Goal: Task Accomplishment & Management: Manage account settings

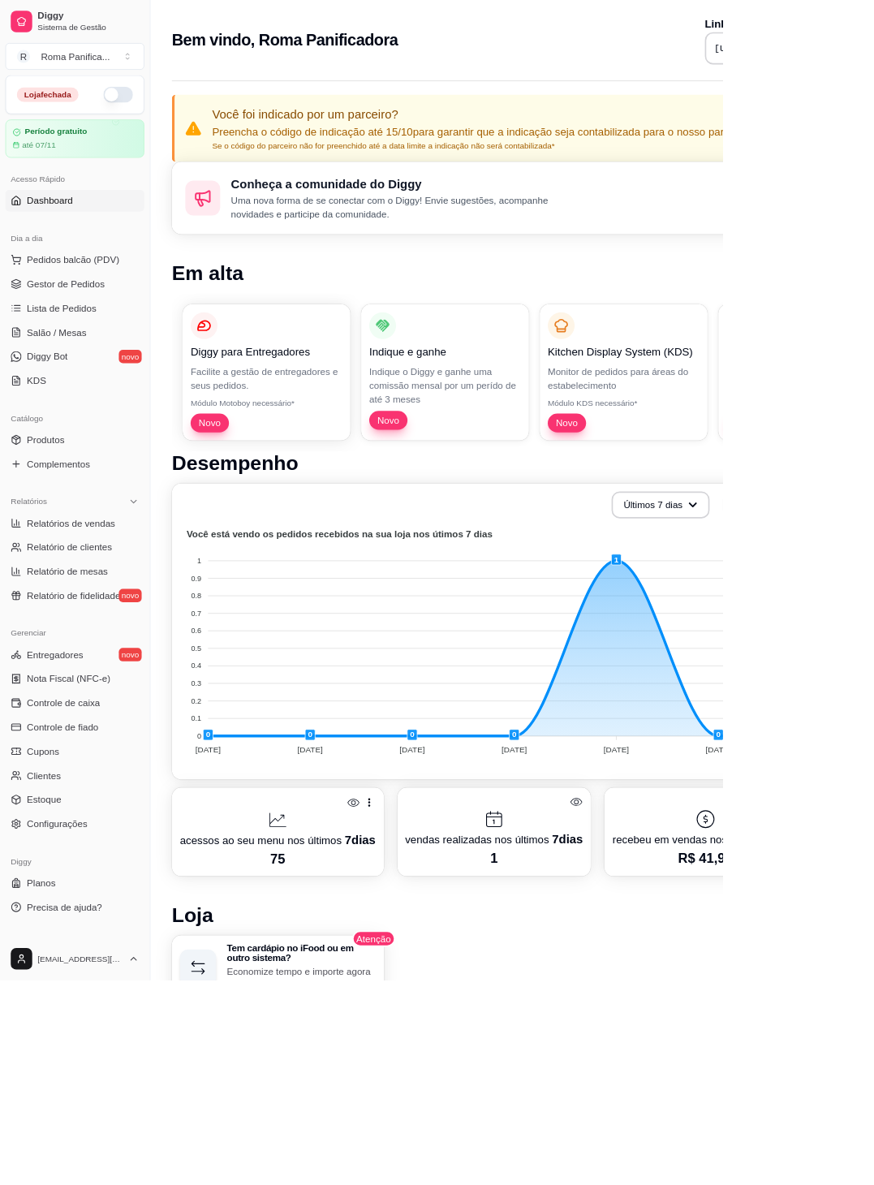
click at [69, 781] on span "Configurações" at bounding box center [68, 996] width 73 height 16
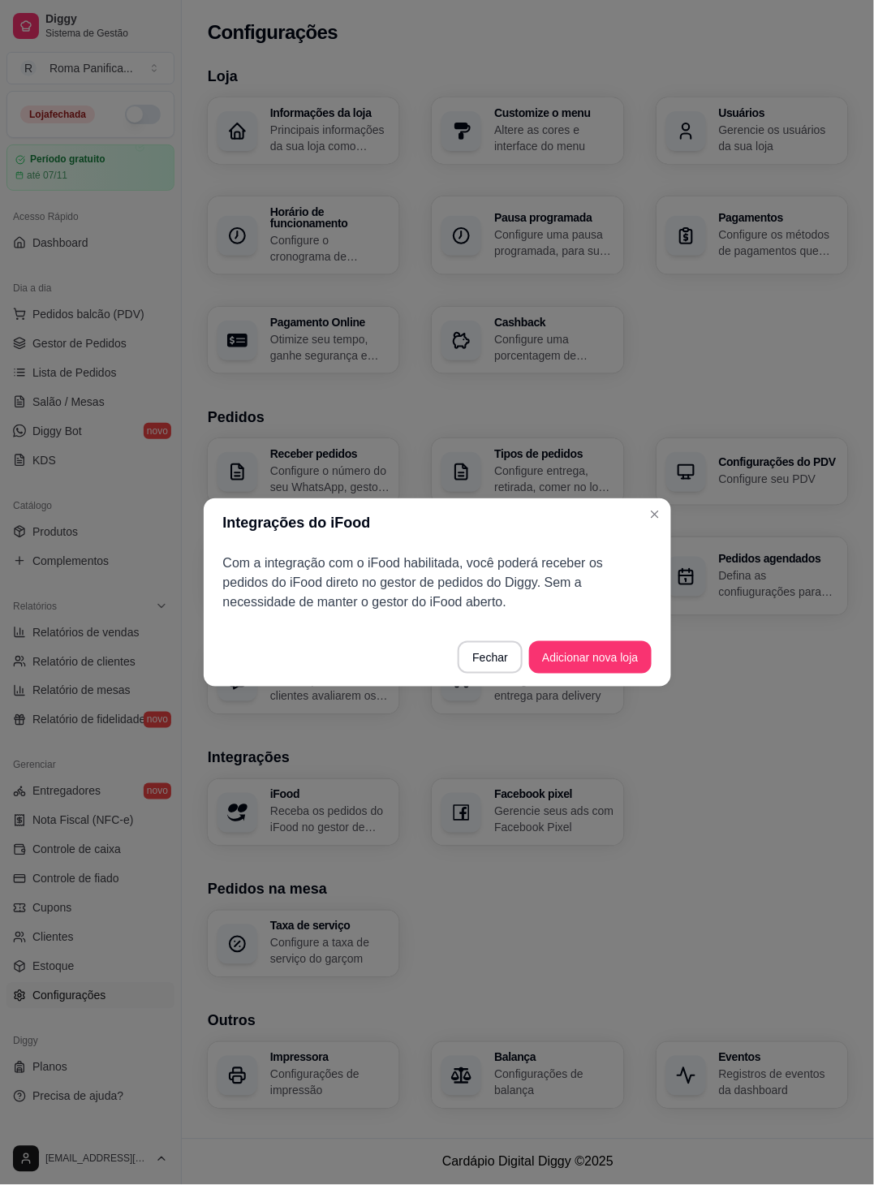
click at [576, 514] on div "Receber pedidos Configure o número do seu WhatsApp, gestor de pedidos e outros …" at bounding box center [528, 576] width 640 height 276
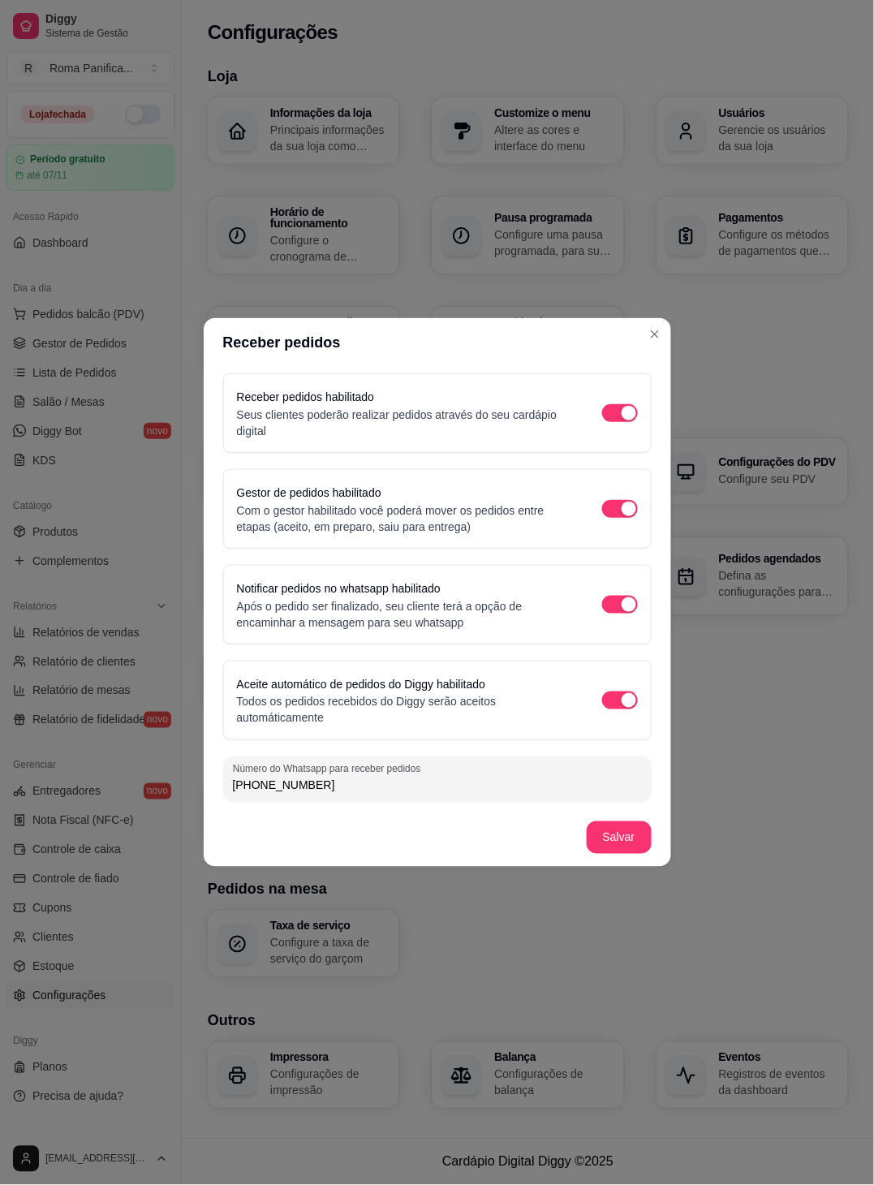
click at [576, 416] on h3 "Pedidos" at bounding box center [528, 417] width 640 height 23
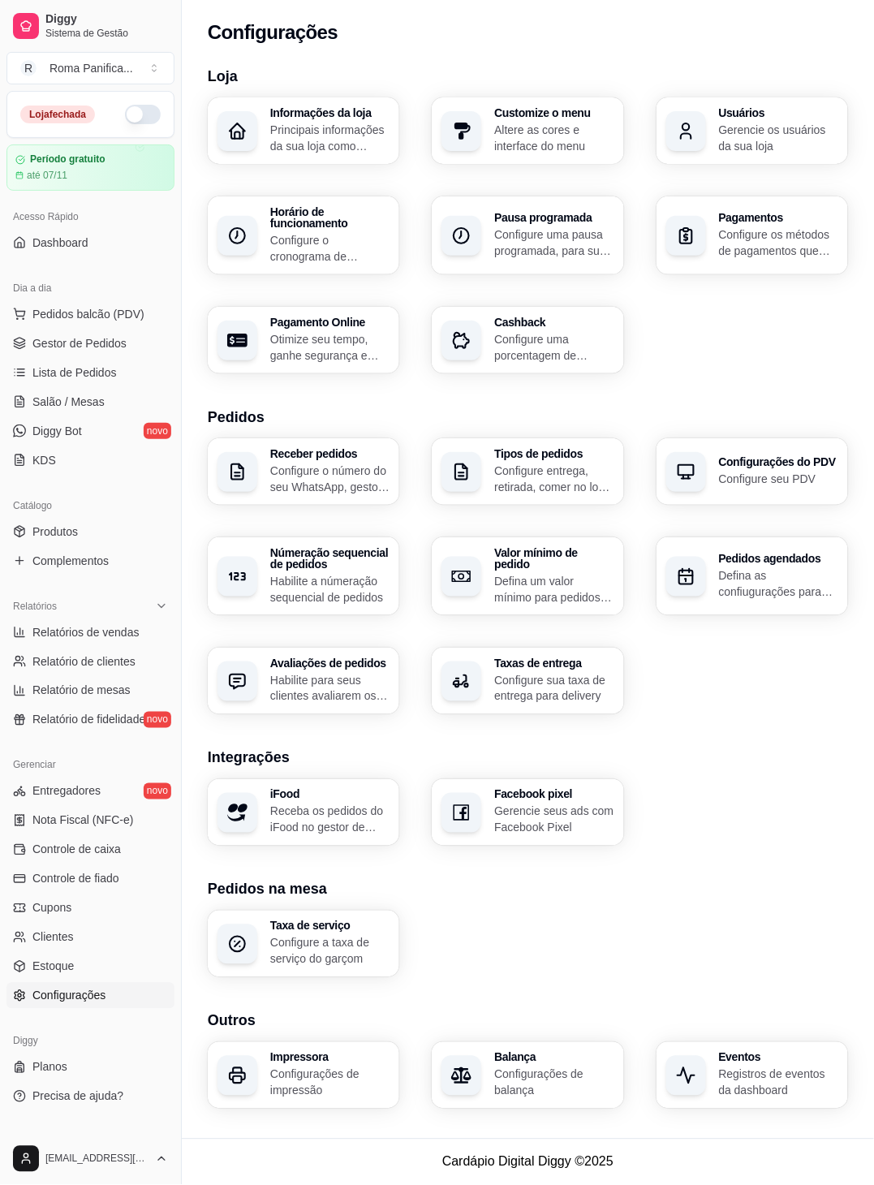
click at [54, 781] on span "Entregadores" at bounding box center [66, 791] width 68 height 16
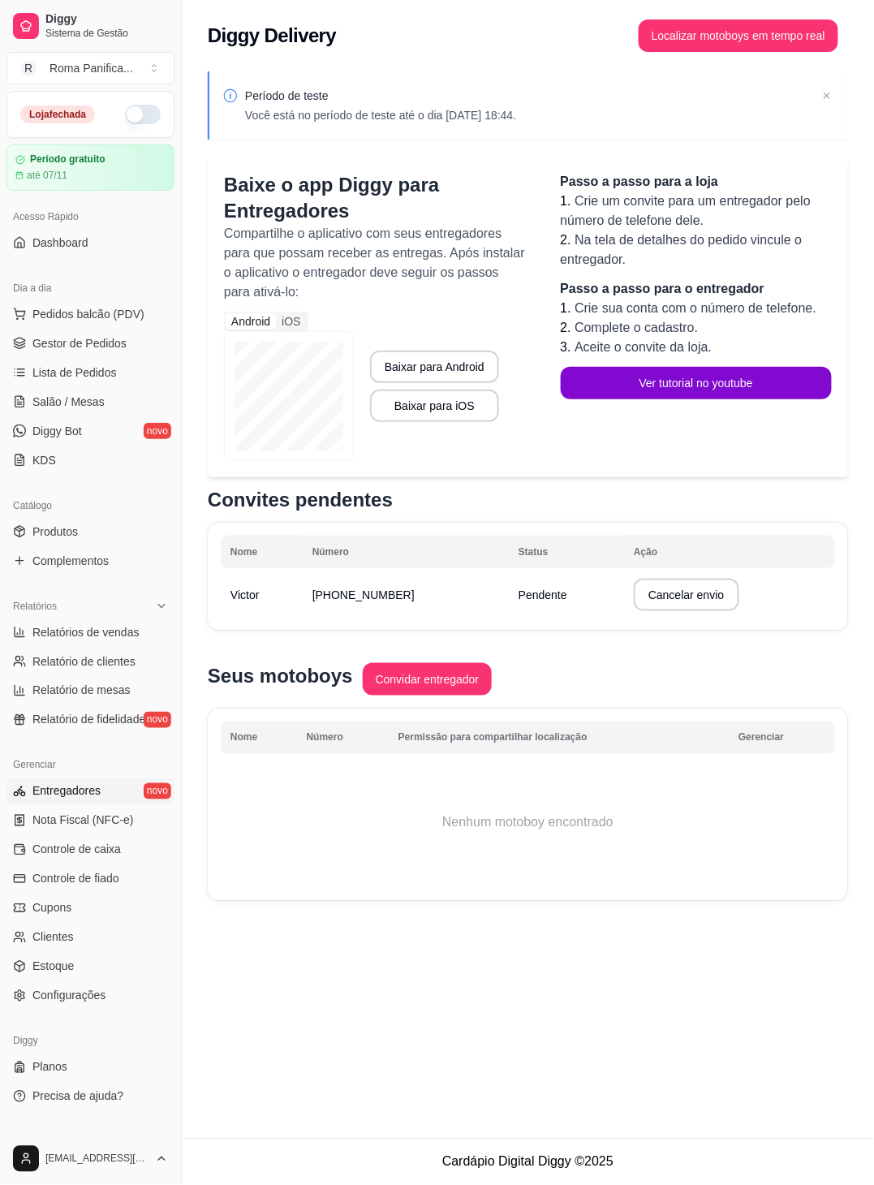
click at [22, 781] on icon at bounding box center [19, 937] width 13 height 13
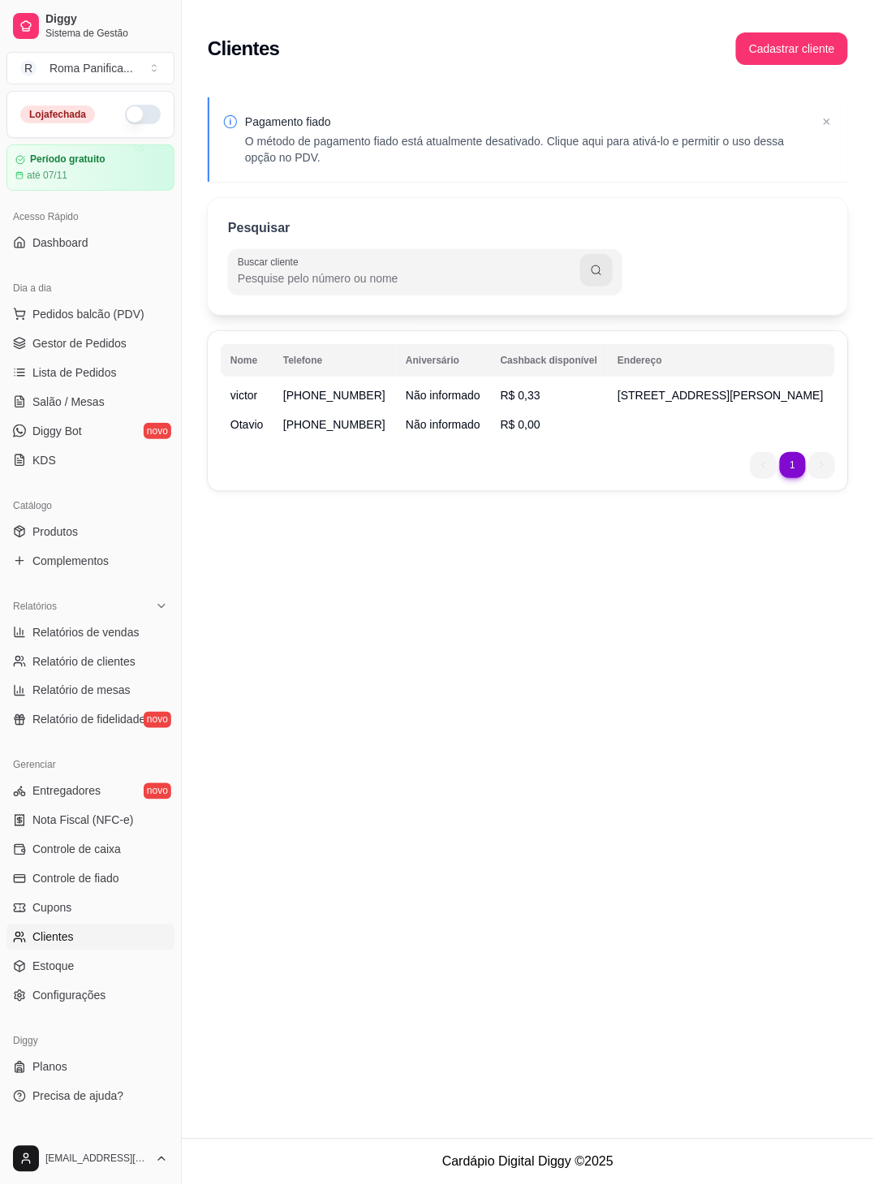
click at [48, 429] on span "Diggy Bot" at bounding box center [57, 431] width 50 height 16
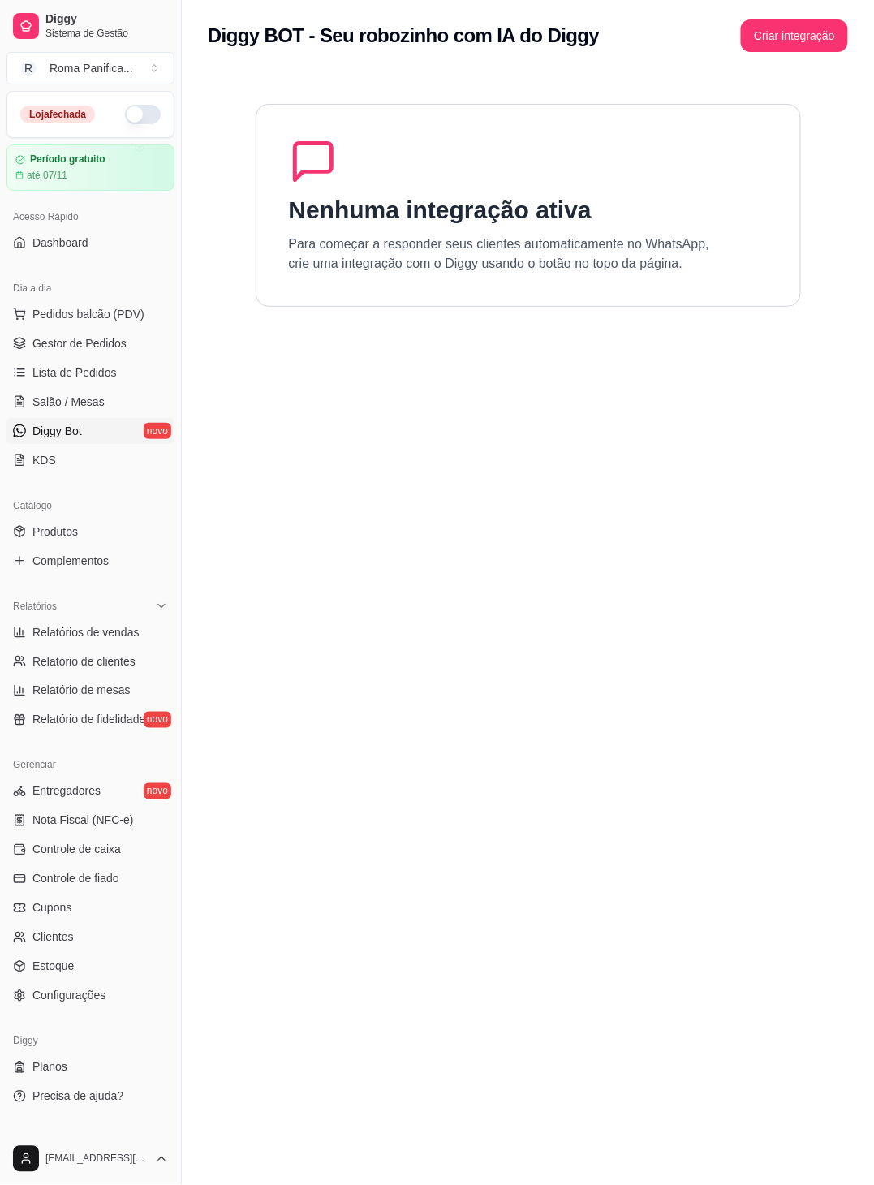
click at [48, 342] on span "Gestor de Pedidos" at bounding box center [79, 343] width 94 height 16
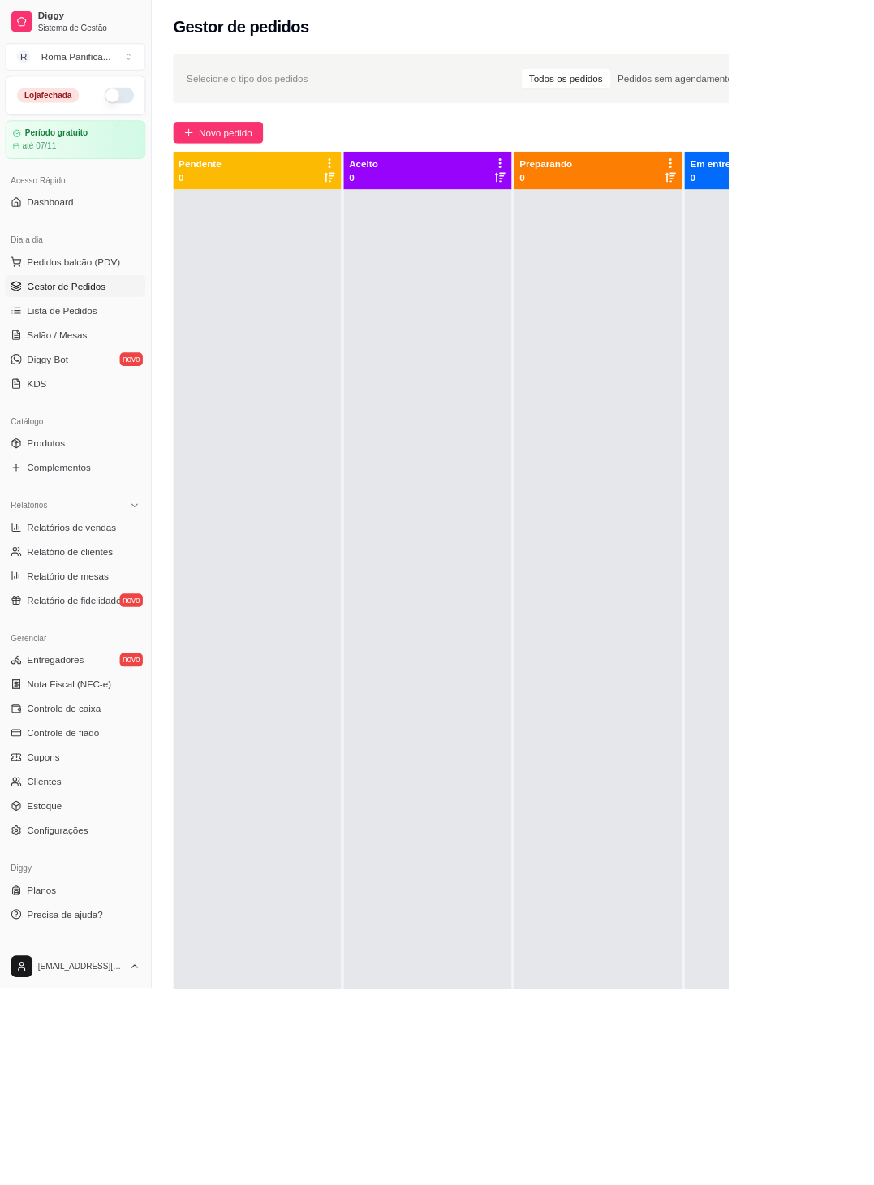
click at [254, 155] on span "Novo pedido" at bounding box center [271, 159] width 64 height 18
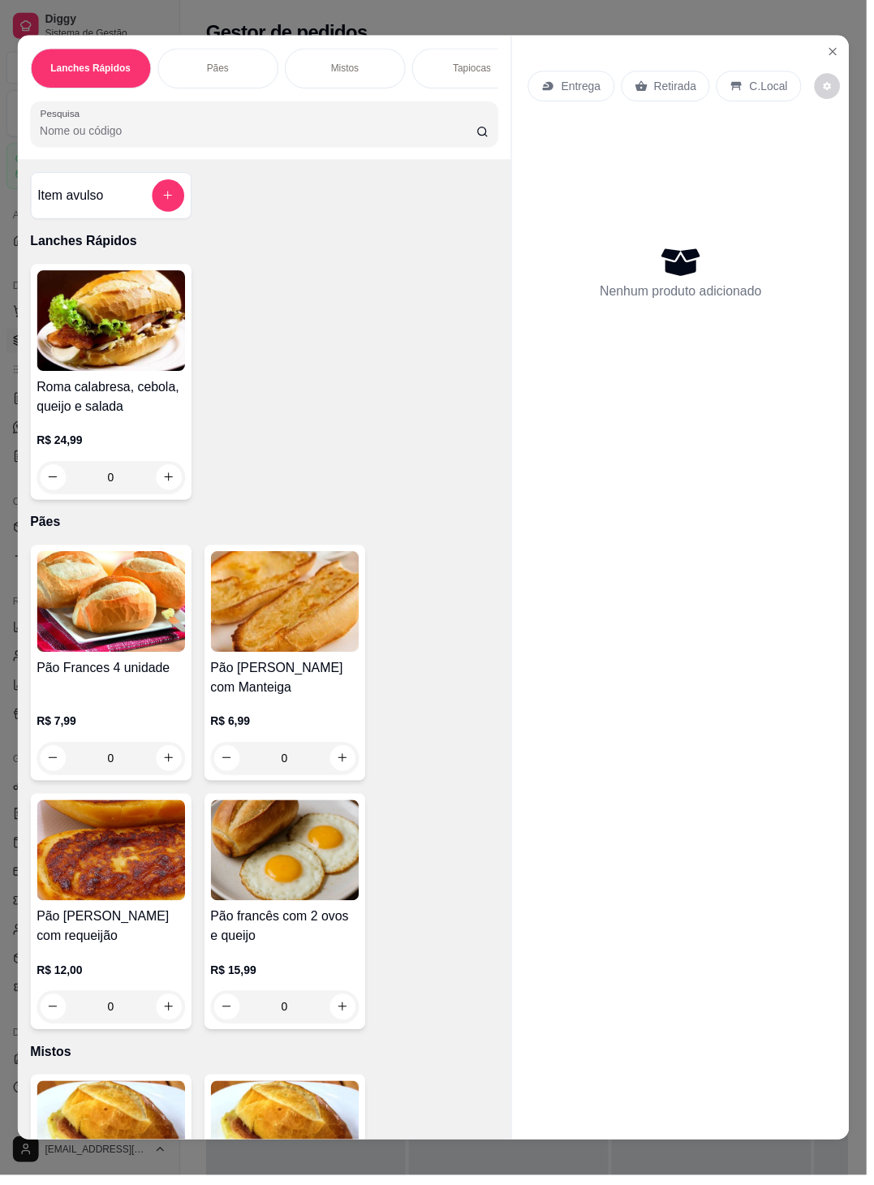
click at [88, 576] on img at bounding box center [111, 606] width 149 height 101
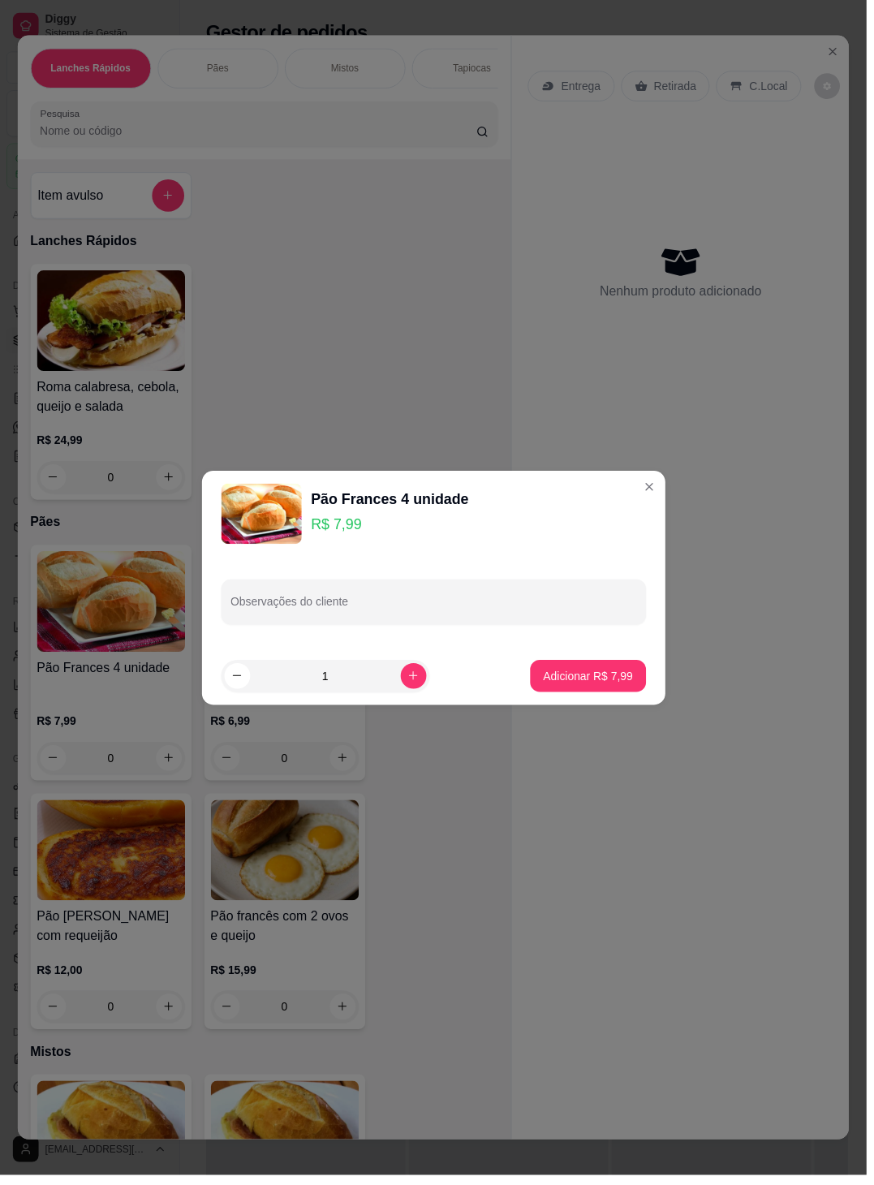
click at [576, 675] on p "Adicionar R$ 7,99" at bounding box center [593, 682] width 90 height 16
type input "1"
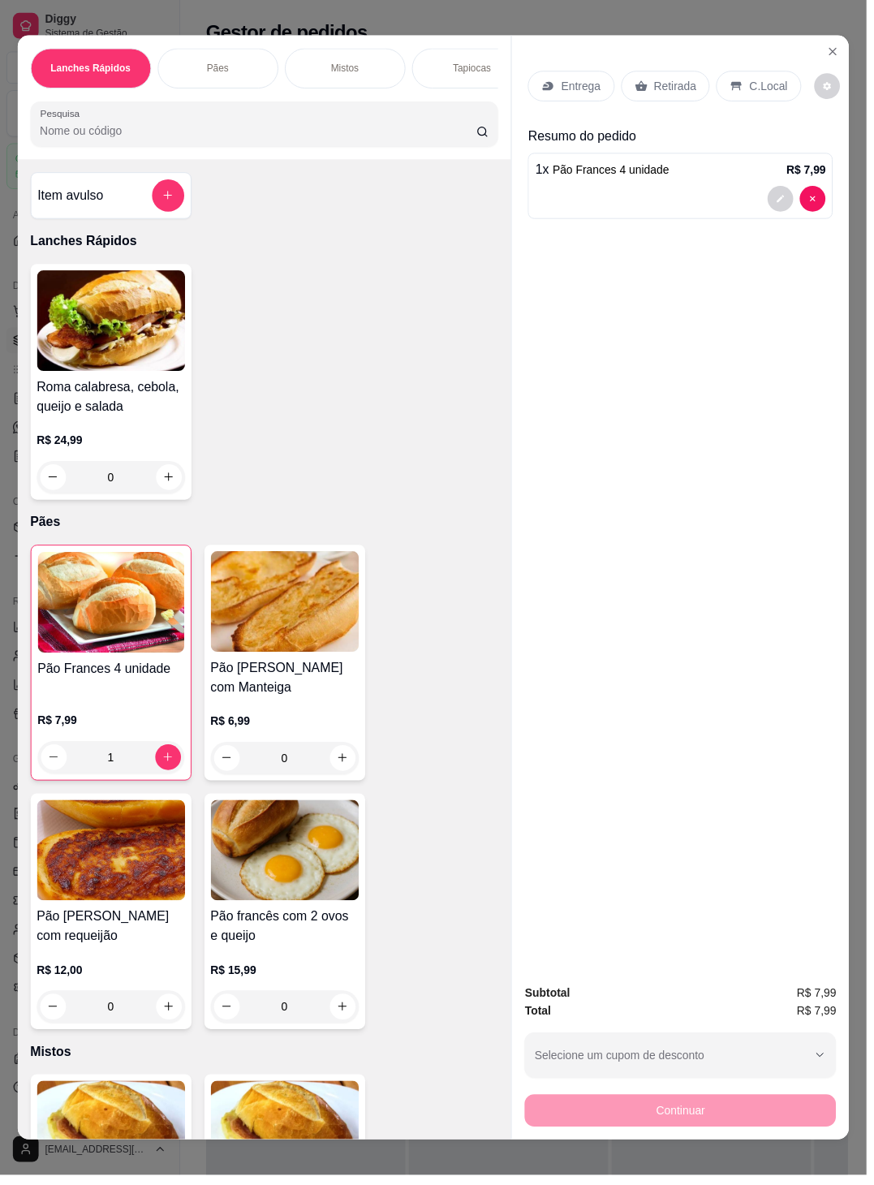
click at [576, 781] on div "Continuar" at bounding box center [686, 1118] width 314 height 37
click at [576, 144] on div "Pão Frances 4 unidade R$ 7,99 Observações do cliente 1 Editar R$ 7,99" at bounding box center [437, 592] width 894 height 1212
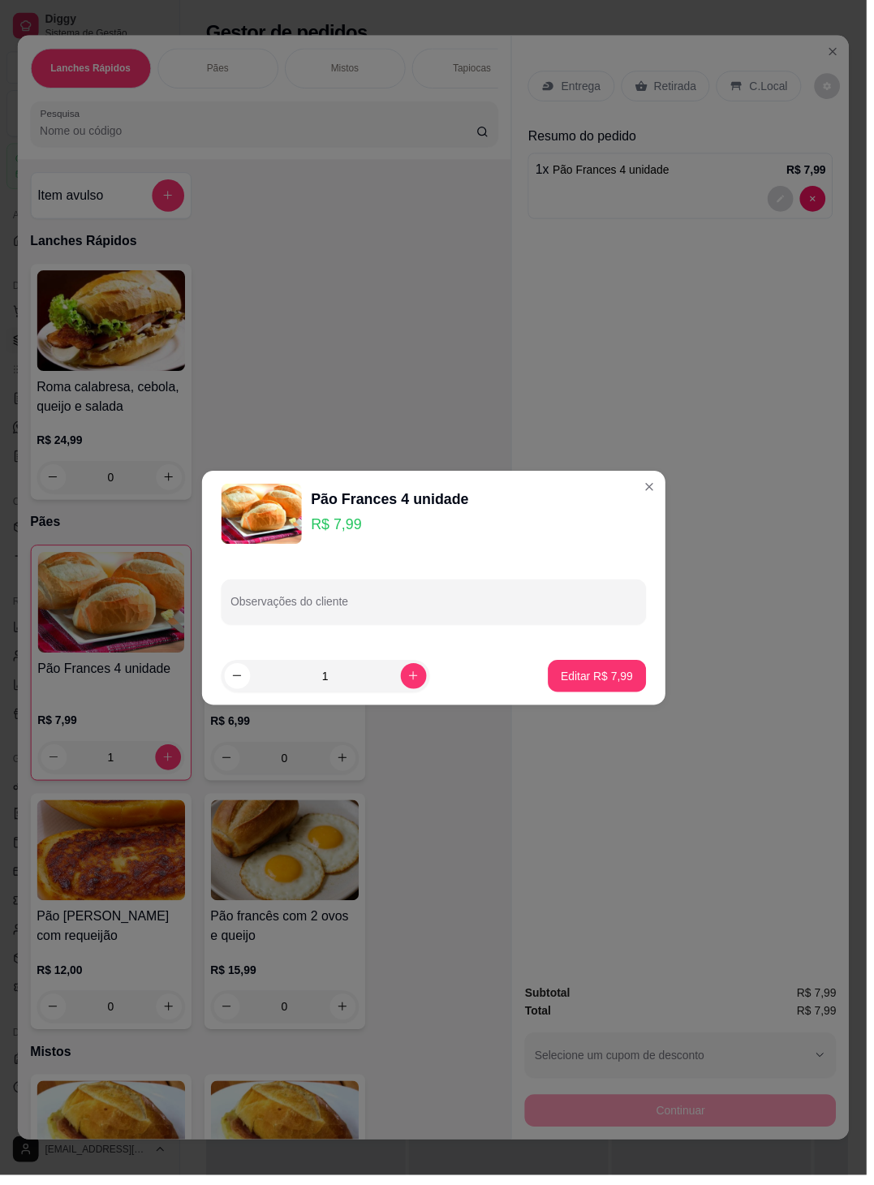
type input "2"
click at [421, 681] on icon "increase-product-quantity" at bounding box center [416, 681] width 9 height 9
click at [576, 671] on button "Editar R$ 15,98" at bounding box center [598, 682] width 105 height 32
type input "2"
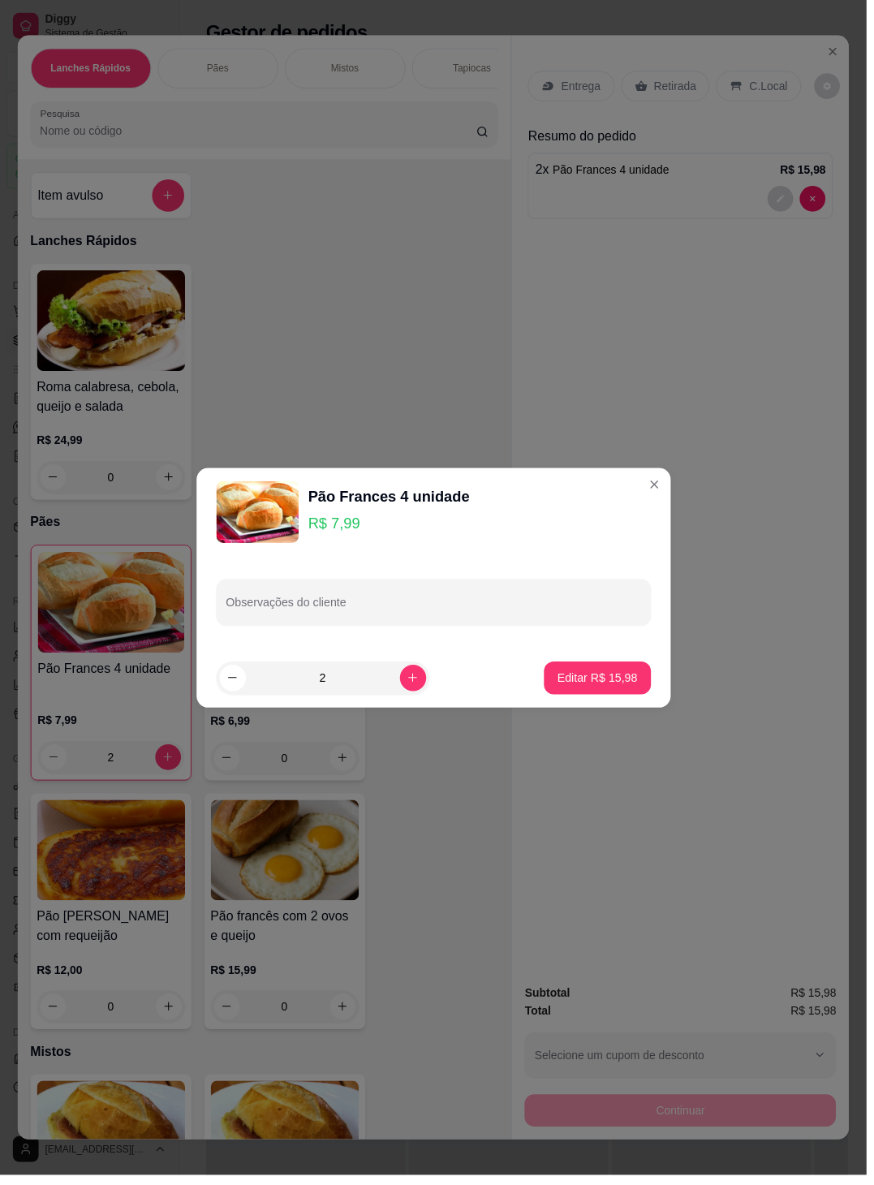
click at [576, 144] on div "Pão Frances 4 unidade R$ 7,99 Observações do cliente 2 Editar R$ 15,98" at bounding box center [436, 592] width 895 height 1213
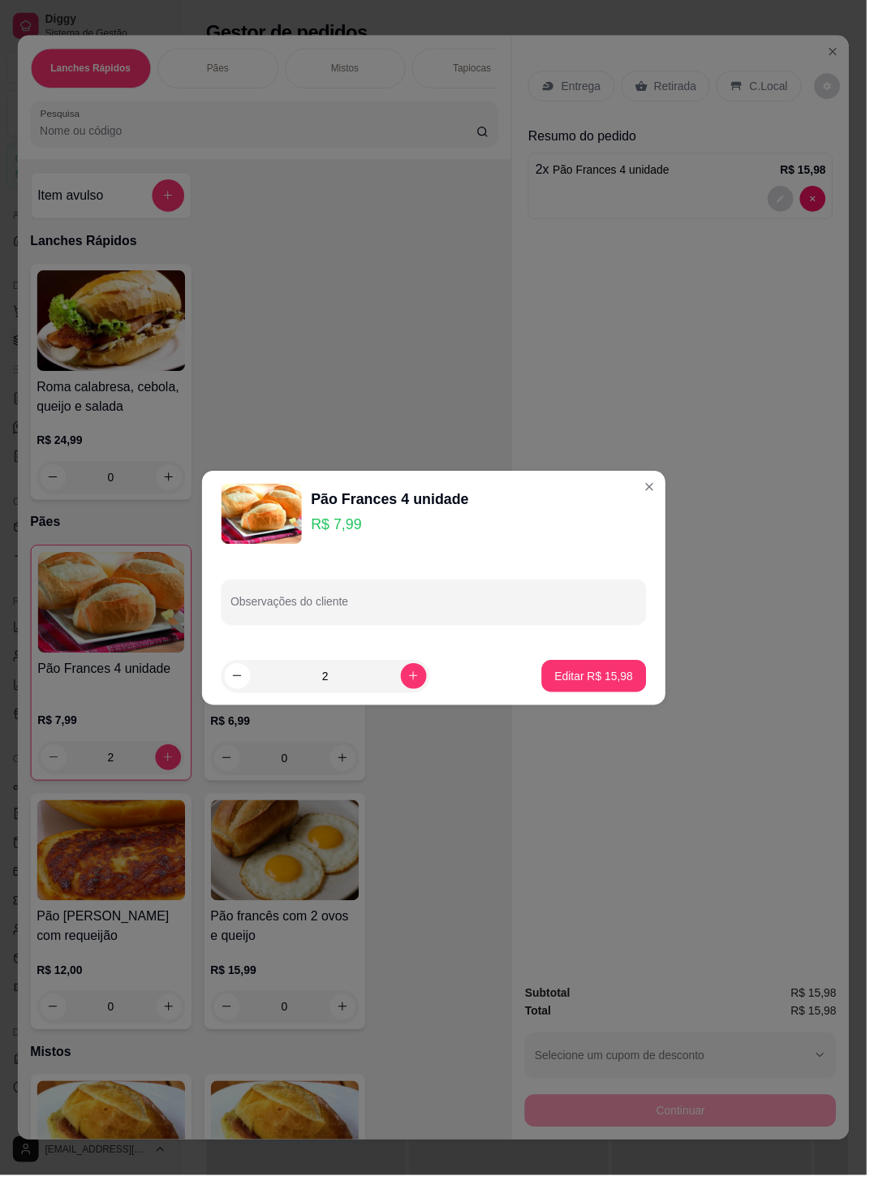
type input "3"
click at [421, 681] on icon "increase-product-quantity" at bounding box center [416, 681] width 9 height 9
click at [576, 677] on p "Editar R$ 23,97" at bounding box center [598, 682] width 79 height 16
type input "3"
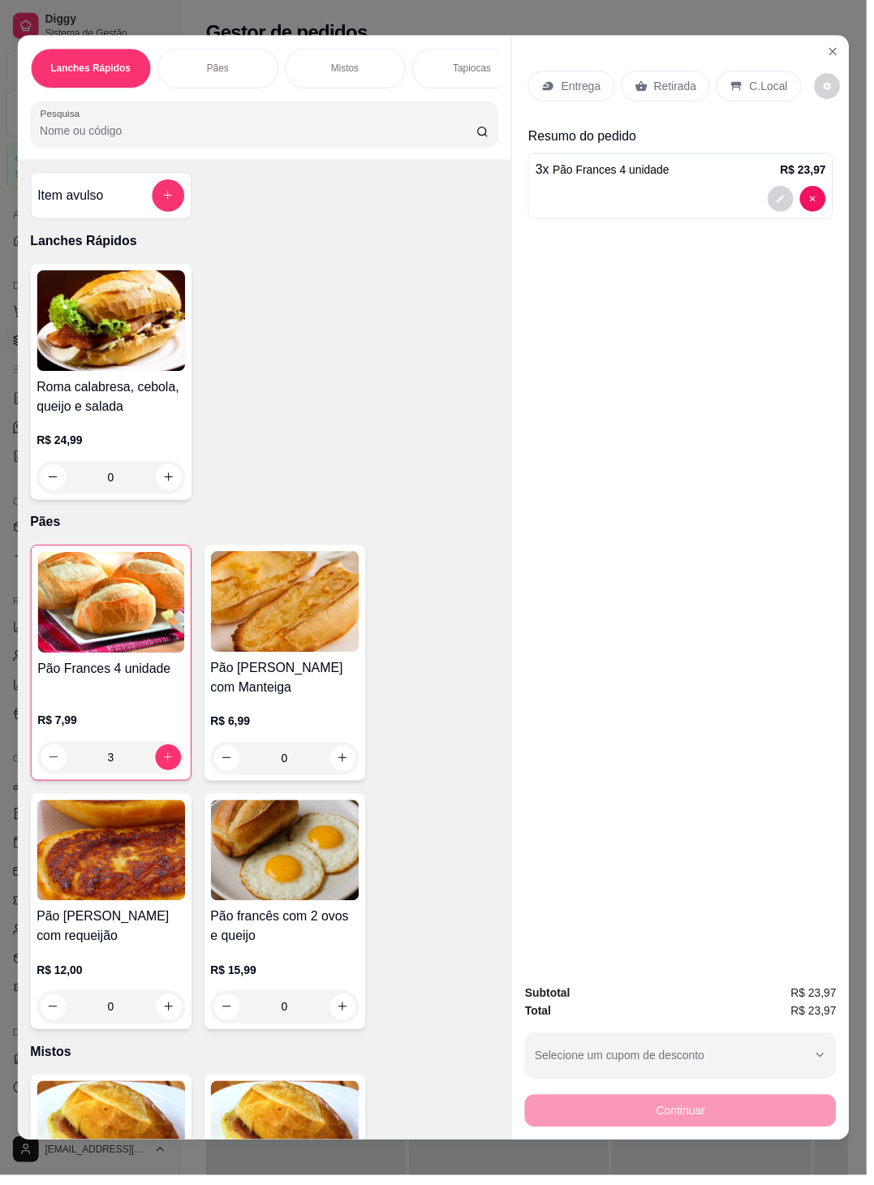
click at [576, 781] on div "Subtotal R$ 23,97 Total R$ 23,97 Selecione um cupom de desconto ROMA10 Selecion…" at bounding box center [686, 1065] width 340 height 170
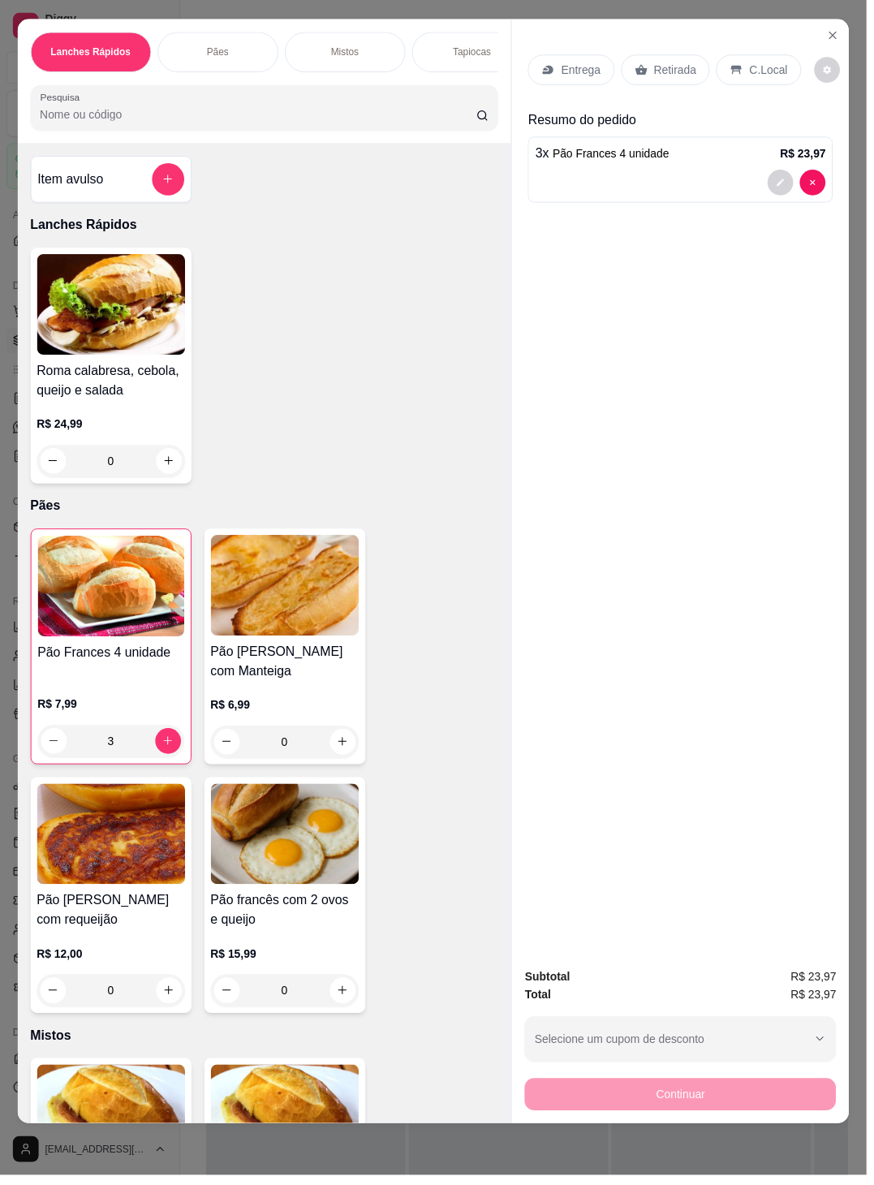
click at [576, 781] on div "Continuar" at bounding box center [686, 1102] width 314 height 37
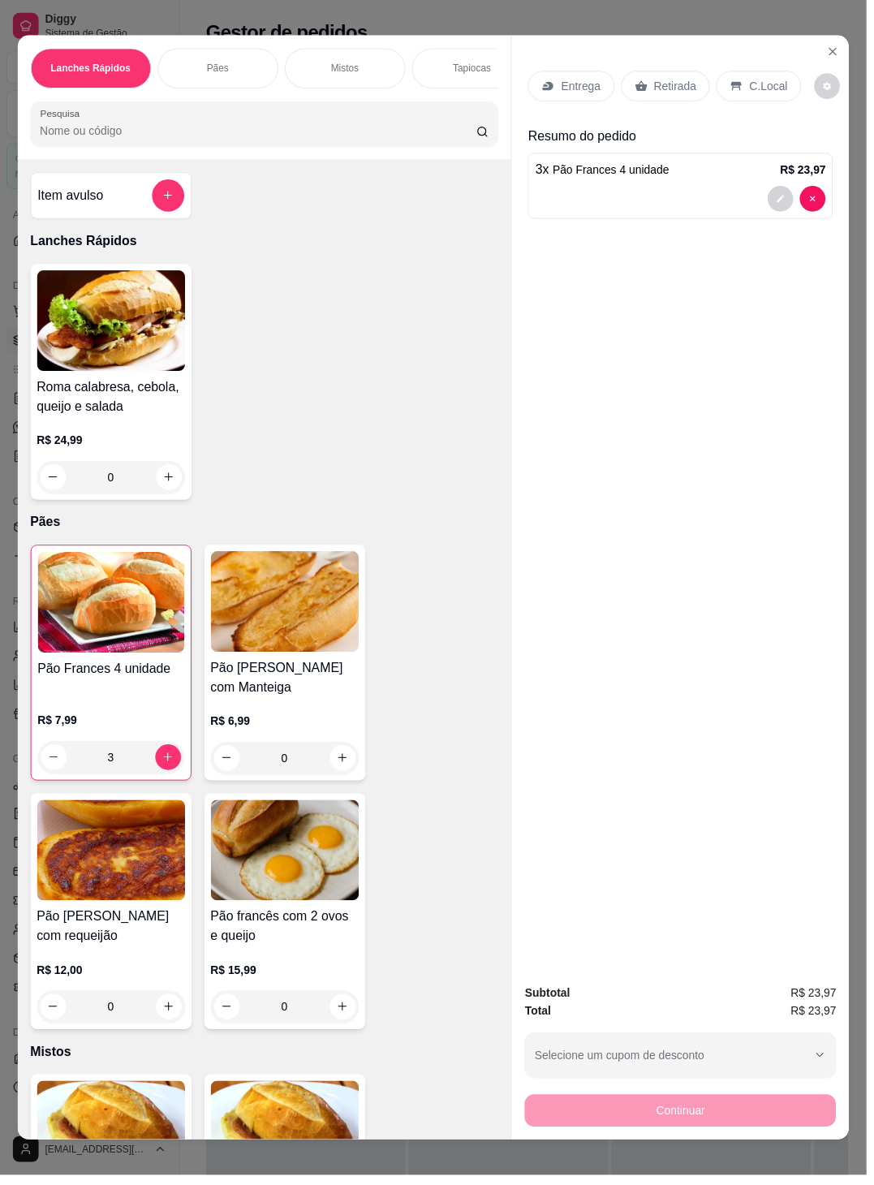
click at [274, 404] on div "Roma calabresa, cebola, queijo e salada R$ 24,99 0" at bounding box center [267, 385] width 472 height 238
click at [576, 79] on p "Entrega" at bounding box center [586, 87] width 40 height 16
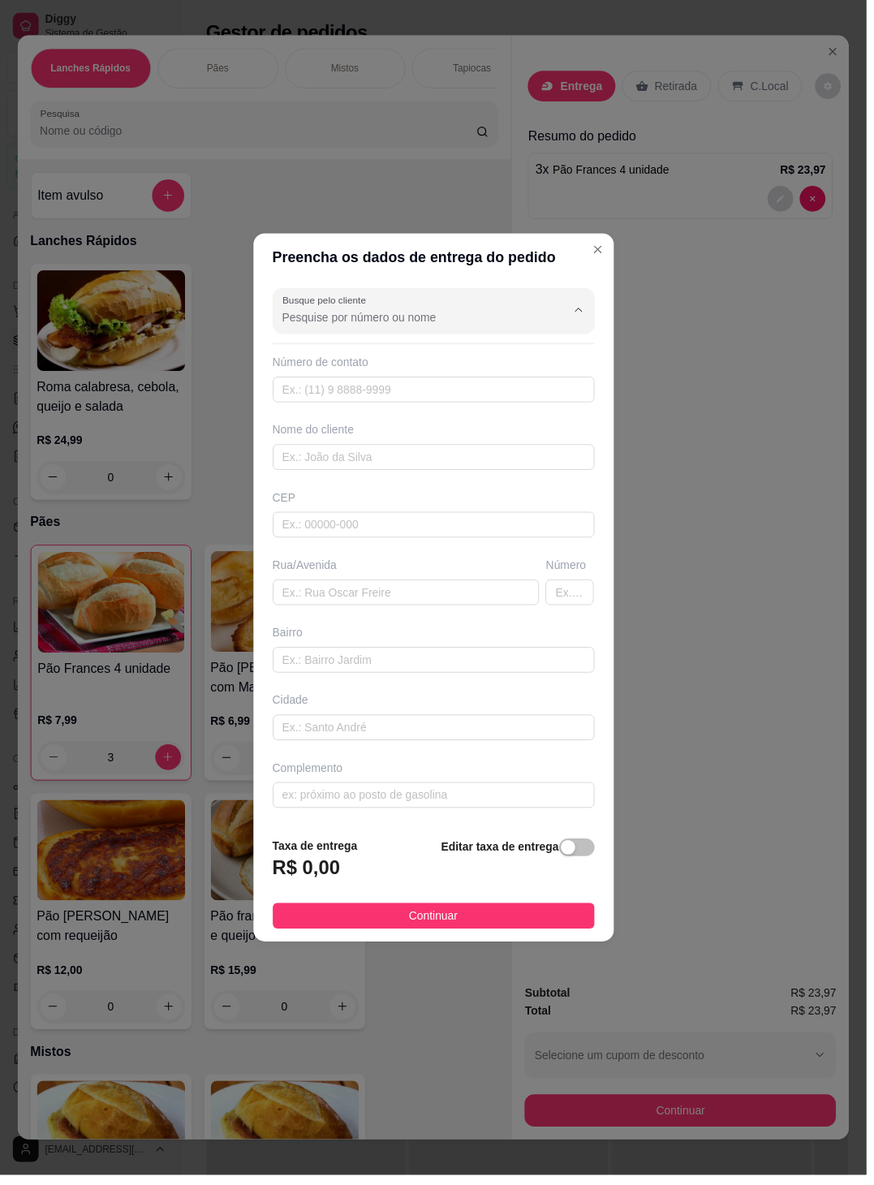
click at [576, 314] on icon "Show suggestions" at bounding box center [583, 312] width 13 height 13
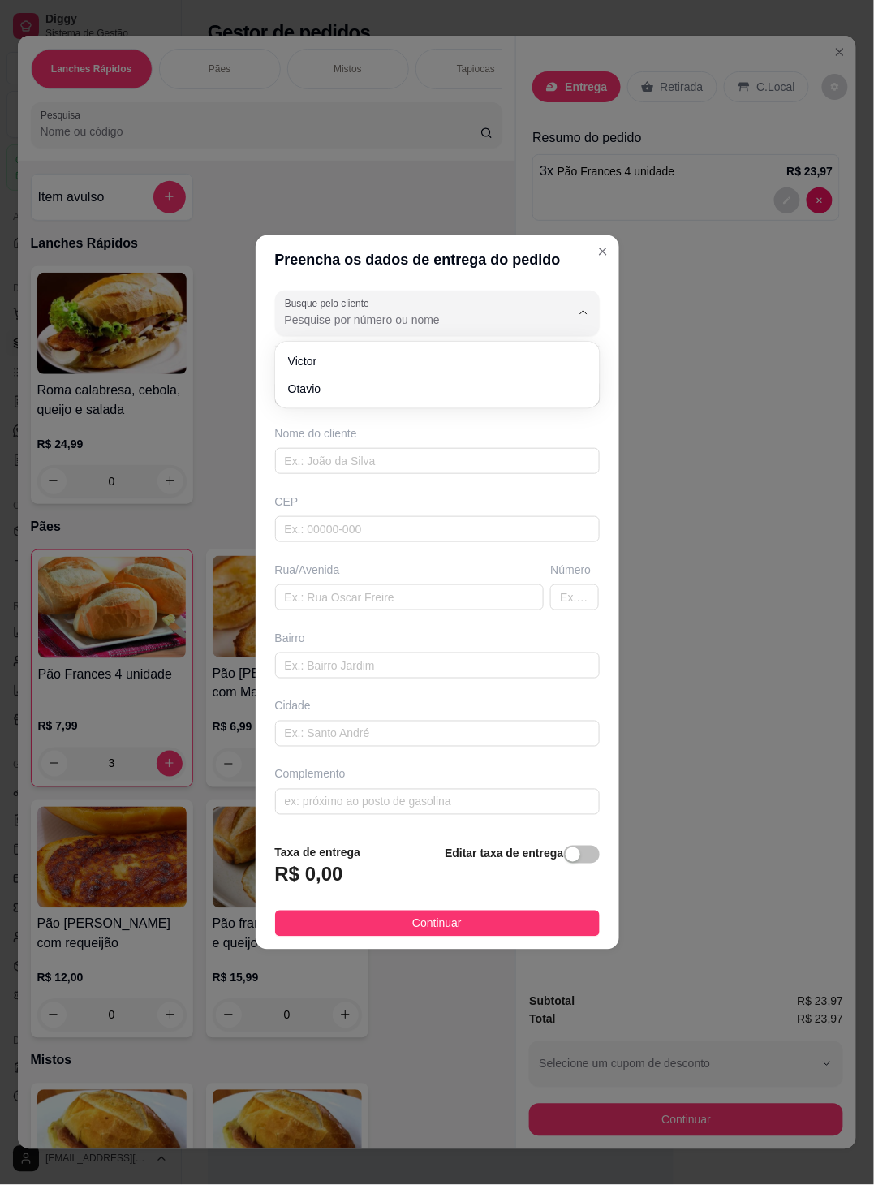
type input "victor"
type input "63981414737"
type input "victor"
type input "77066044"
type input "Avenida Juscelino Kubitschek"
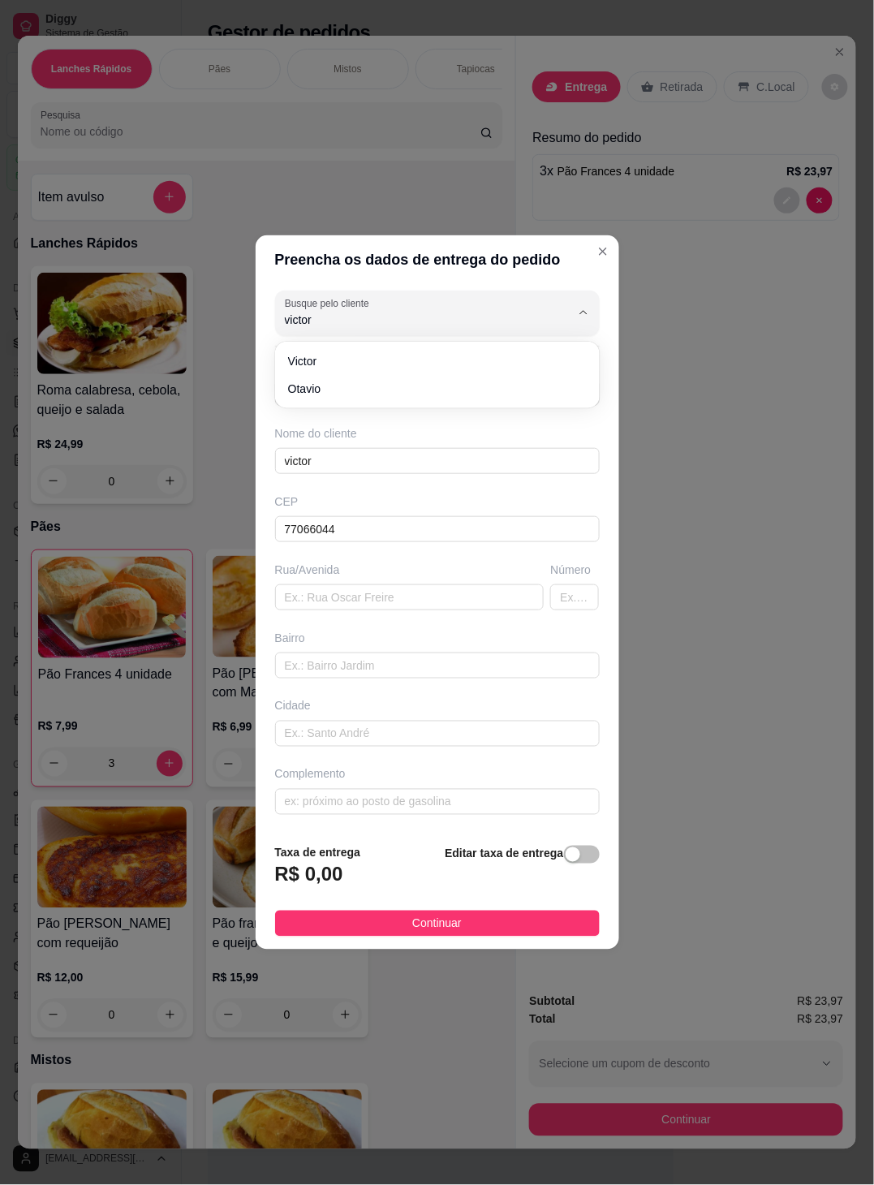
type input "84"
type input "centro"
type input "Palmas"
click at [566, 354] on div "Busque pelo cliente victor Número de contato 63981414737 Nome do cliente victor…" at bounding box center [438, 557] width 364 height 547
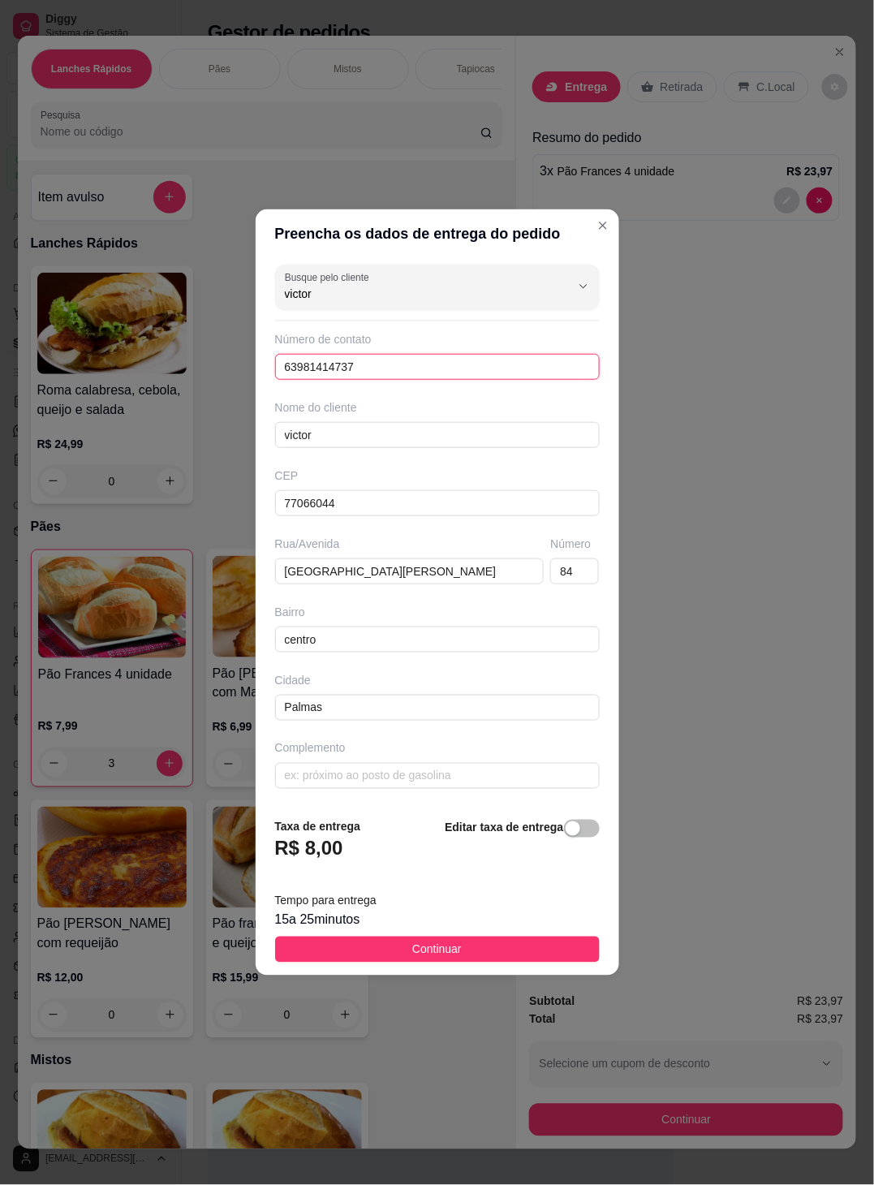
click at [576, 371] on input "63981414737" at bounding box center [437, 367] width 325 height 26
click at [576, 407] on div "Busque pelo cliente victor Número de contato 63981414737 Nome do cliente victor…" at bounding box center [438, 531] width 364 height 547
click at [575, 781] on button "Continuar" at bounding box center [437, 950] width 325 height 26
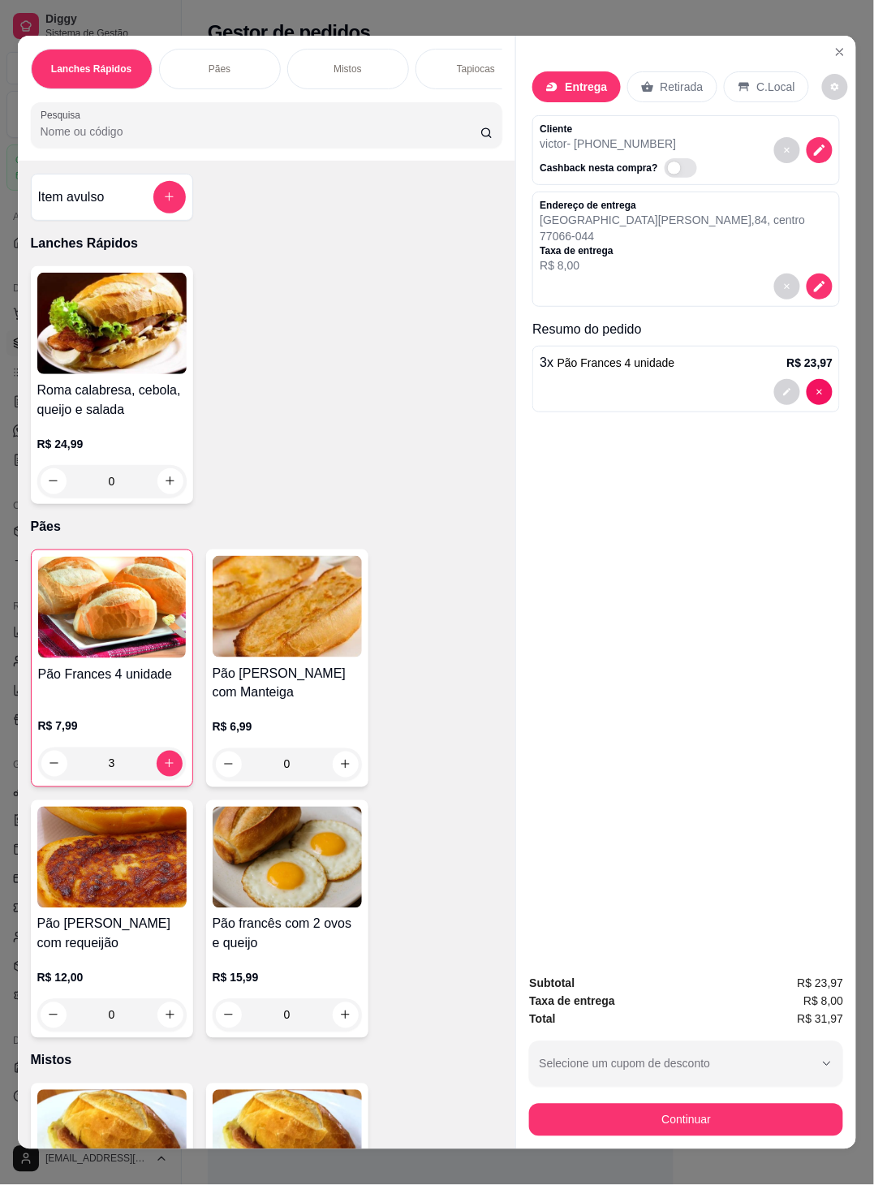
click at [576, 781] on button "Continuar" at bounding box center [686, 1120] width 314 height 32
click at [88, 665] on h4 "Pão Frances 4 unidade" at bounding box center [112, 674] width 148 height 19
click at [76, 580] on img at bounding box center [112, 607] width 148 height 101
click at [576, 781] on div "Entrega Retirada C.Local Cliente victor - (63) 98141-4737 Cashback nesta compra…" at bounding box center [686, 499] width 340 height 926
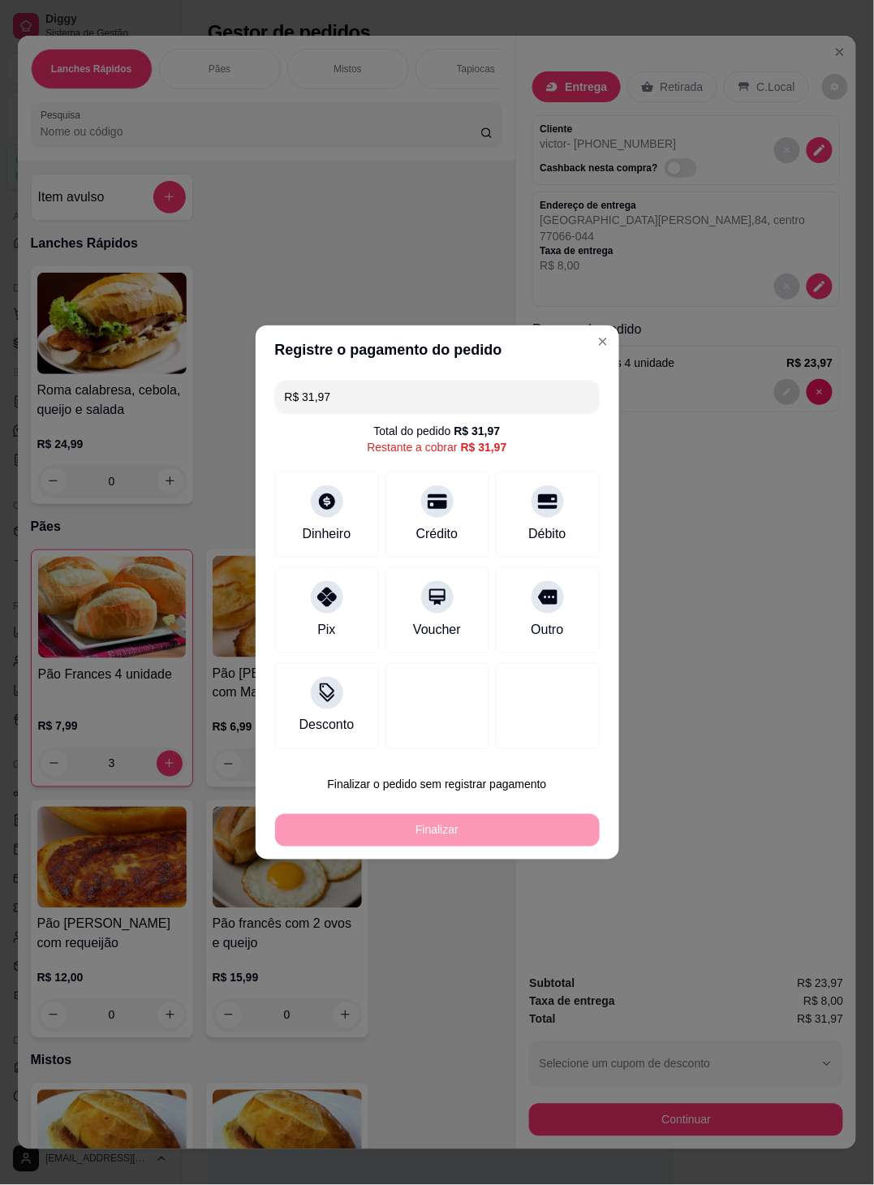
click at [313, 631] on div "Pix" at bounding box center [327, 610] width 104 height 86
type input "R$ 0,00"
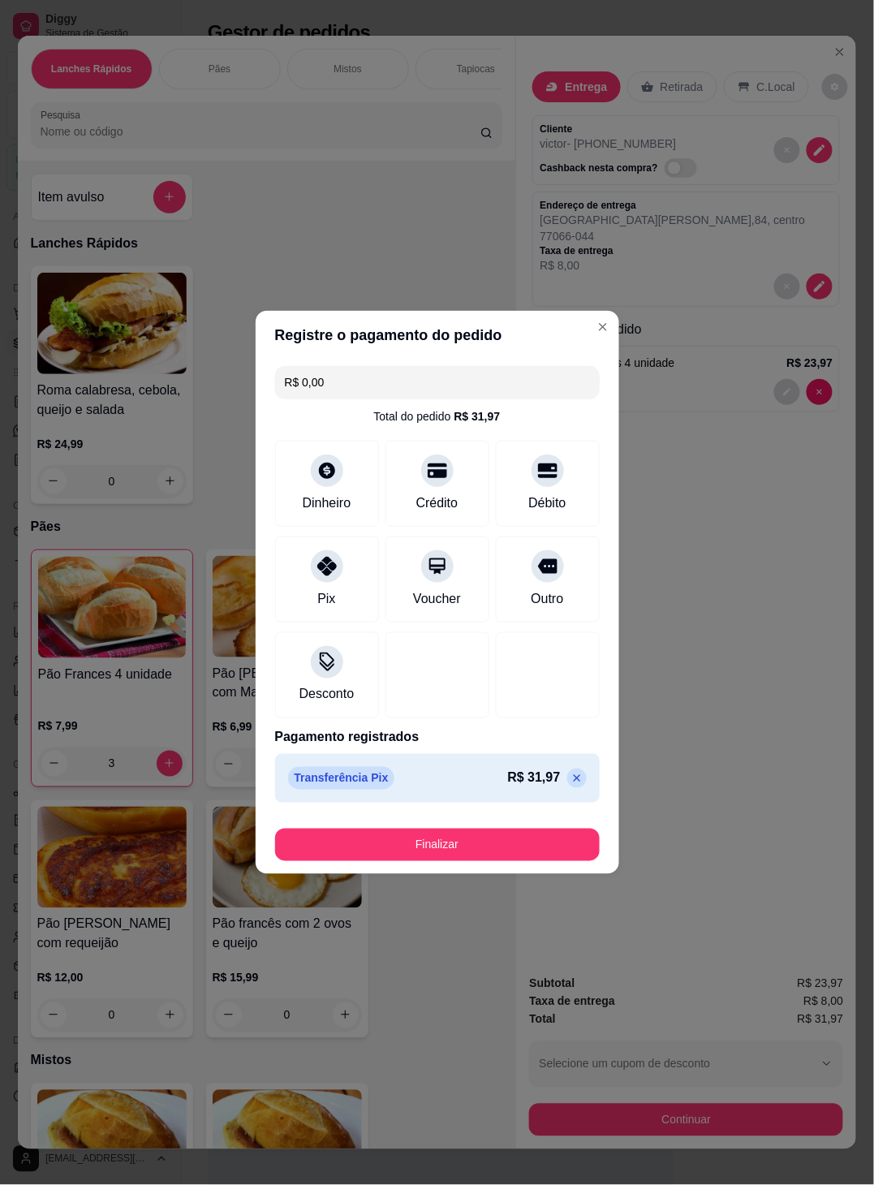
click at [321, 781] on div "Finalizar" at bounding box center [437, 845] width 325 height 32
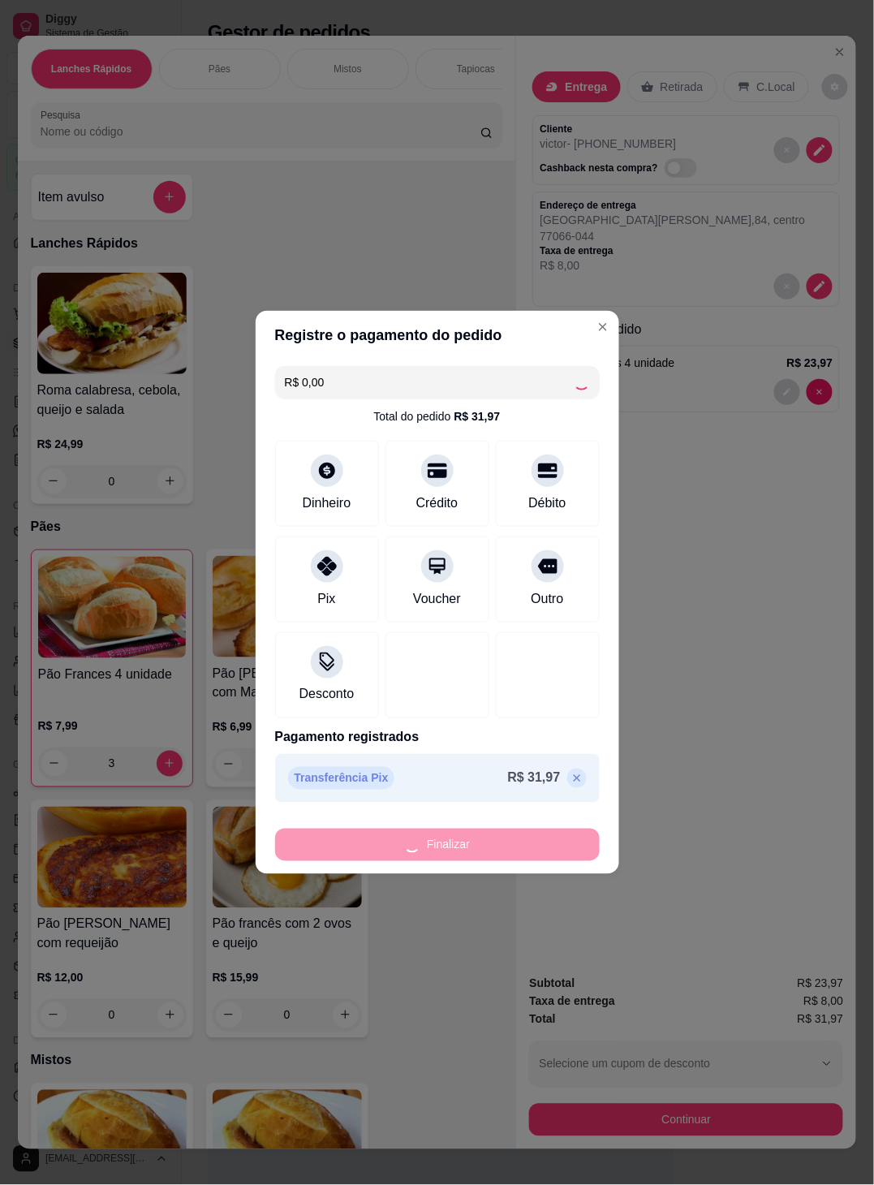
type input "0"
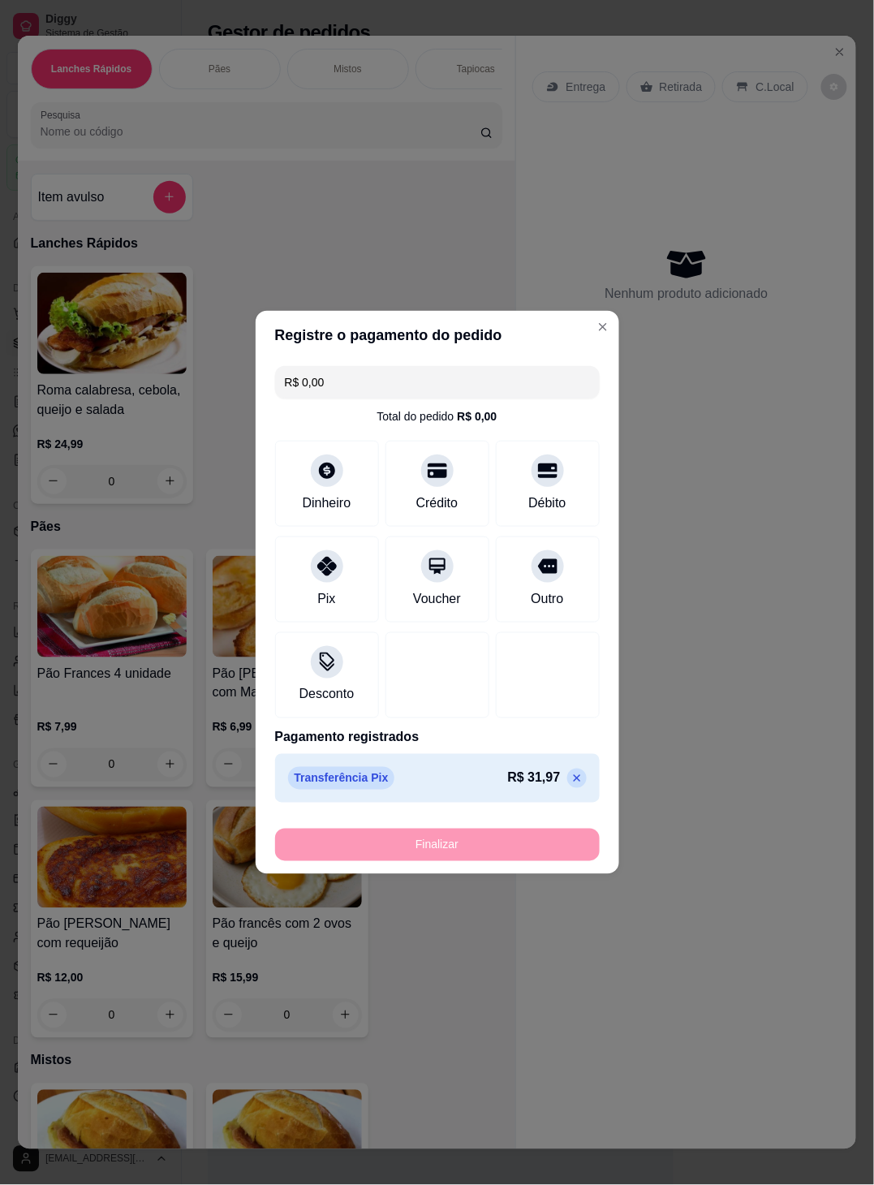
type input "-R$ 31,97"
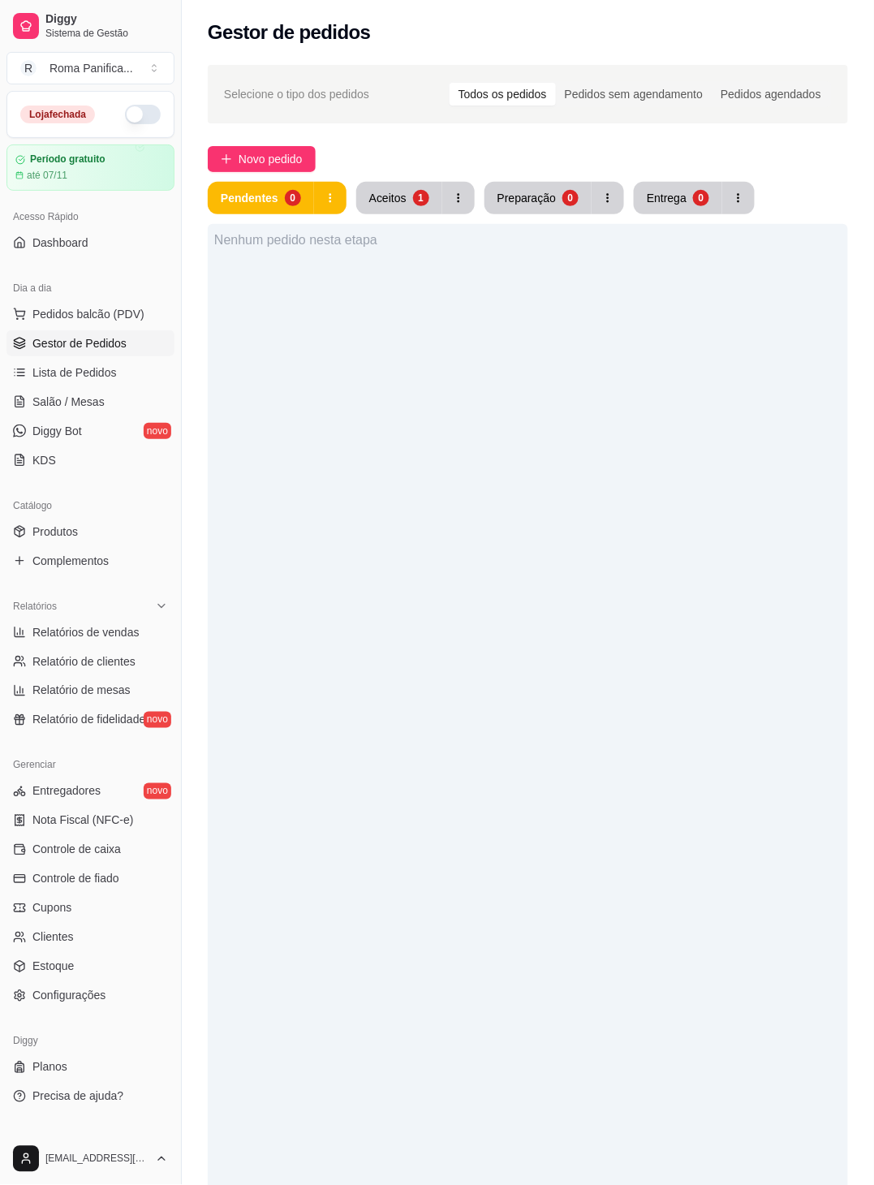
click at [259, 212] on button "Pendentes 0" at bounding box center [261, 198] width 106 height 32
click at [389, 196] on div "Aceitos" at bounding box center [387, 198] width 37 height 16
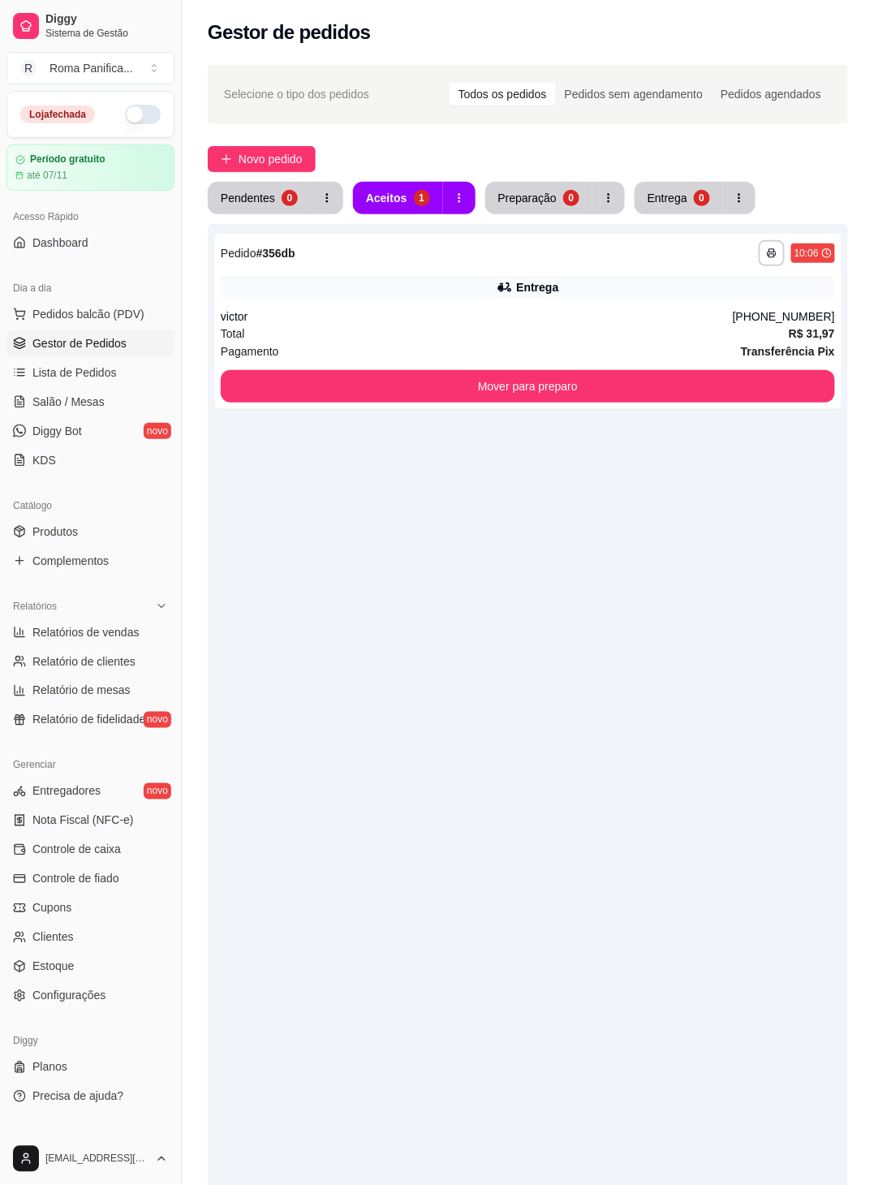
click at [284, 395] on button "Mover para preparo" at bounding box center [528, 386] width 615 height 32
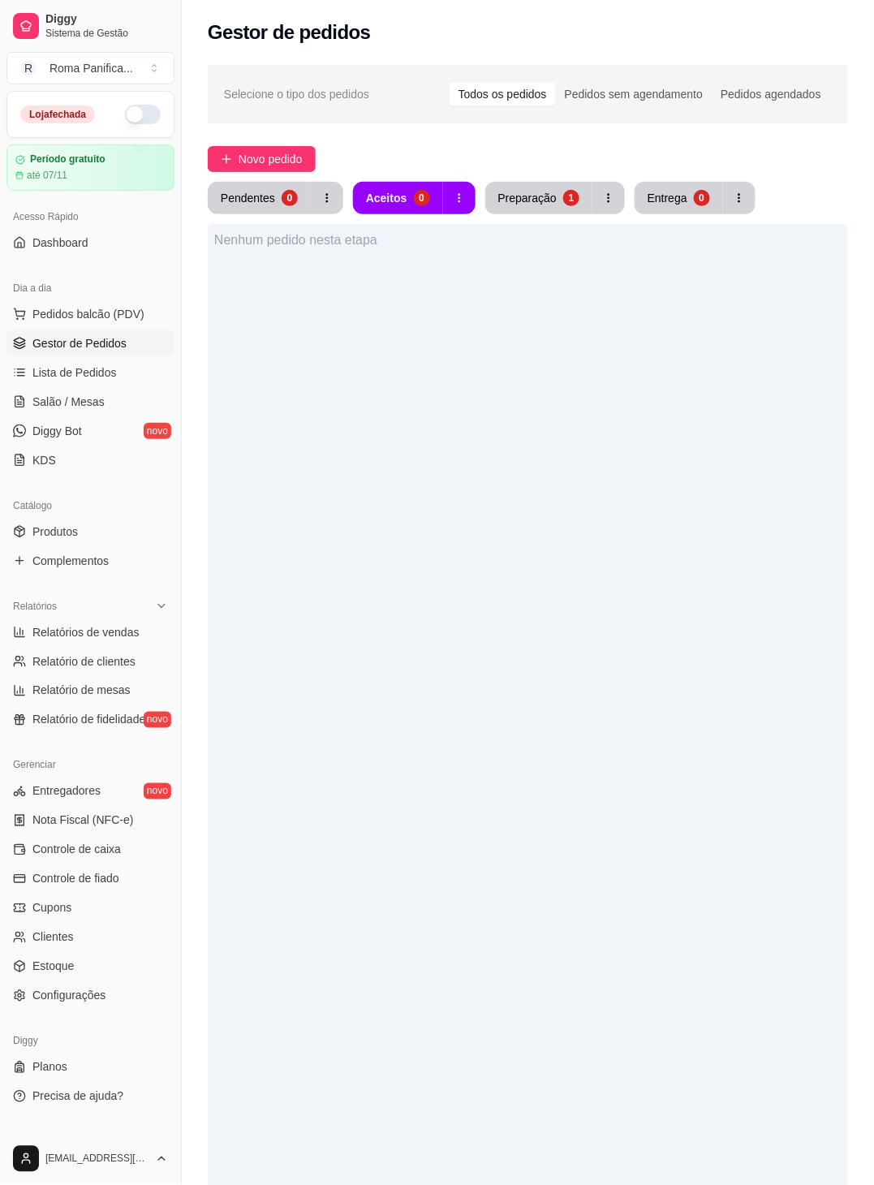
click at [549, 209] on button "Preparação 1" at bounding box center [538, 198] width 107 height 32
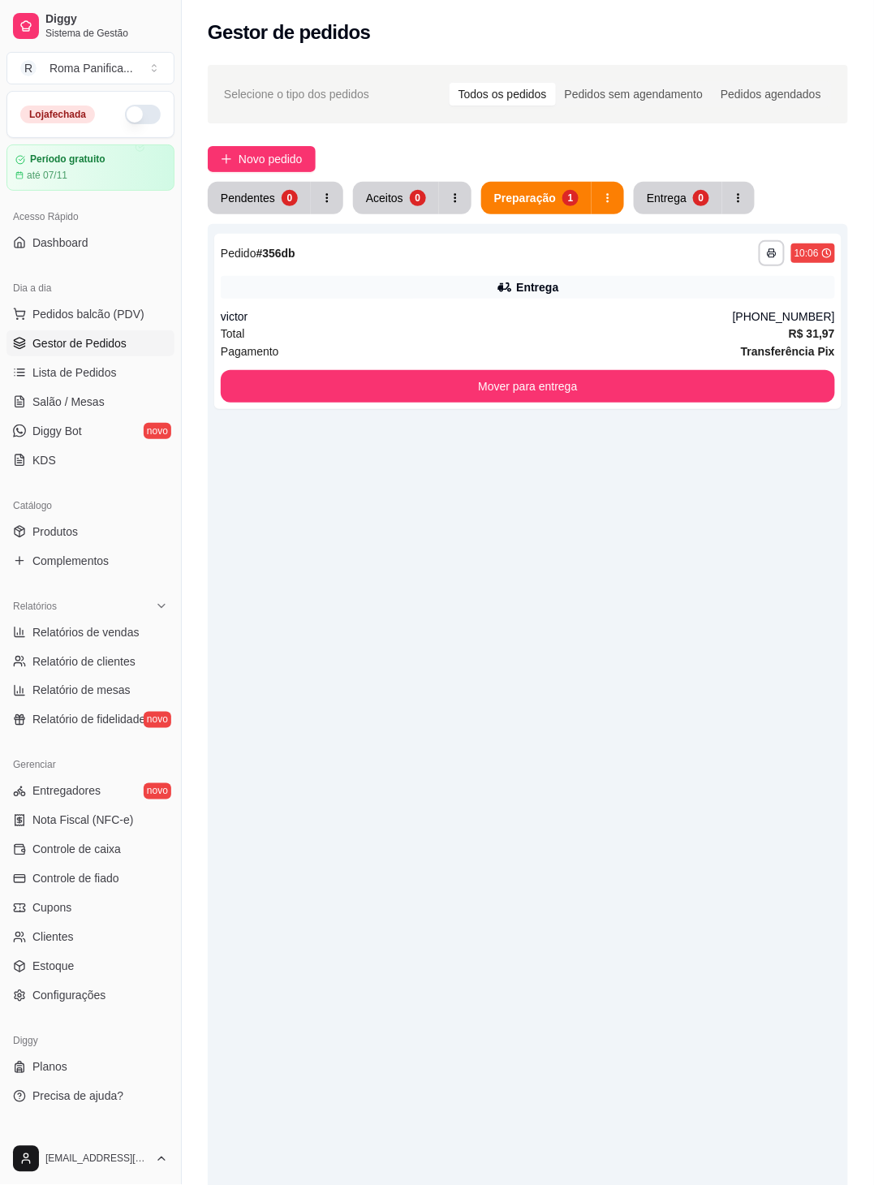
click at [405, 386] on button "Mover para entrega" at bounding box center [528, 386] width 615 height 32
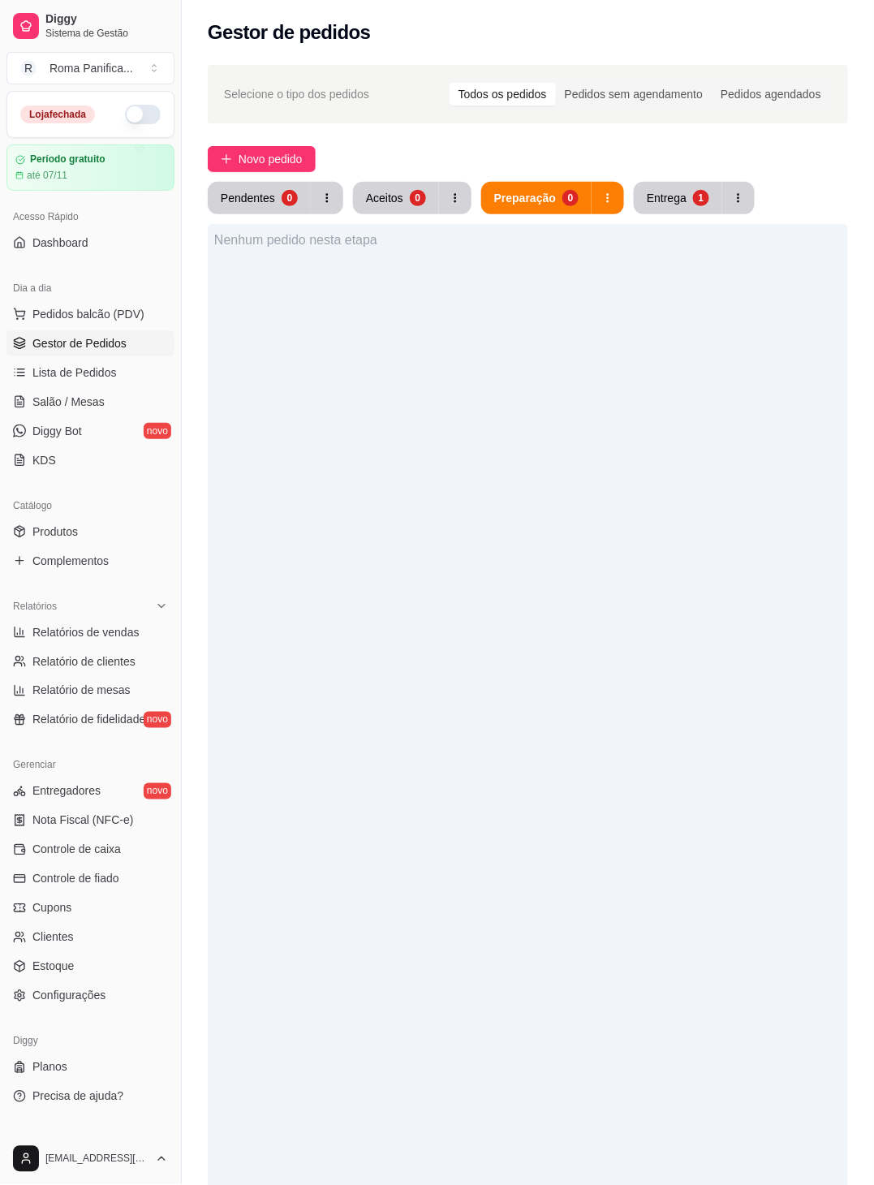
click at [576, 210] on button "Entrega 1" at bounding box center [678, 198] width 88 height 32
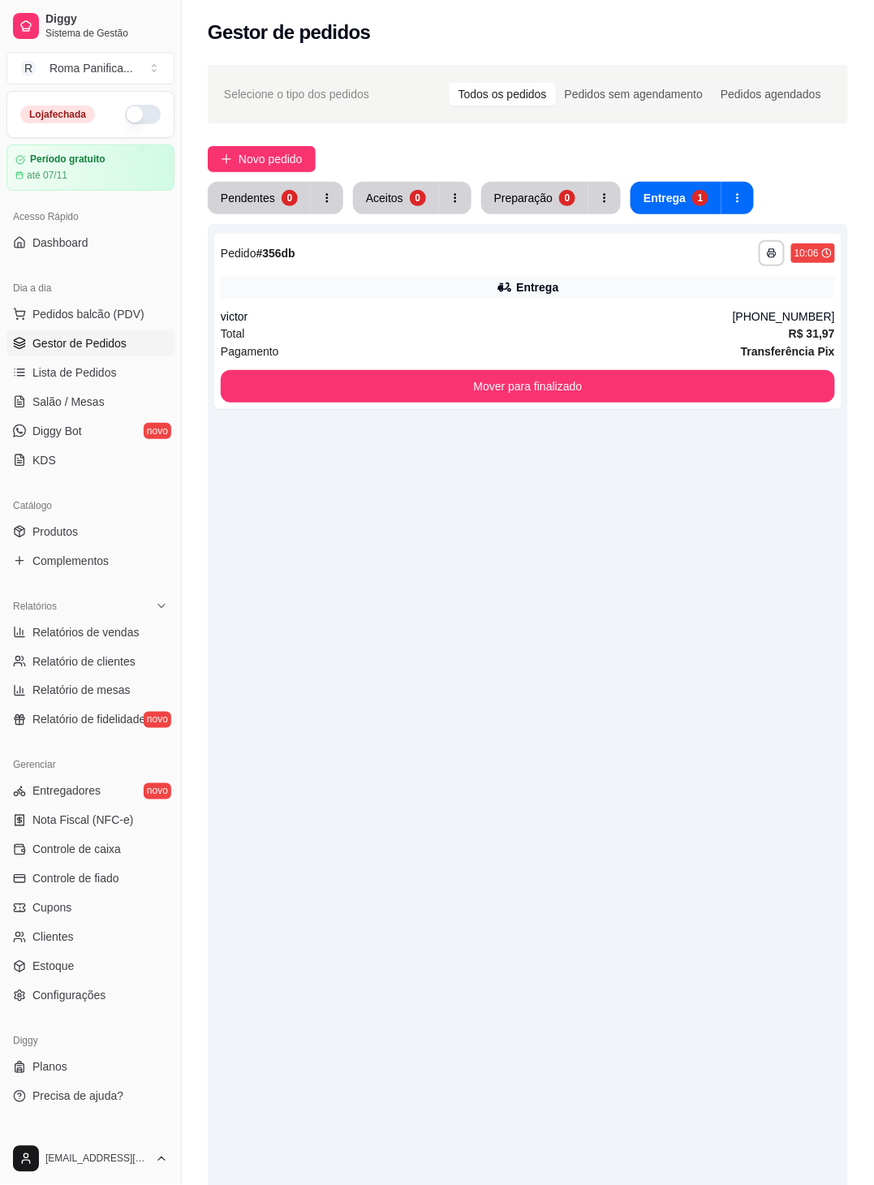
click at [576, 314] on div "(63) 98141-4737" at bounding box center [784, 316] width 102 height 16
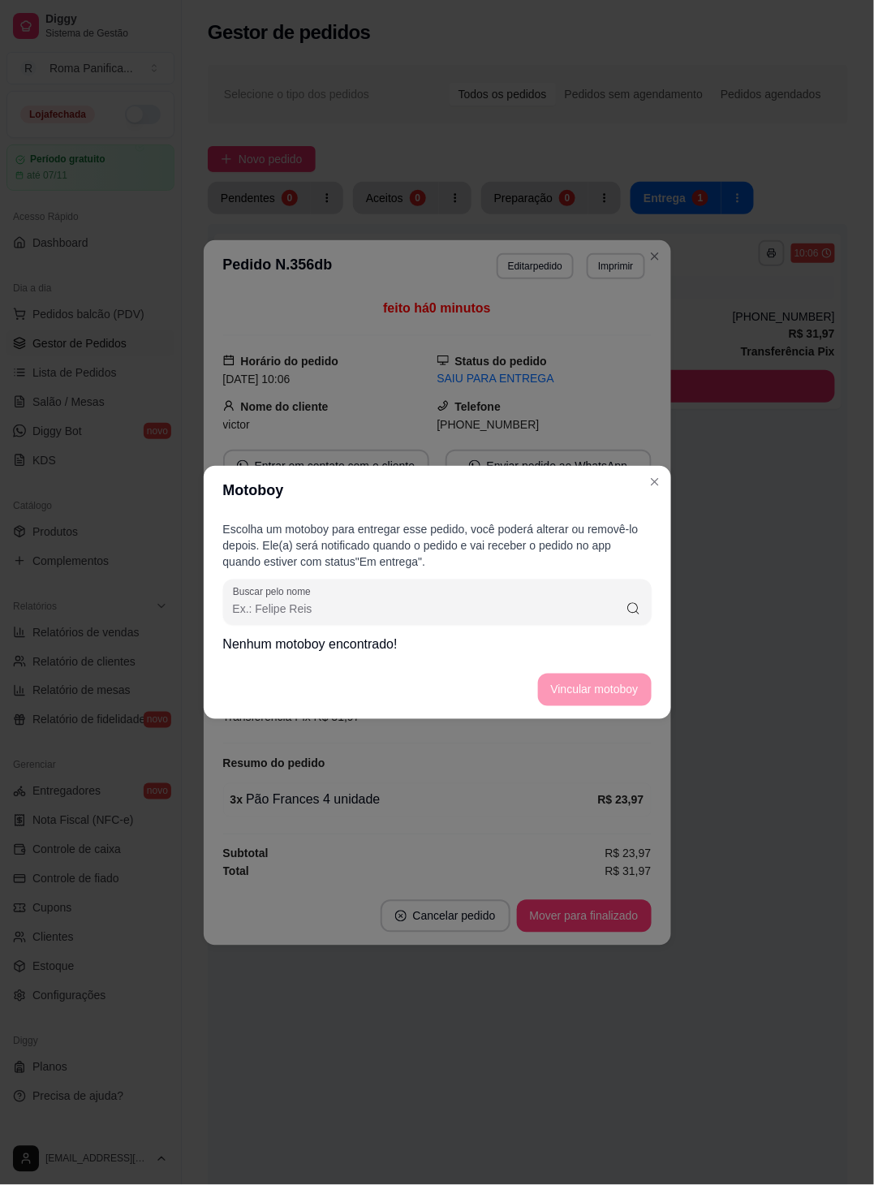
click at [576, 609] on icon at bounding box center [633, 609] width 15 height 16
click at [576, 610] on input "Buscar pelo nome" at bounding box center [430, 609] width 394 height 16
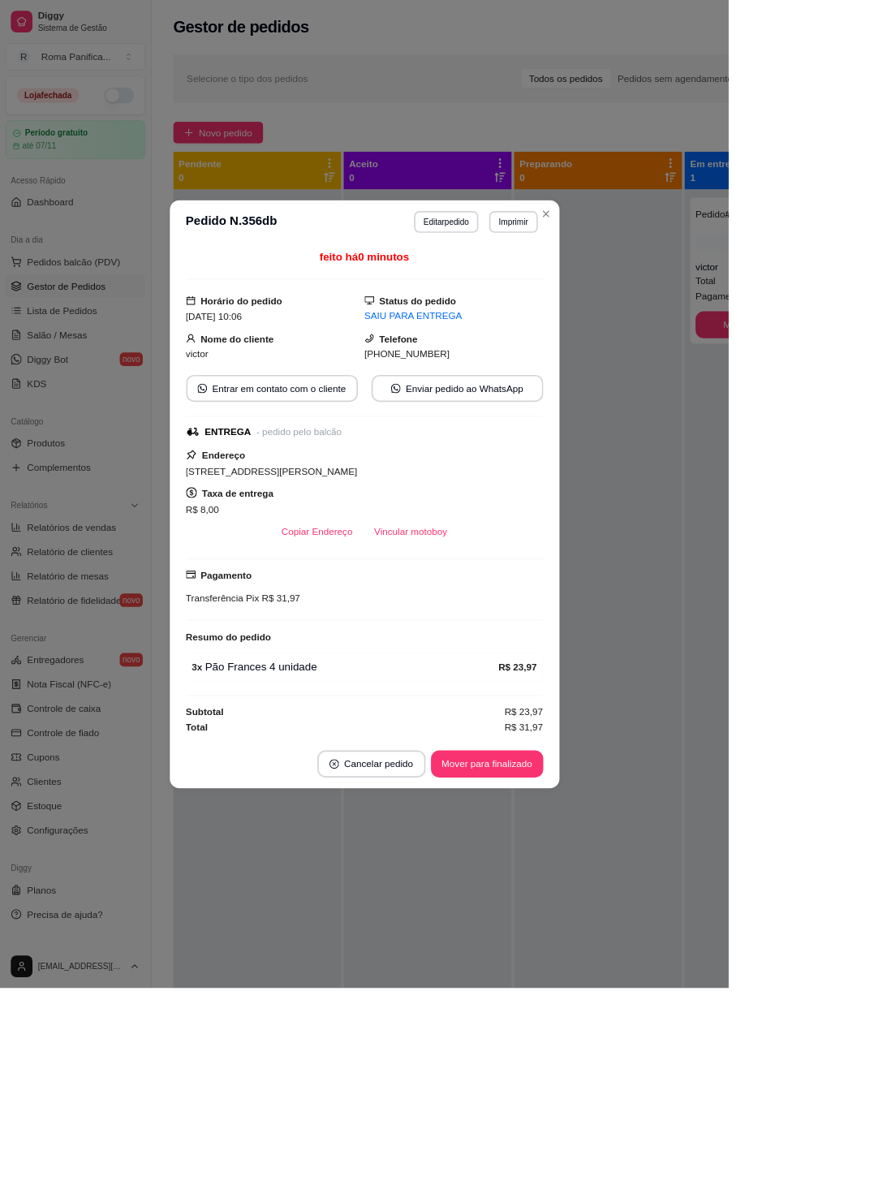
click at [576, 740] on div "**********" at bounding box center [437, 592] width 874 height 1185
click at [576, 687] on div at bounding box center [717, 819] width 201 height 1185
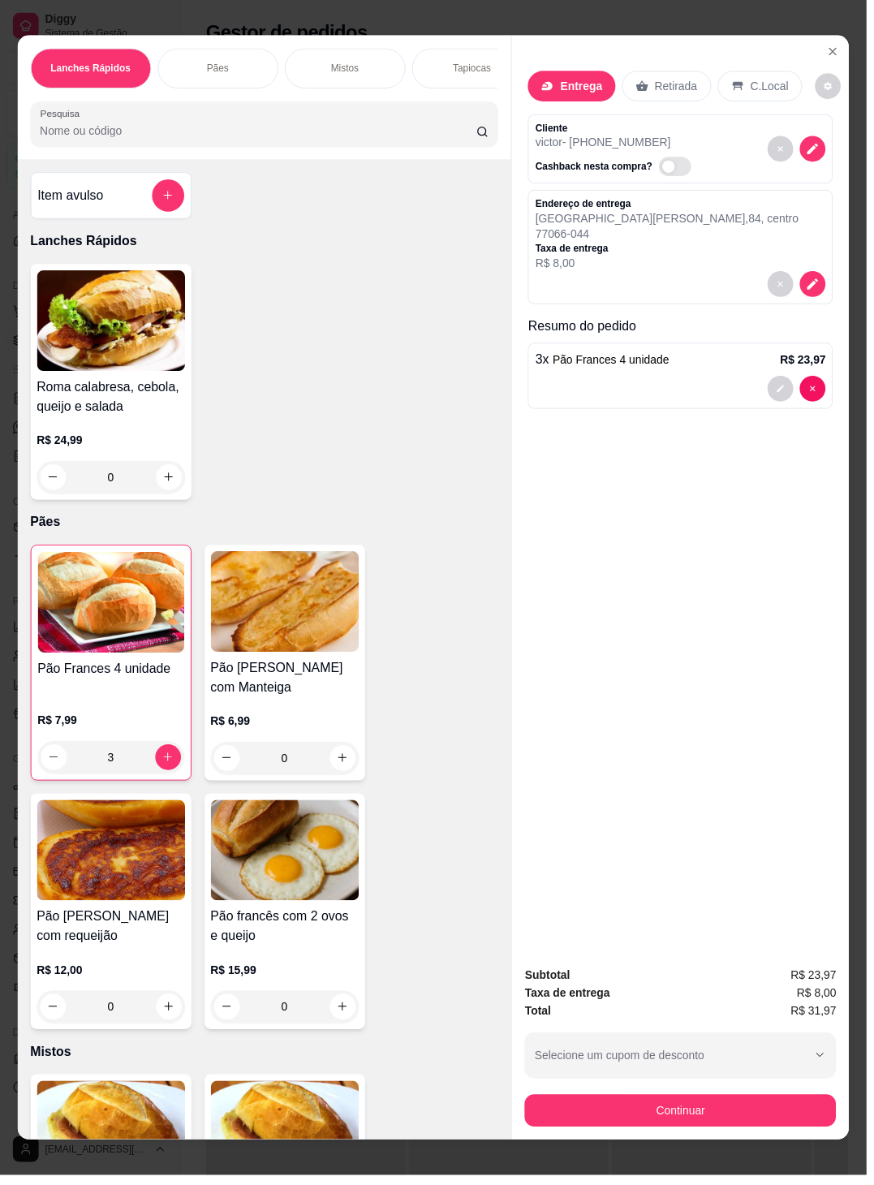
click at [576, 347] on div "3 x Pão Frances 4 unidade R$ 23,97" at bounding box center [687, 379] width 308 height 67
click at [237, 266] on div "Roma calabresa, cebola, queijo e salada R$ 24,99 0" at bounding box center [267, 385] width 472 height 238
click at [576, 82] on icon "decrease-product-quantity" at bounding box center [835, 87] width 10 height 10
click at [576, 101] on span "Automatic updates" at bounding box center [838, 95] width 32 height 19
click at [576, 101] on input "Automatic updates" at bounding box center [826, 101] width 11 height 11
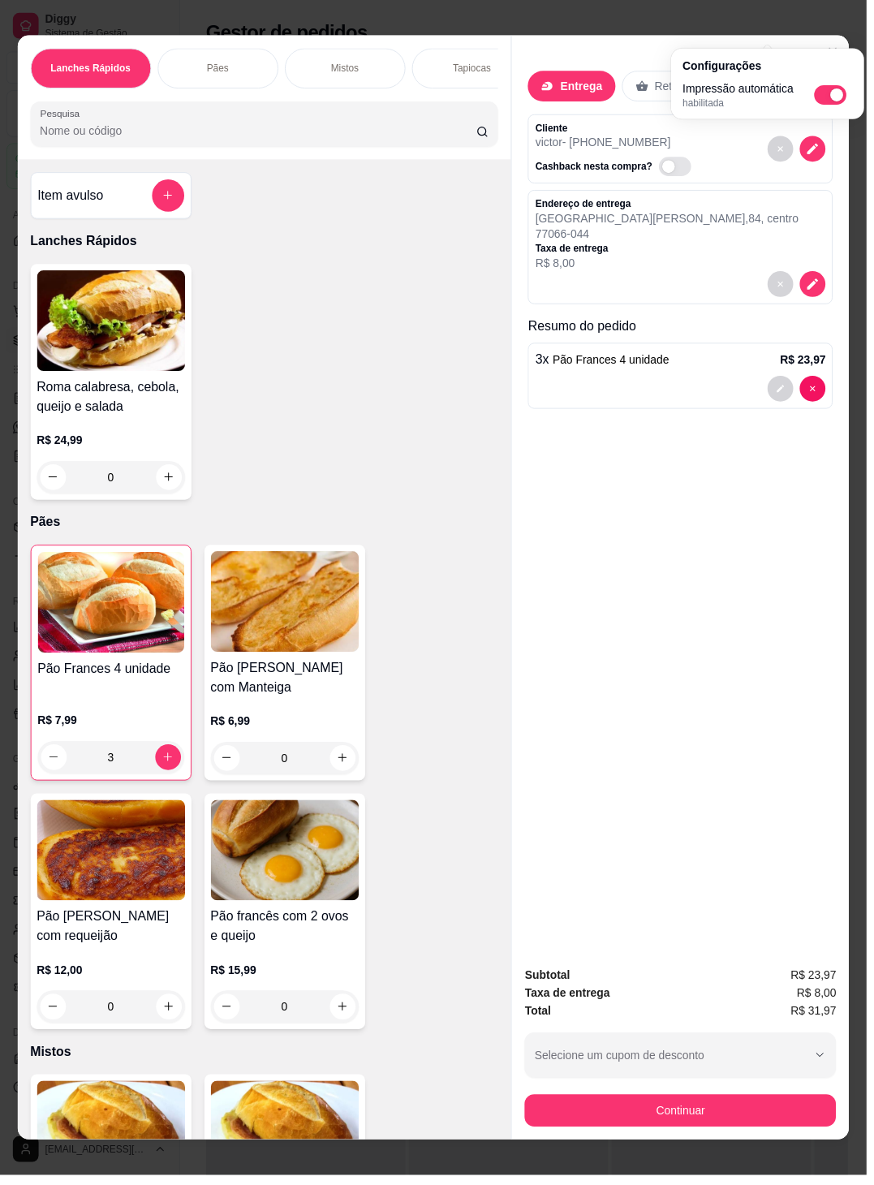
checkbox input "false"
click at [275, 408] on div "Roma calabresa, cebola, queijo e salada R$ 24,99 0" at bounding box center [267, 385] width 472 height 238
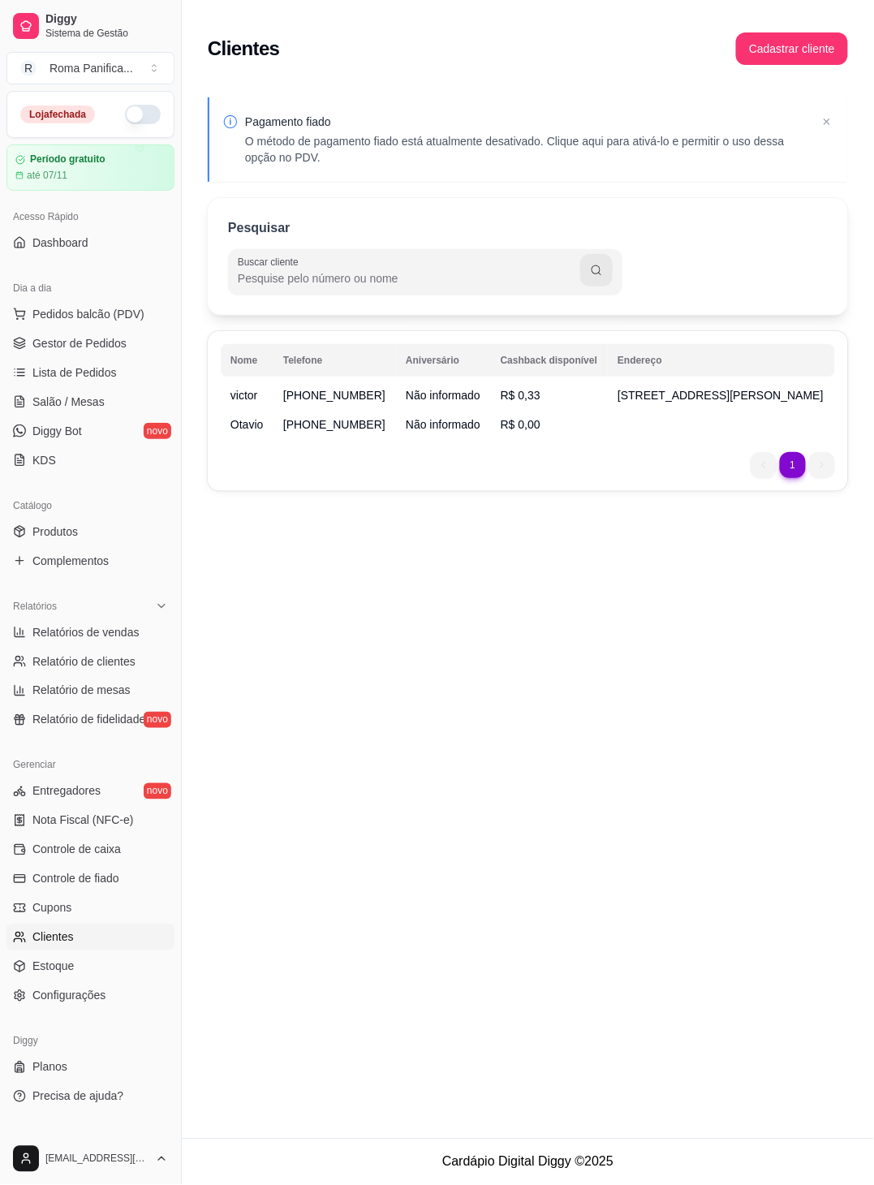
click at [36, 177] on article "até 07/11" at bounding box center [47, 175] width 41 height 13
click at [51, 235] on span "Dashboard" at bounding box center [60, 243] width 56 height 16
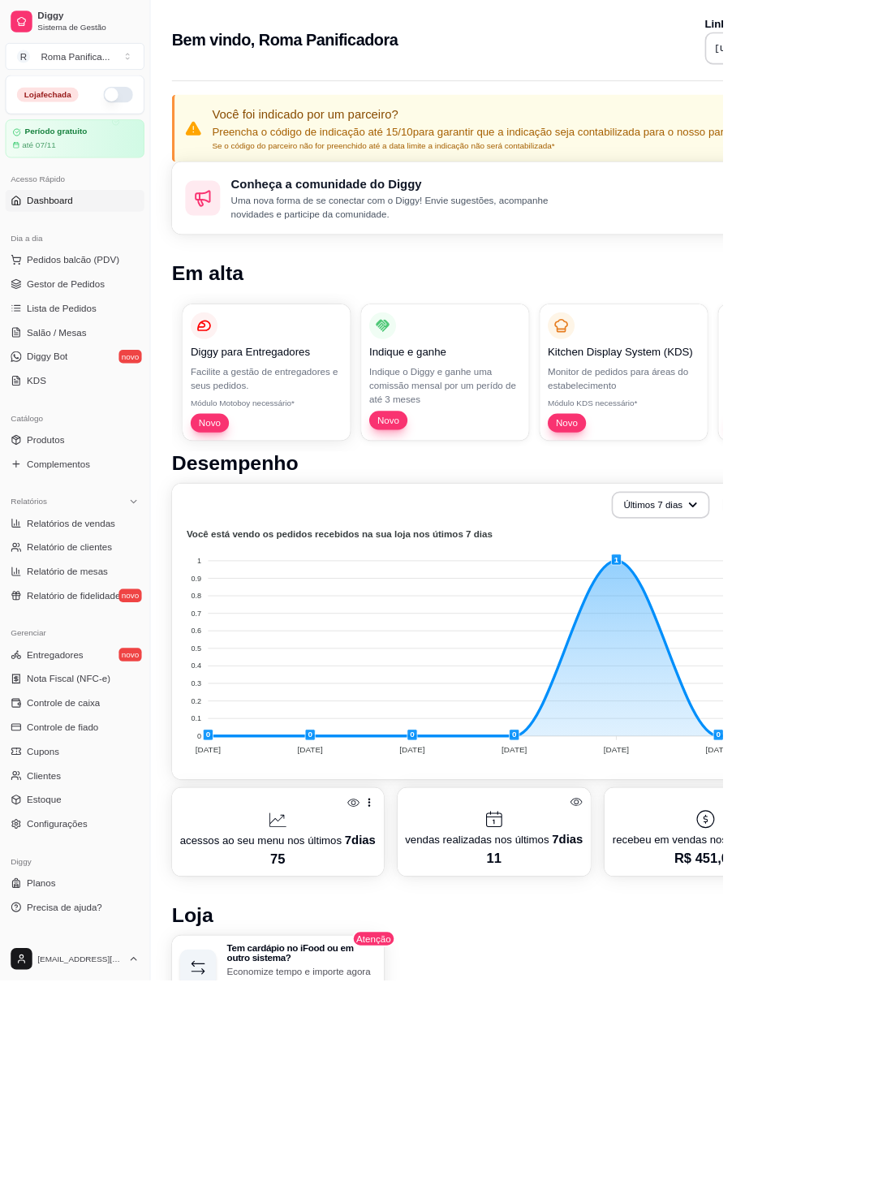
click at [58, 336] on span "Gestor de Pedidos" at bounding box center [79, 343] width 94 height 16
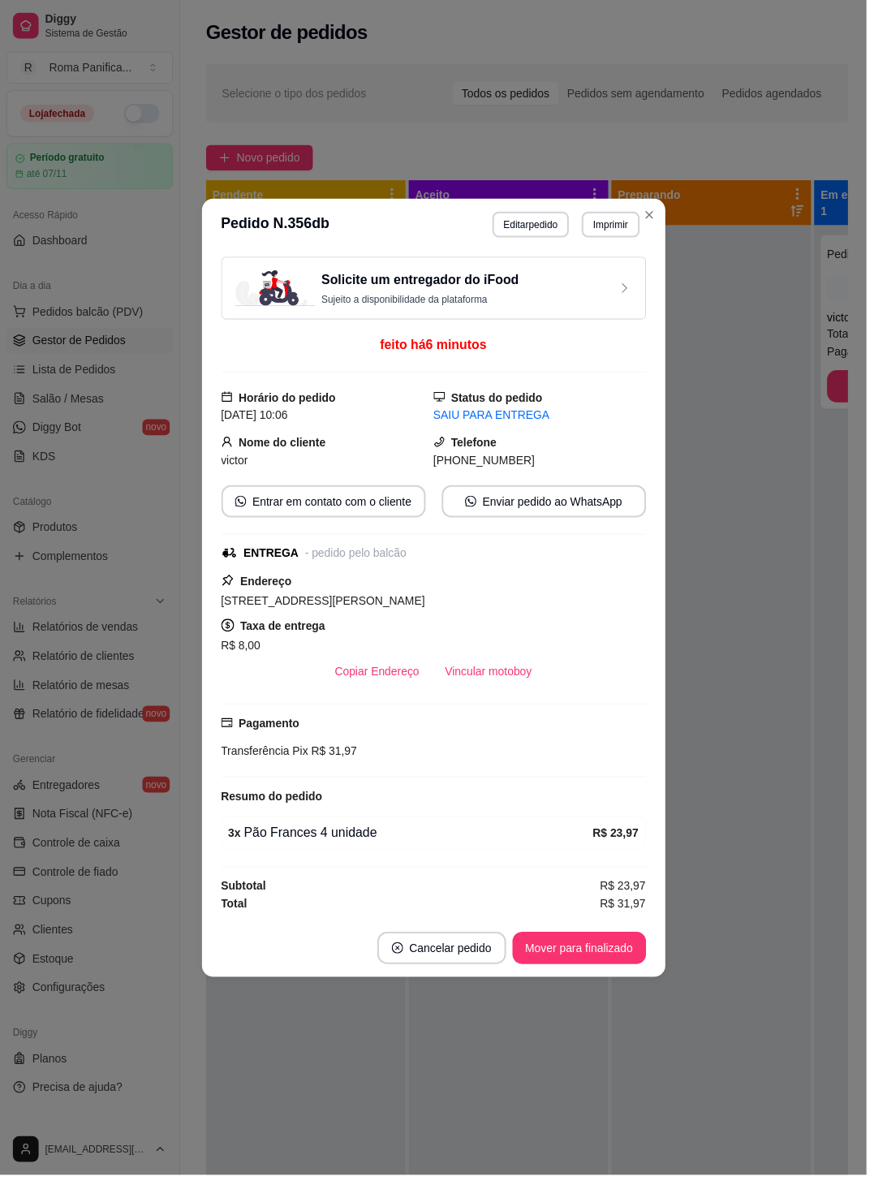
click at [576, 303] on div "Solicite um entregador do iFood Sujeito a disponibilidade da plataforma" at bounding box center [437, 291] width 401 height 36
click at [576, 356] on div "**********" at bounding box center [437, 592] width 874 height 1185
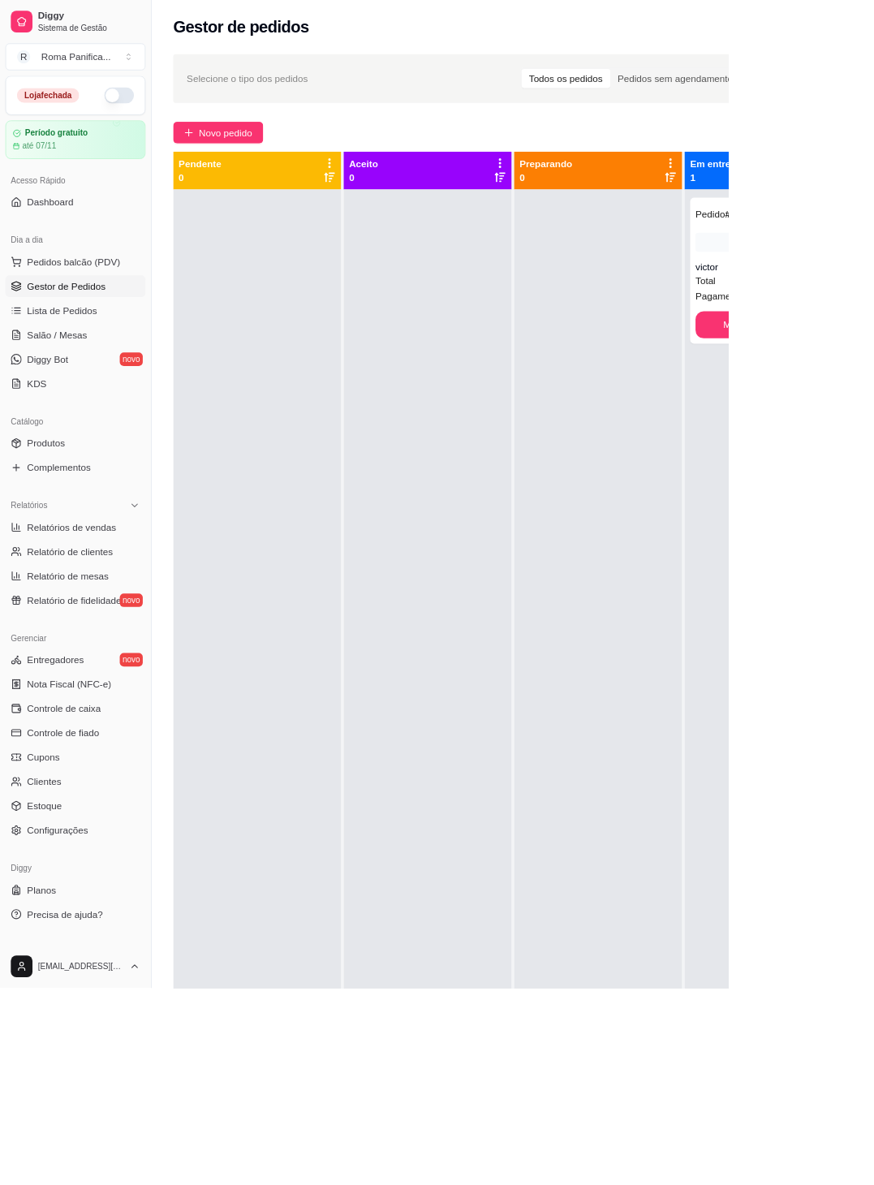
click at [576, 257] on div at bounding box center [717, 819] width 201 height 1185
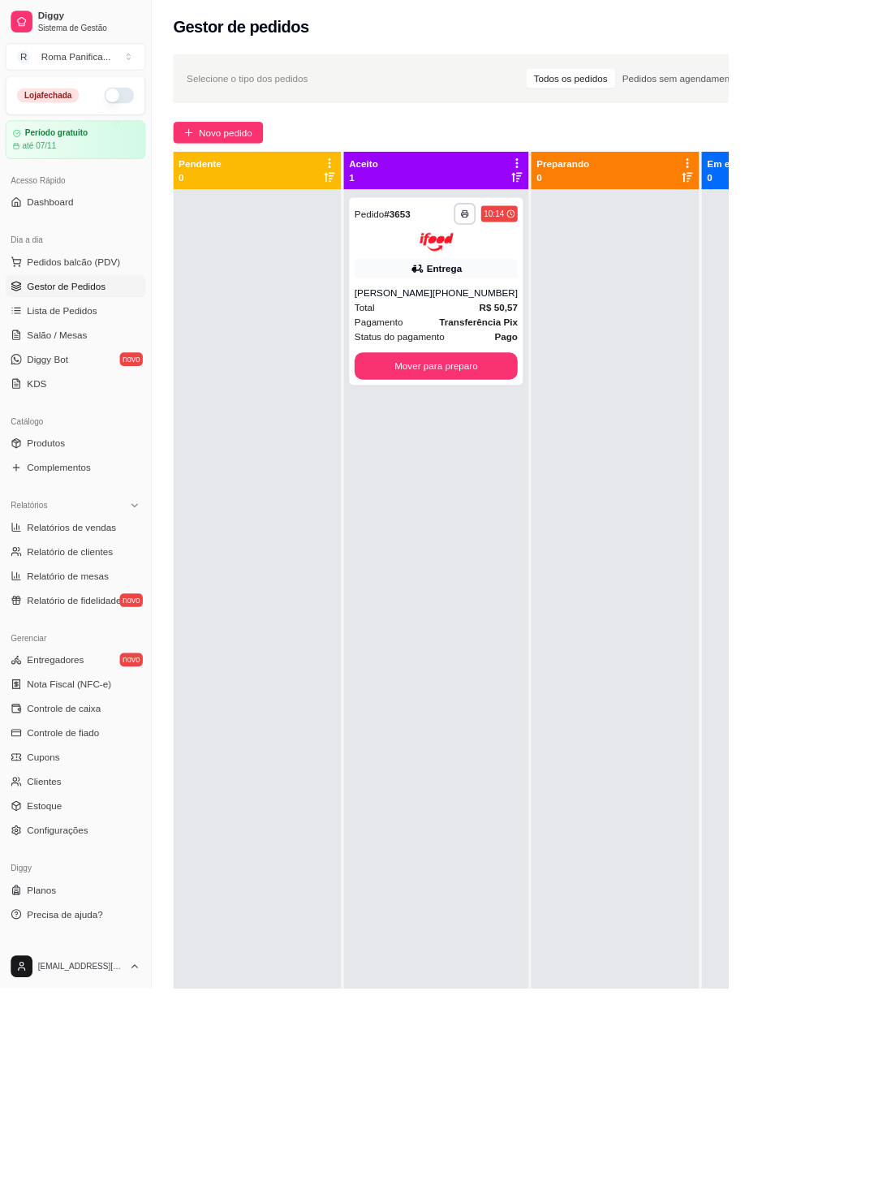
click at [60, 781] on span "Configurações" at bounding box center [68, 996] width 73 height 16
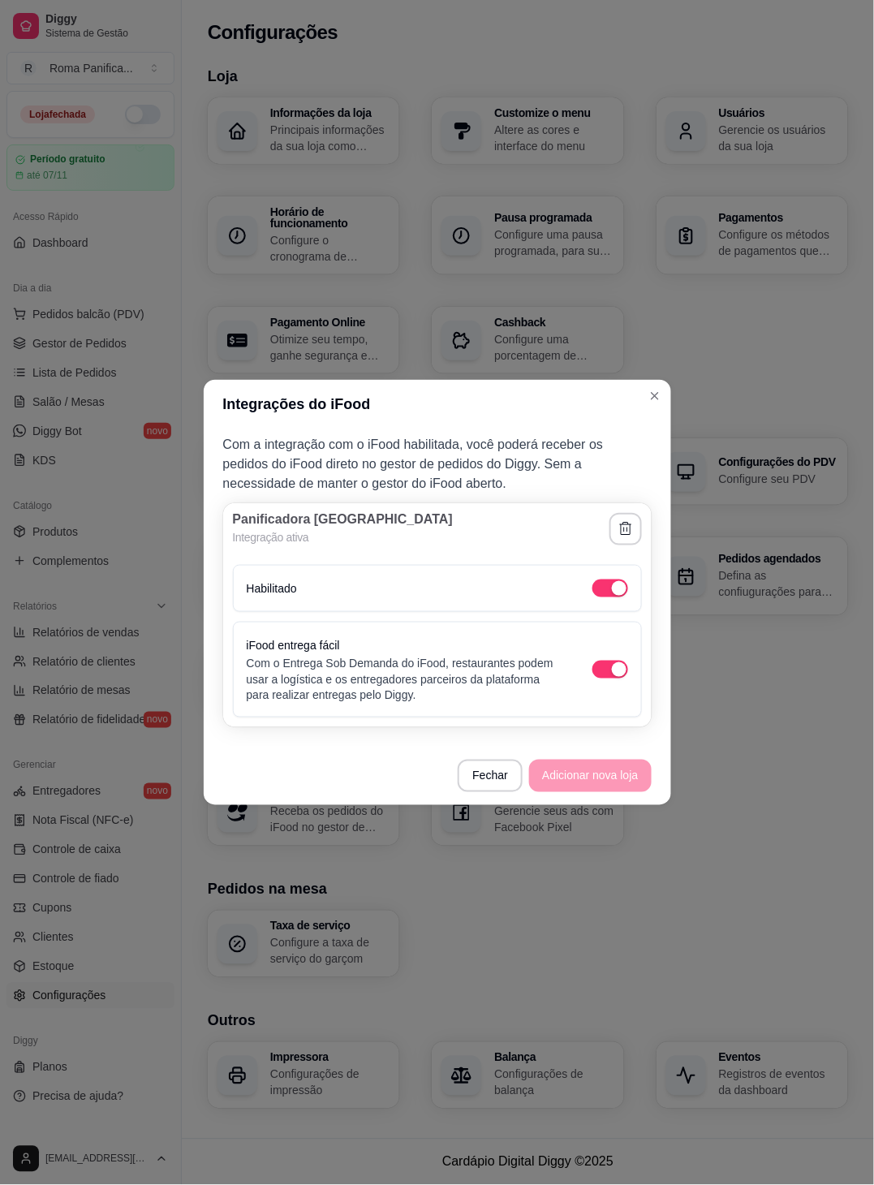
click at [576, 585] on div "button" at bounding box center [619, 588] width 15 height 15
click at [506, 767] on h3 "Integrações" at bounding box center [528, 758] width 640 height 23
click at [576, 584] on span "button" at bounding box center [611, 589] width 36 height 18
click at [505, 777] on section "Integrações iFood Receba os pedidos do iFood no gestor de pedidos do Diggy Face…" at bounding box center [528, 796] width 640 height 99
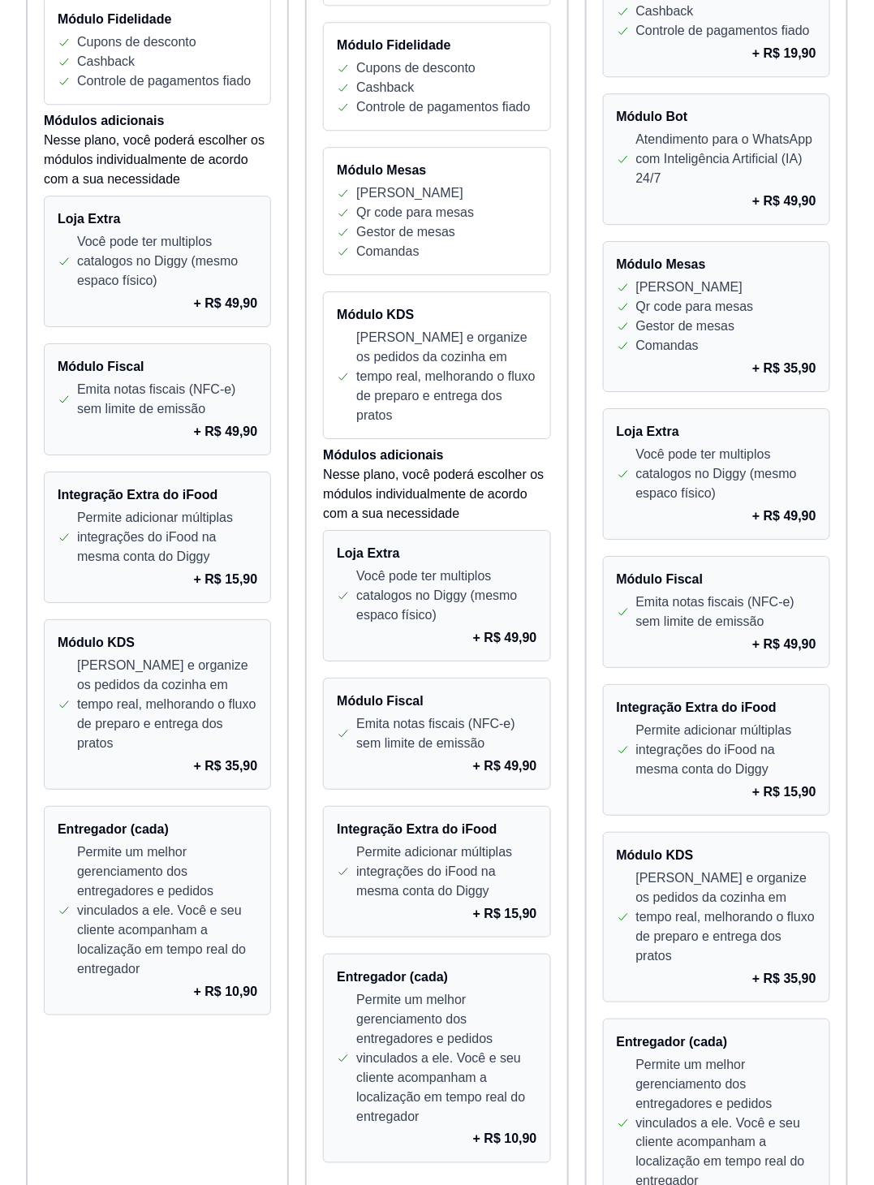
scroll to position [977, 0]
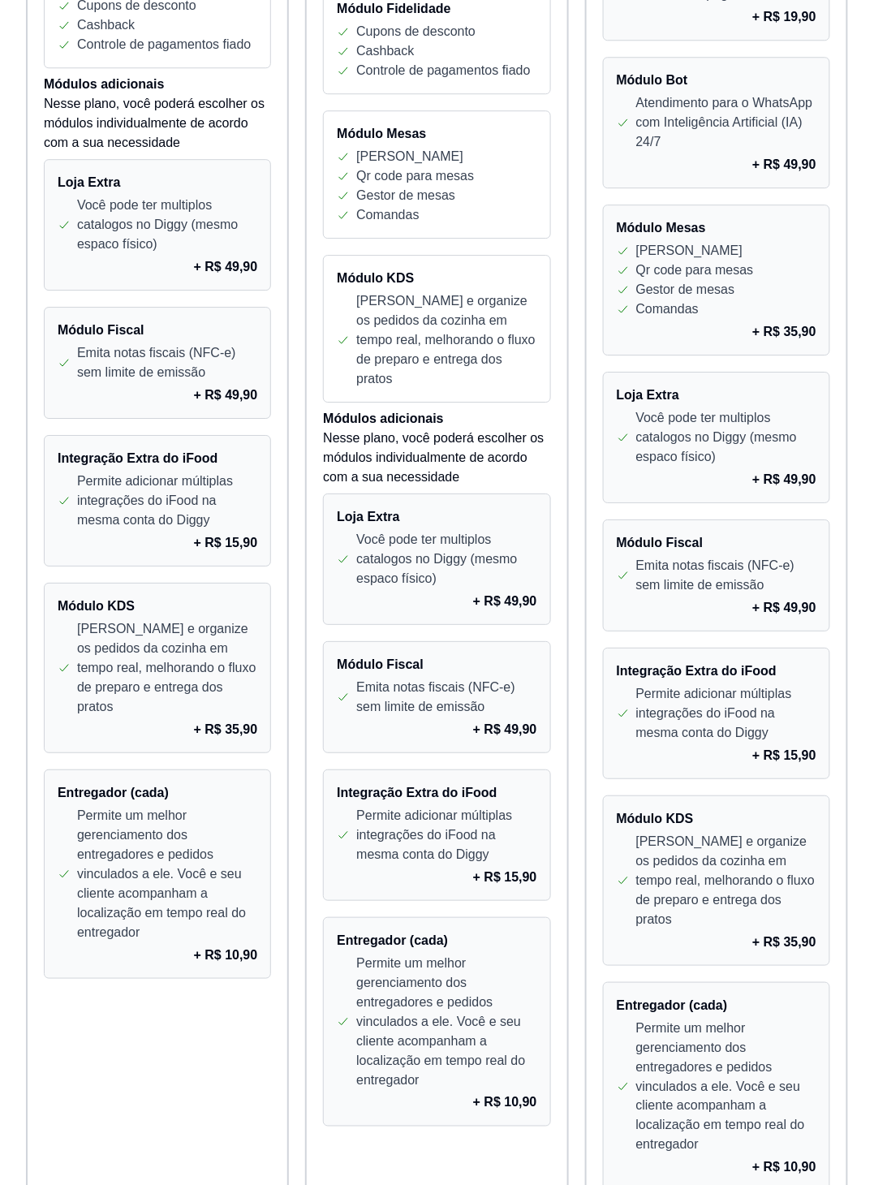
click at [85, 521] on p "Permite adicionar múltiplas integrações do iFood na mesma conta do Diggy" at bounding box center [167, 501] width 180 height 58
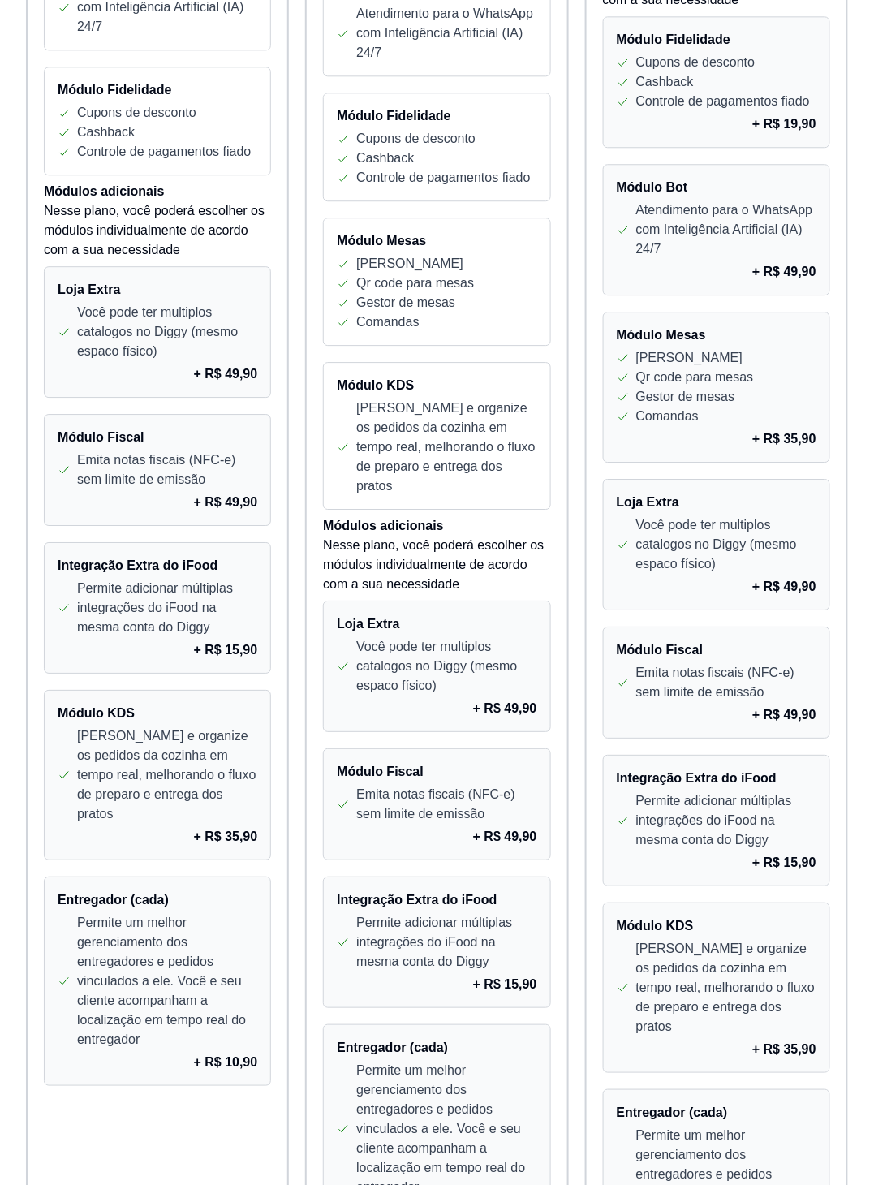
scroll to position [867, 0]
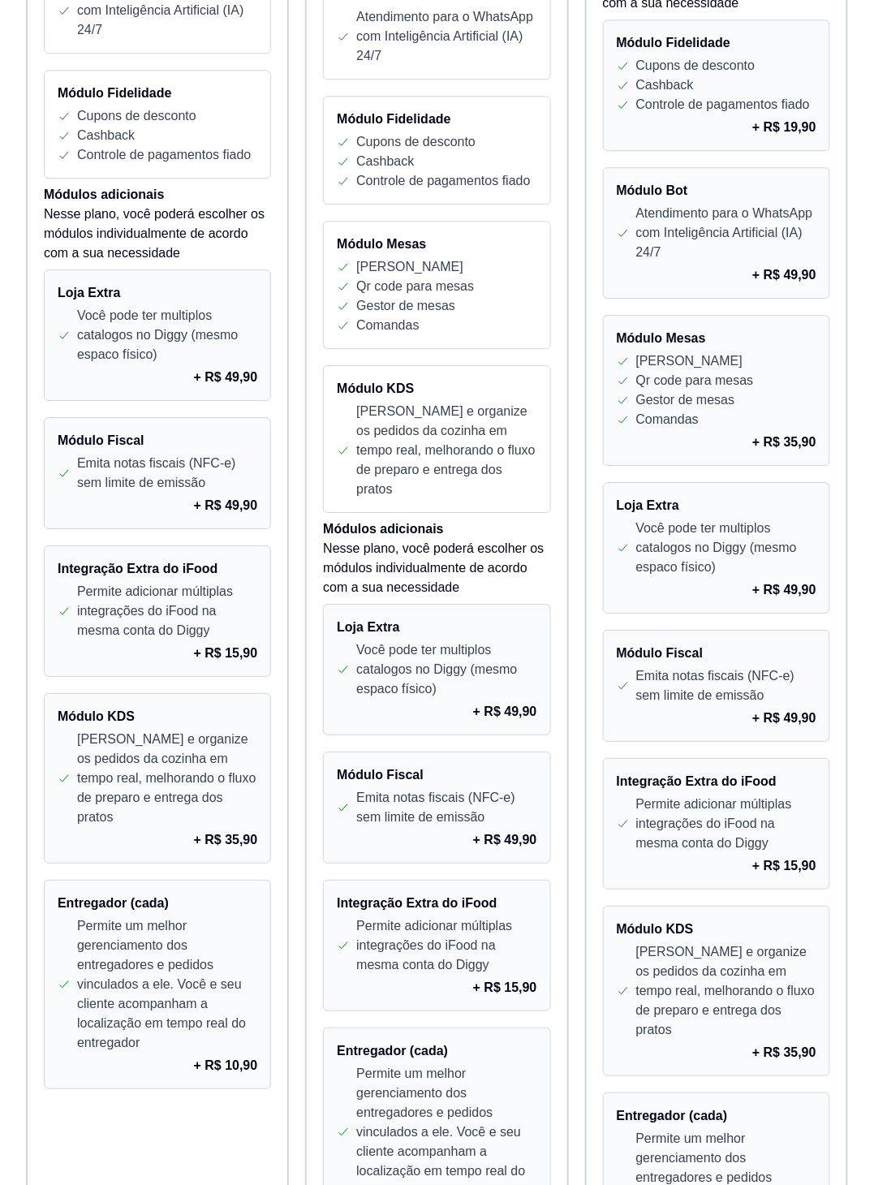
click at [106, 645] on div "+ R$ 15,90" at bounding box center [158, 653] width 200 height 19
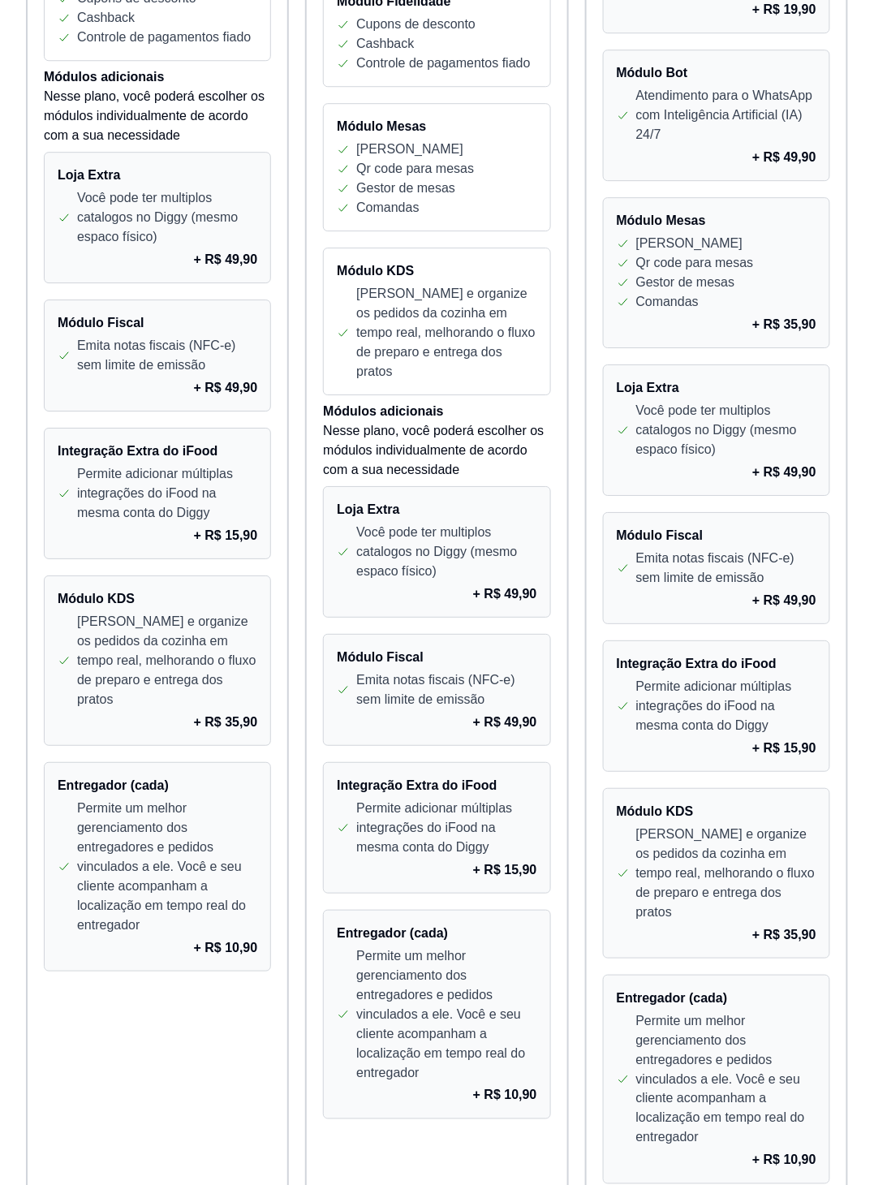
scroll to position [1102, 0]
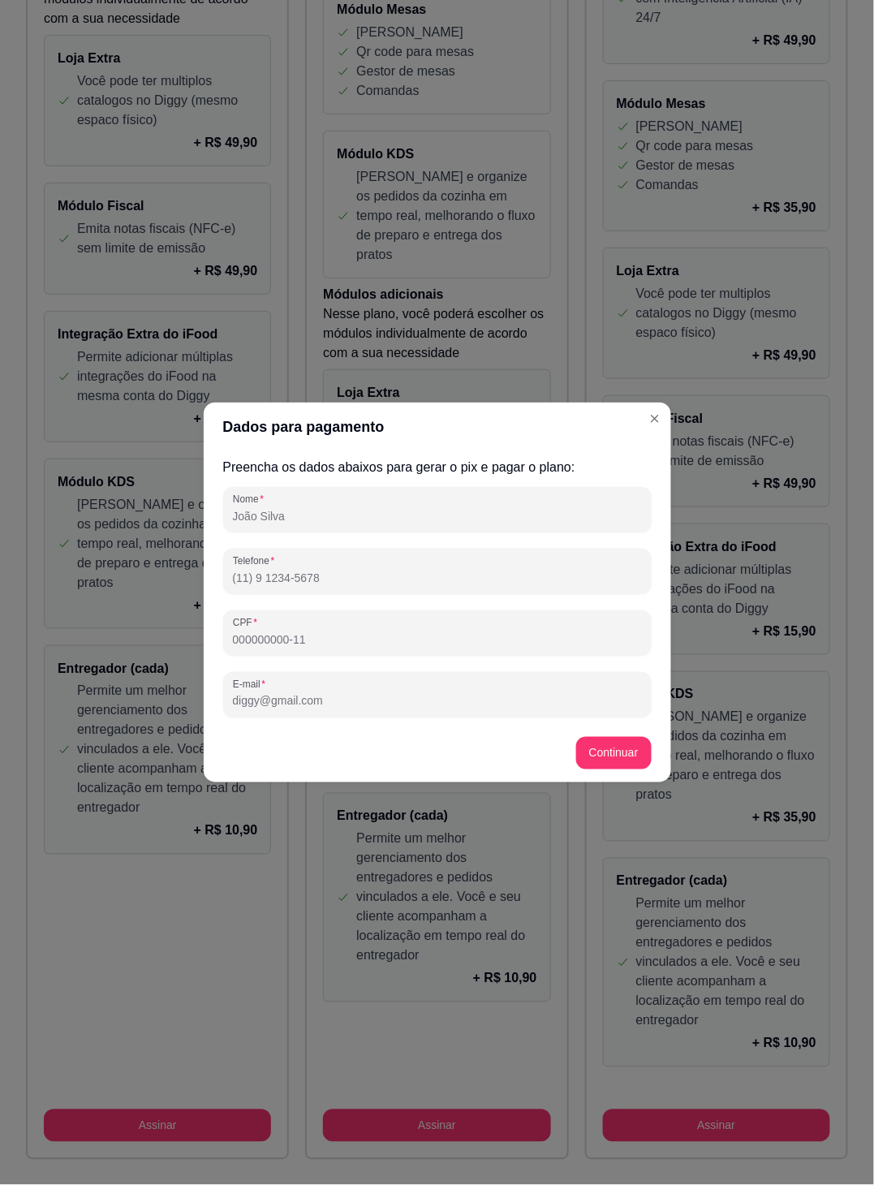
click at [592, 521] on input "Nome" at bounding box center [437, 516] width 409 height 16
type input "Victor"
click at [254, 577] on input "Telefone" at bounding box center [437, 578] width 409 height 16
type input "(63) 9 8141-4737"
click at [252, 632] on input "CPF" at bounding box center [437, 640] width 409 height 16
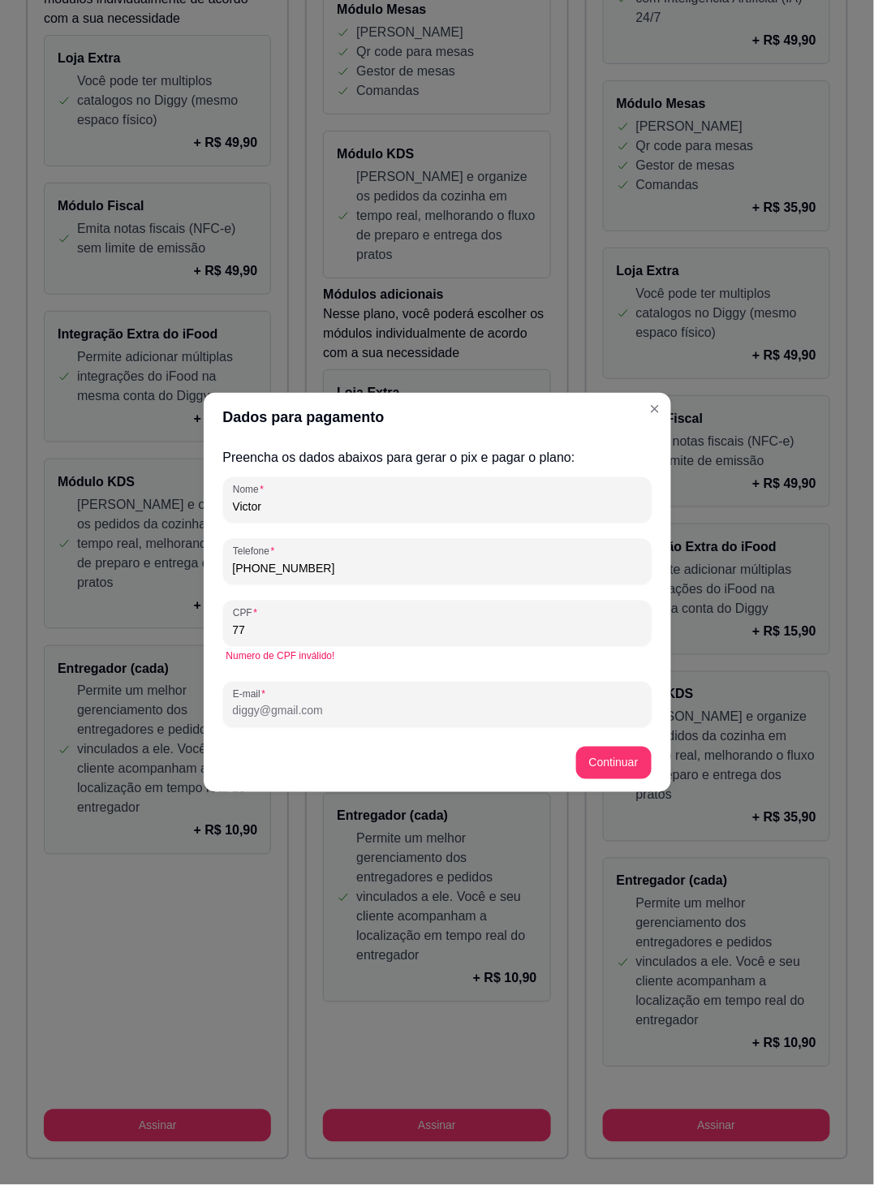
type input "7"
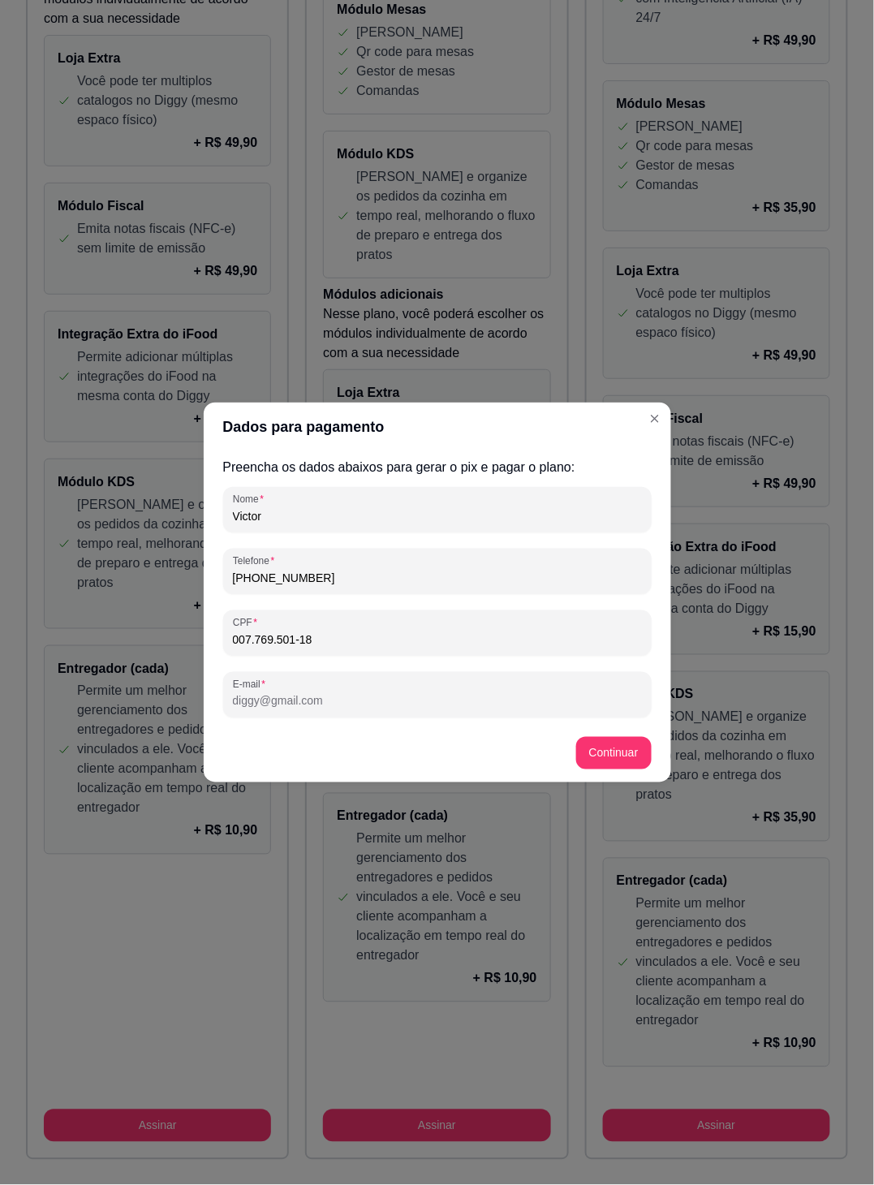
type input "007.769.501-18"
click at [667, 613] on div "Preencha os dados abaixos para gerar o pix e pagar o plano: Nome Victor Telefon…" at bounding box center [438, 587] width 468 height 273
click at [622, 753] on button "Continuar" at bounding box center [613, 754] width 73 height 32
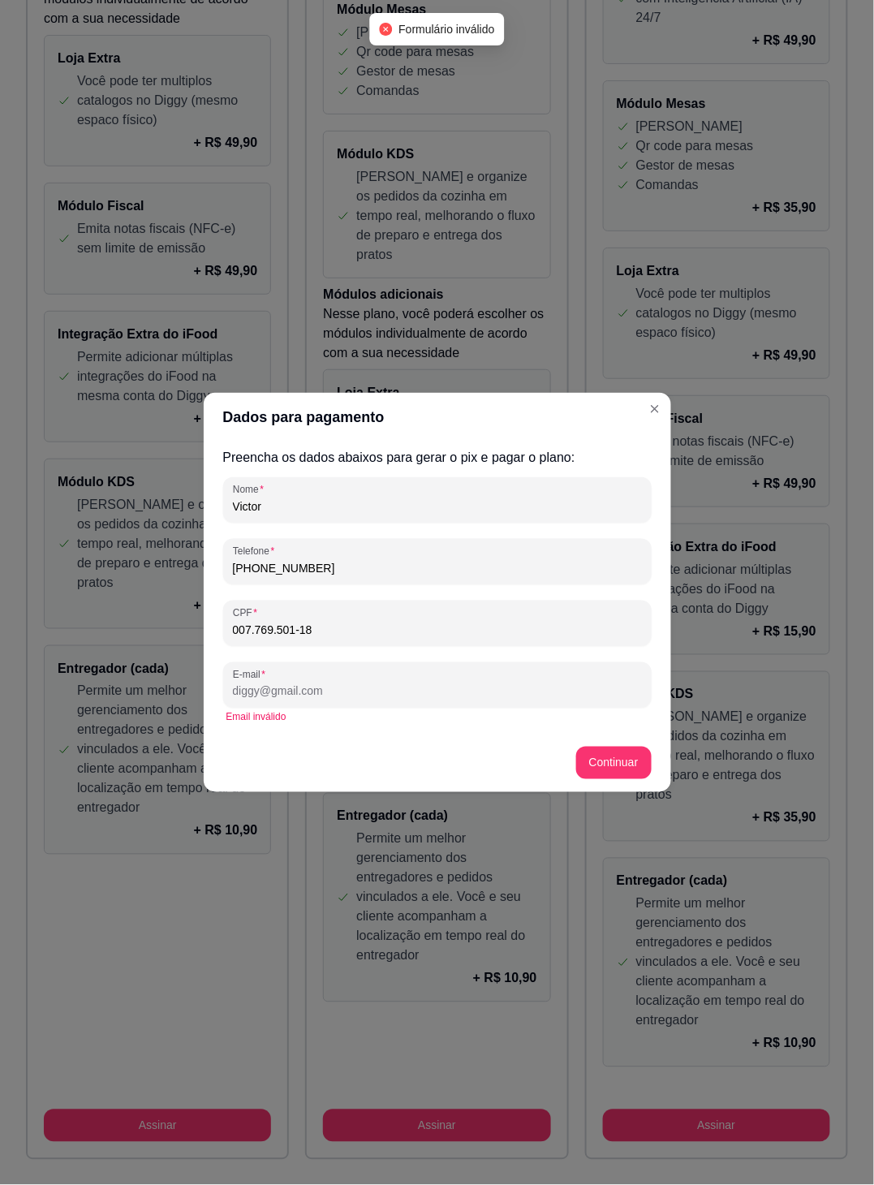
click at [599, 706] on div "E-mail" at bounding box center [437, 684] width 429 height 45
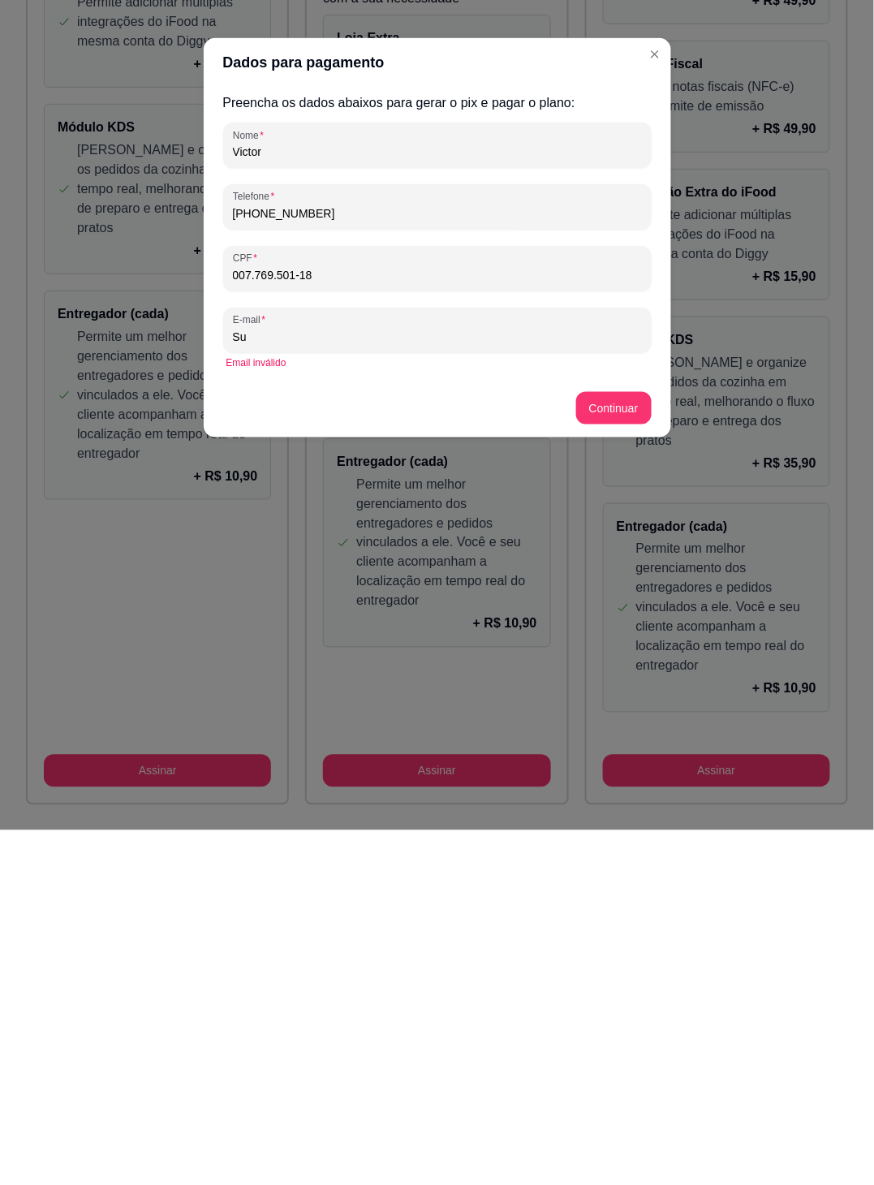
type input "S"
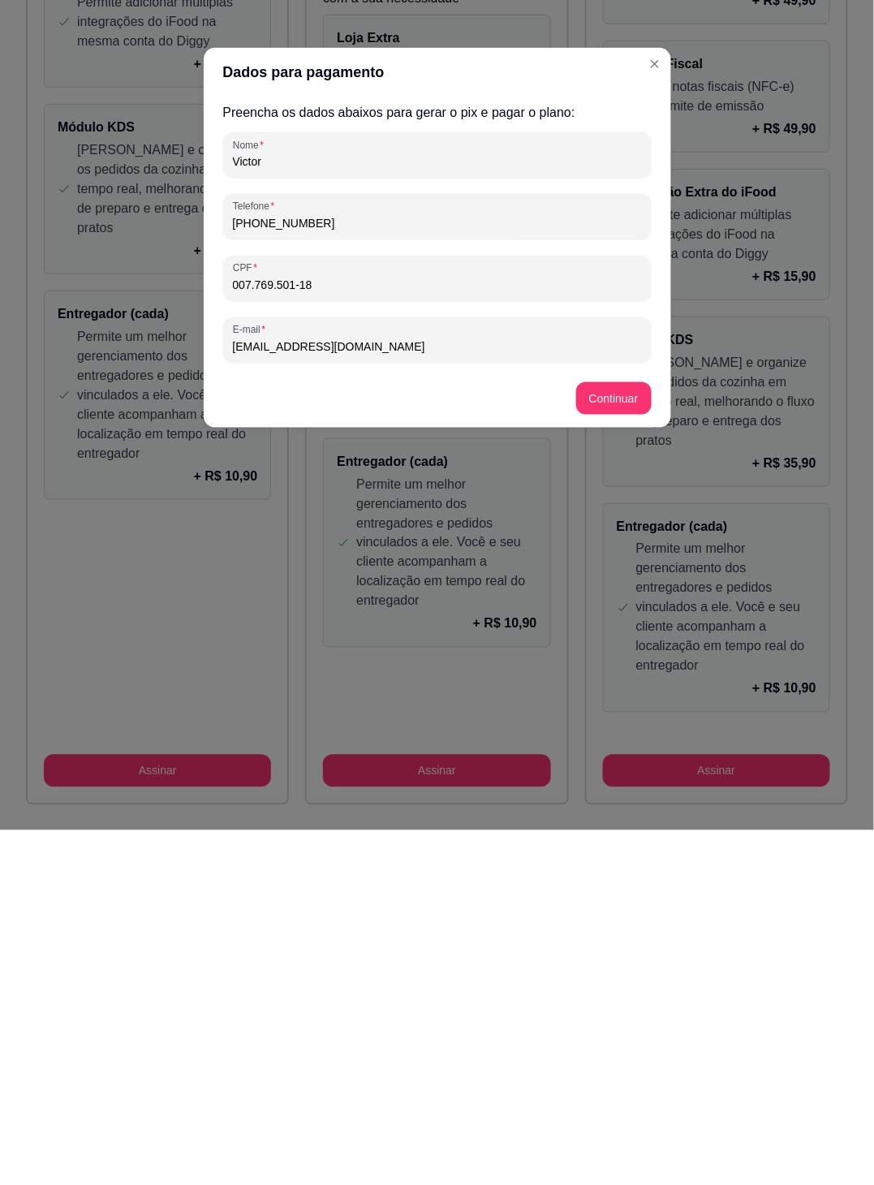
type input "suporte@romapanificadora.com.br"
click at [646, 413] on button "Close" at bounding box center [655, 419] width 26 height 26
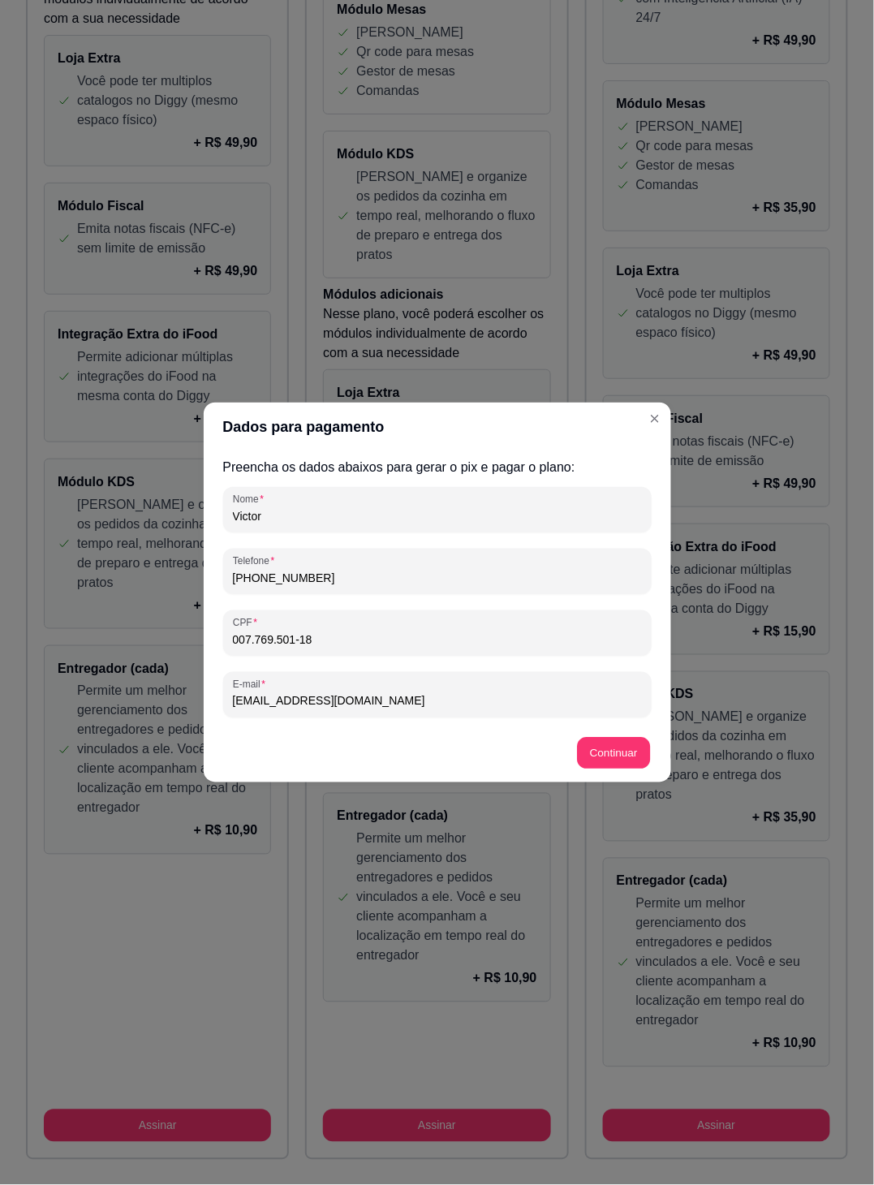
click at [631, 761] on footer "Continuar" at bounding box center [438, 753] width 468 height 58
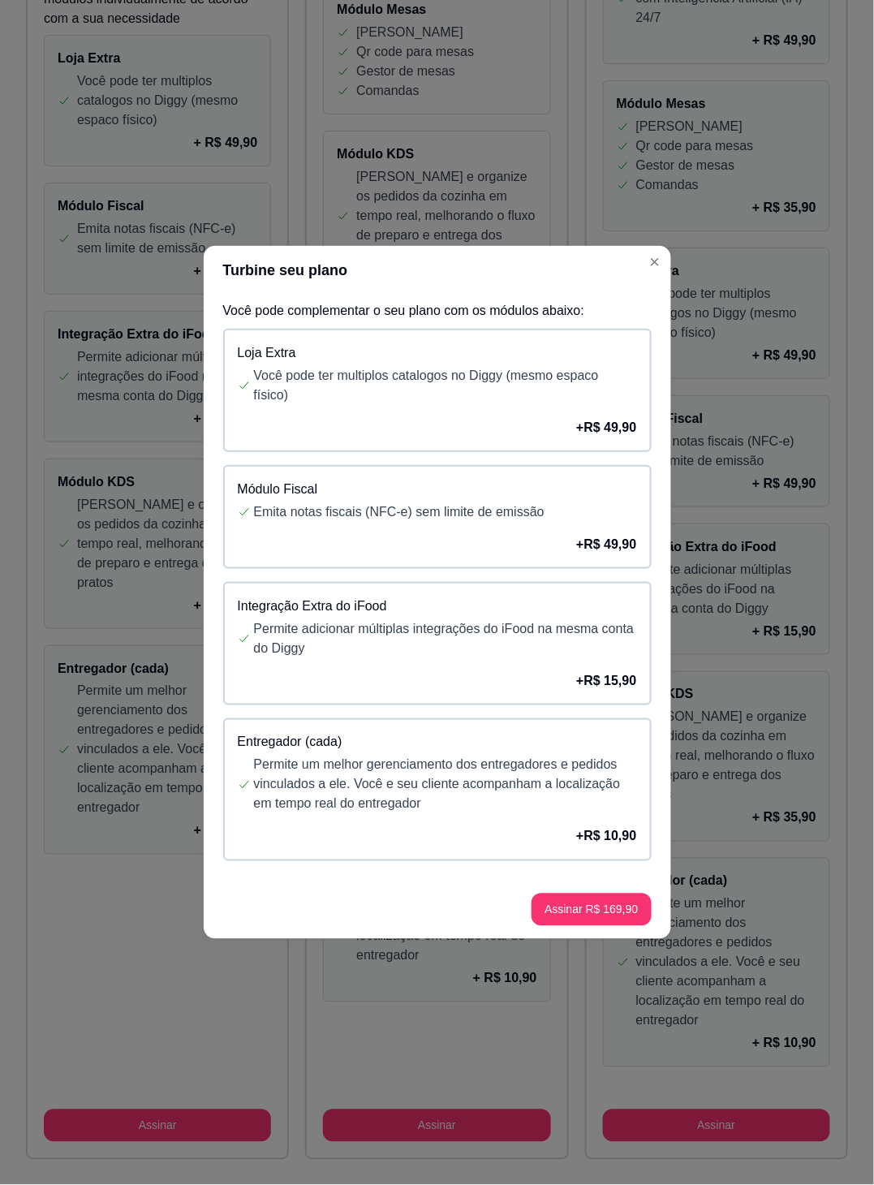
click at [618, 651] on div "Integração Extra do iFood Permite adicionar múltiplas integrações do iFood na m…" at bounding box center [437, 643] width 429 height 123
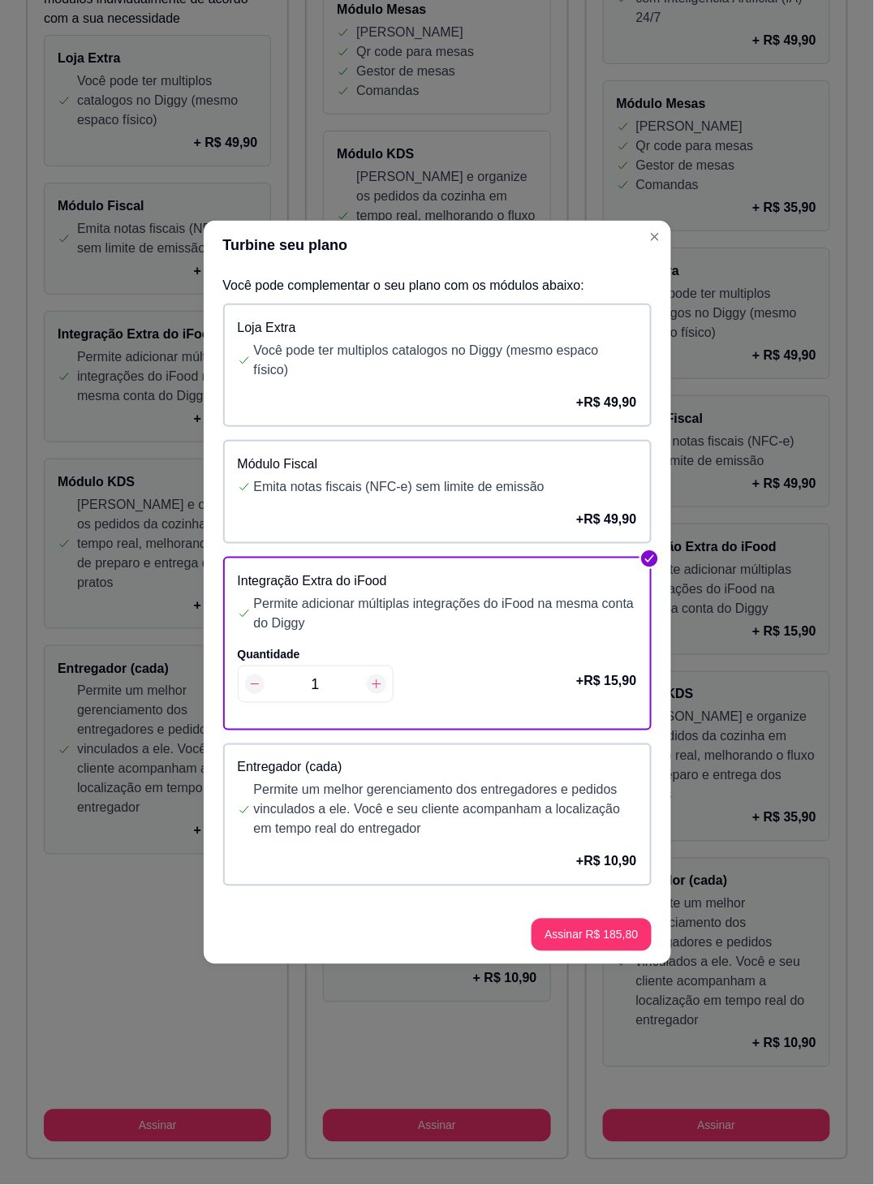
click at [582, 804] on p "Permite um melhor gerenciamento dos entregadores e pedidos vinculados a ele. Vo…" at bounding box center [445, 810] width 383 height 58
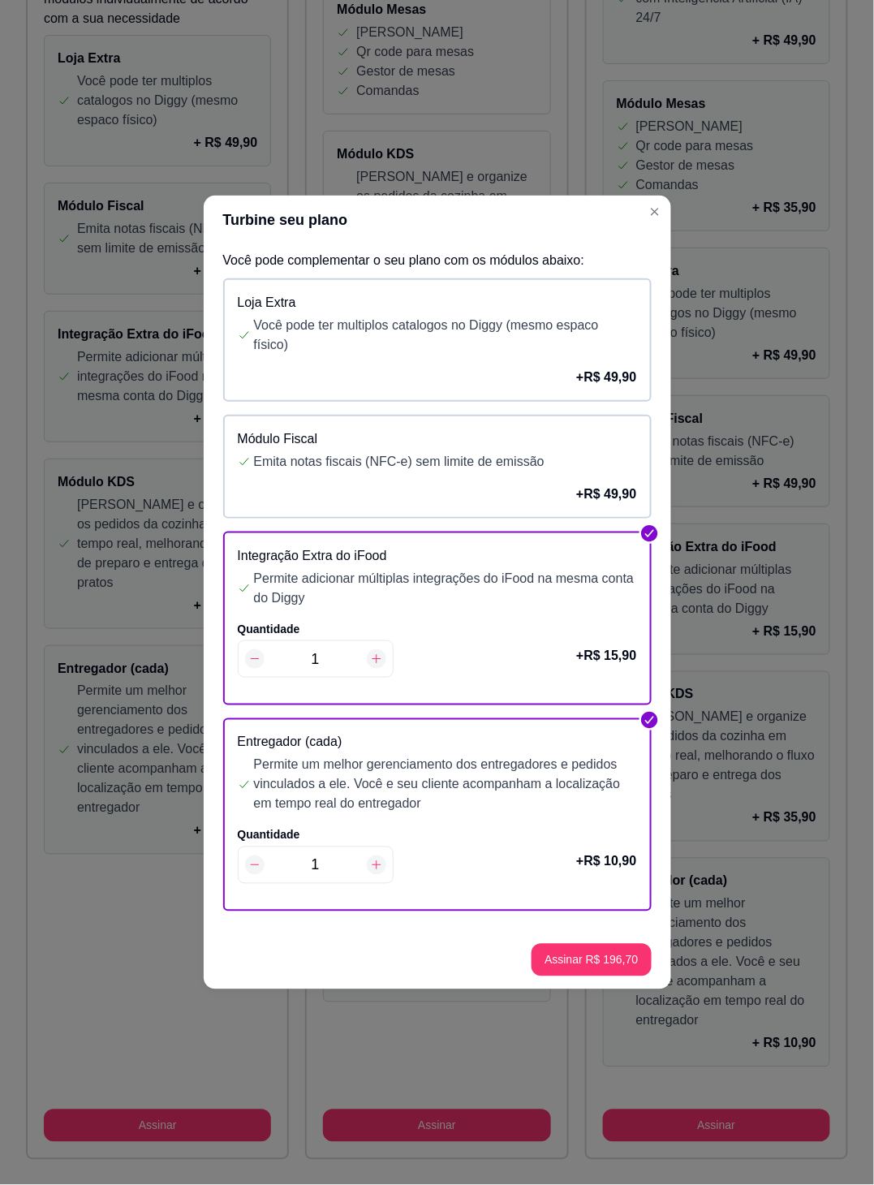
click at [693, 818] on div "Módulo Fidelidade Cupons de desconto Cashback Controle de pagamentos fiado + R$…" at bounding box center [716, 426] width 227 height 1283
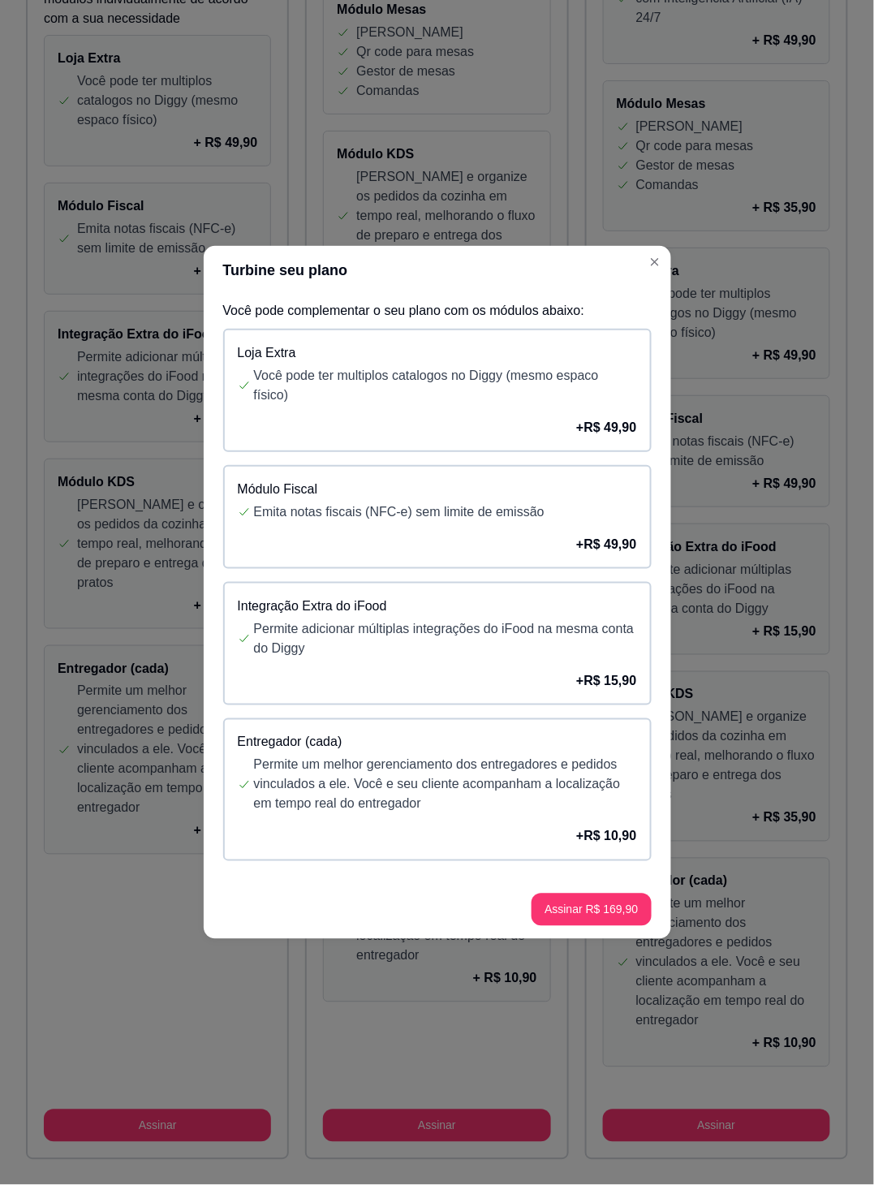
click at [600, 641] on p "Permite adicionar múltiplas integrações do iFood na mesma conta do Diggy" at bounding box center [445, 638] width 383 height 39
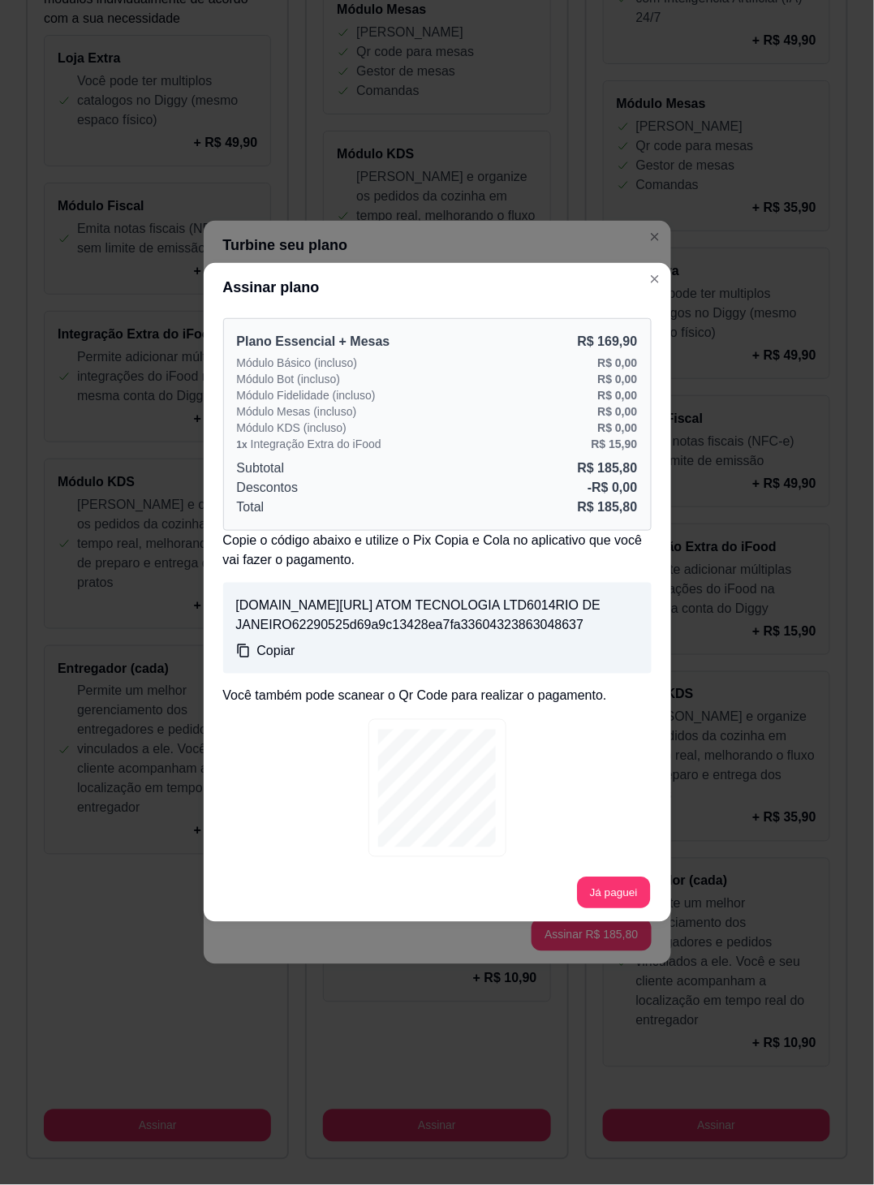
click at [631, 934] on div "Permite um melhor gerenciamento dos entregadores e pedidos vinculados a ele. Vo…" at bounding box center [717, 963] width 200 height 136
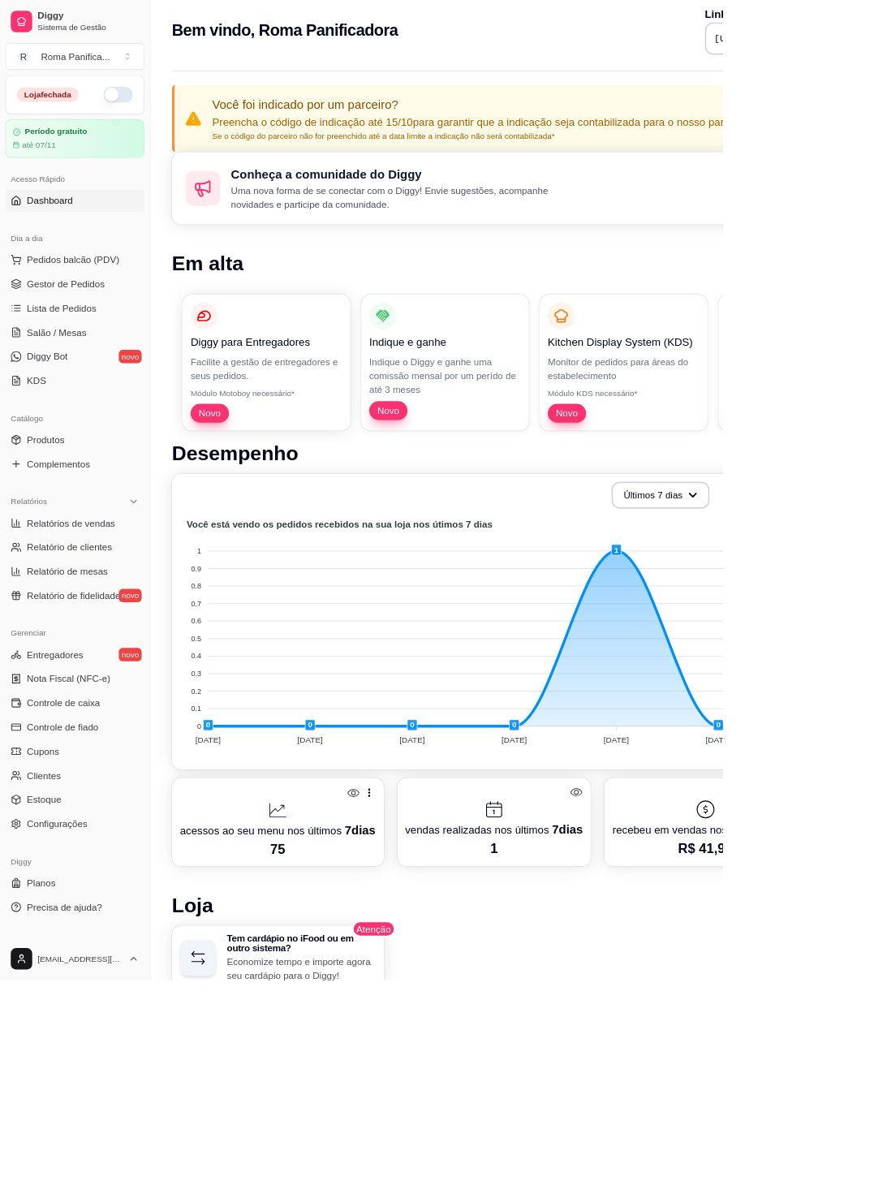
scroll to position [13, 0]
click at [46, 997] on span "Configurações" at bounding box center [68, 996] width 73 height 16
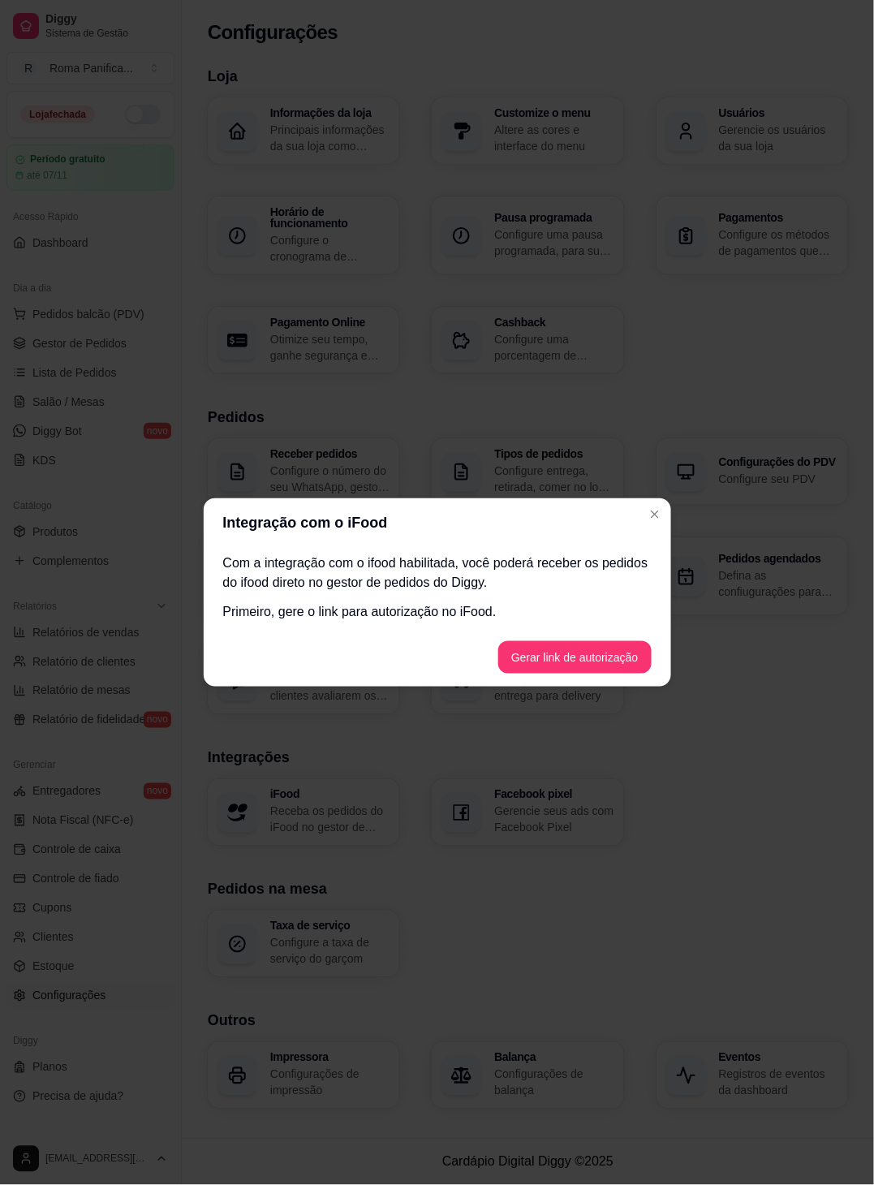
click at [624, 666] on button "Gerar link de autorização" at bounding box center [574, 657] width 153 height 32
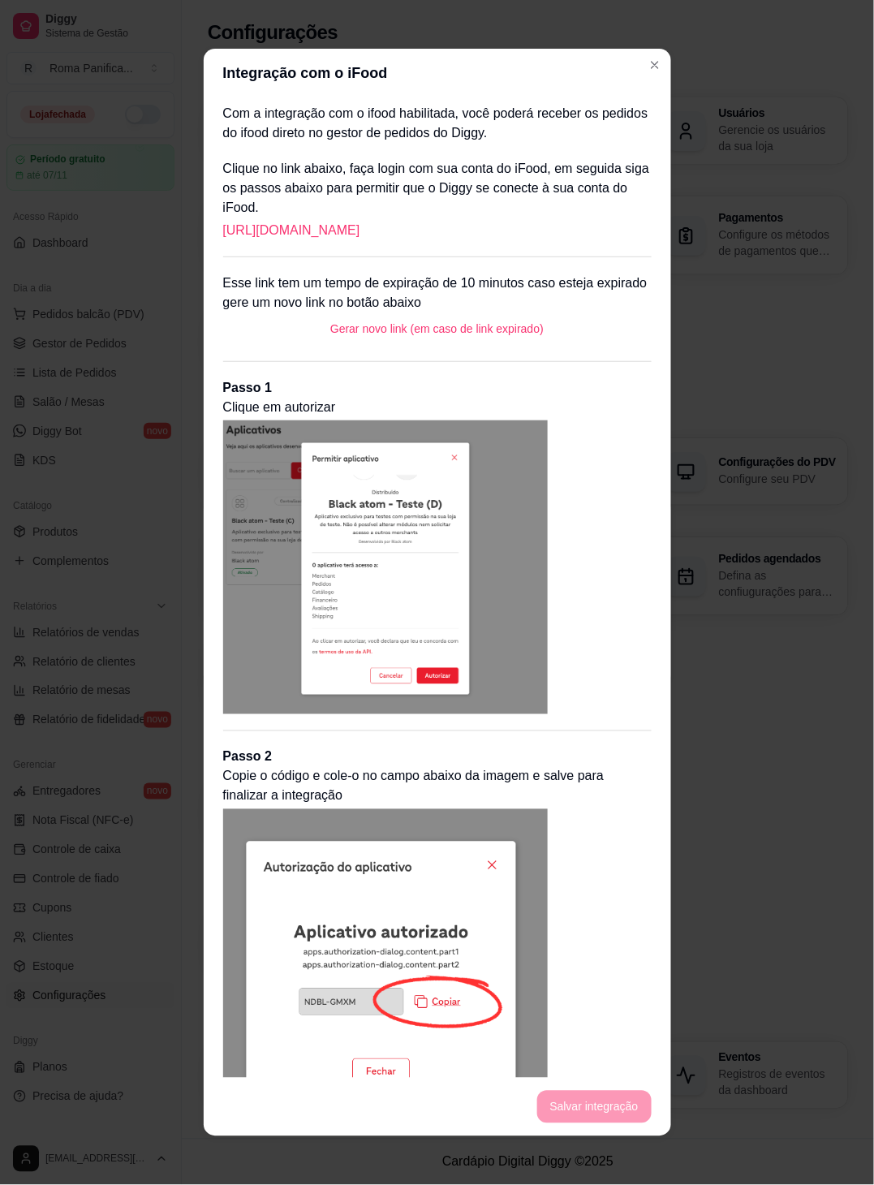
click at [610, 843] on div "Clique no link abaixo, faça login com sua conta do iFood, em seguida siga os pa…" at bounding box center [437, 703] width 429 height 1088
click at [360, 226] on link "https://portal.ifood.com.br/apps/code?c=VPNJ-LRVQ" at bounding box center [291, 230] width 137 height 19
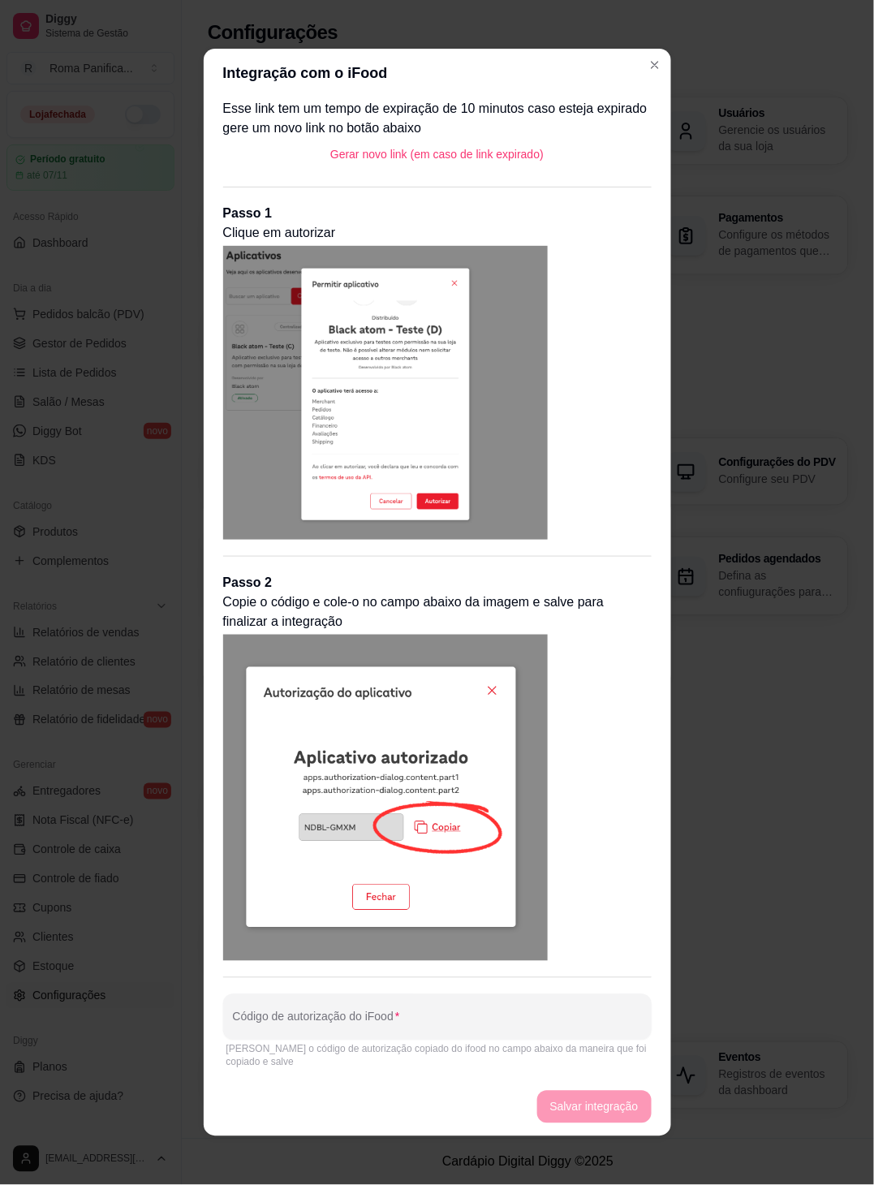
click at [524, 1016] on input "Código de autorização do iFood" at bounding box center [437, 1024] width 409 height 16
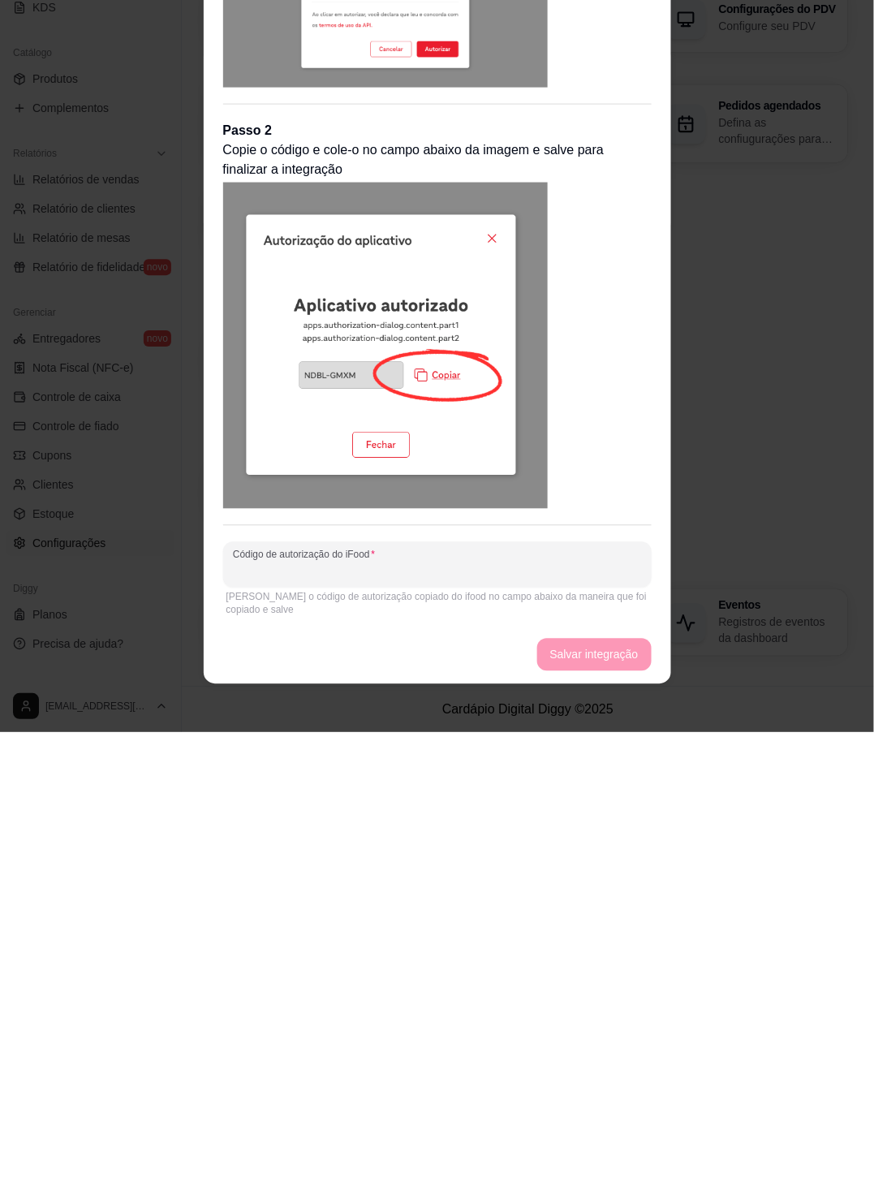
scroll to position [3, 0]
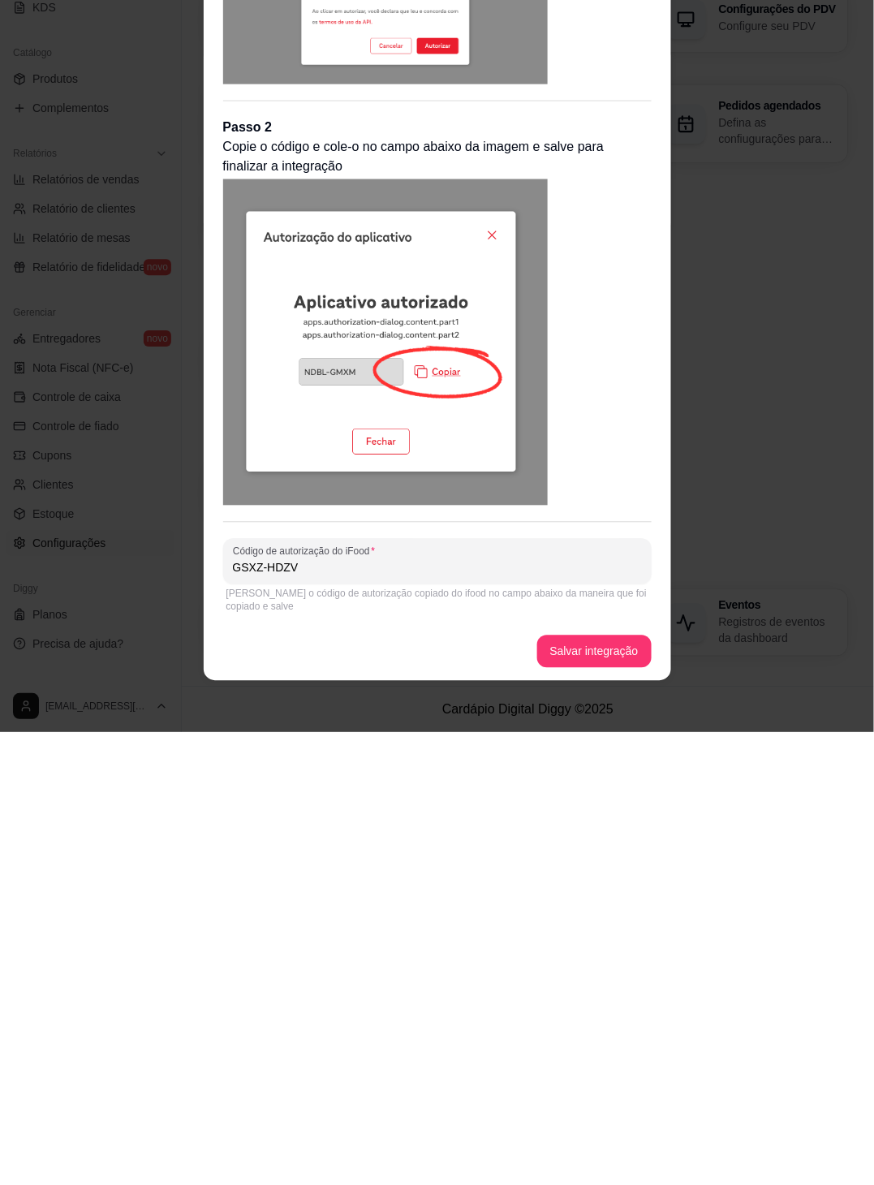
type input "GSXZ-HDZV"
click at [610, 653] on div "Clique no link abaixo, faça login com sua conta do iFood, em seguida siga os pa…" at bounding box center [437, 525] width 429 height 1088
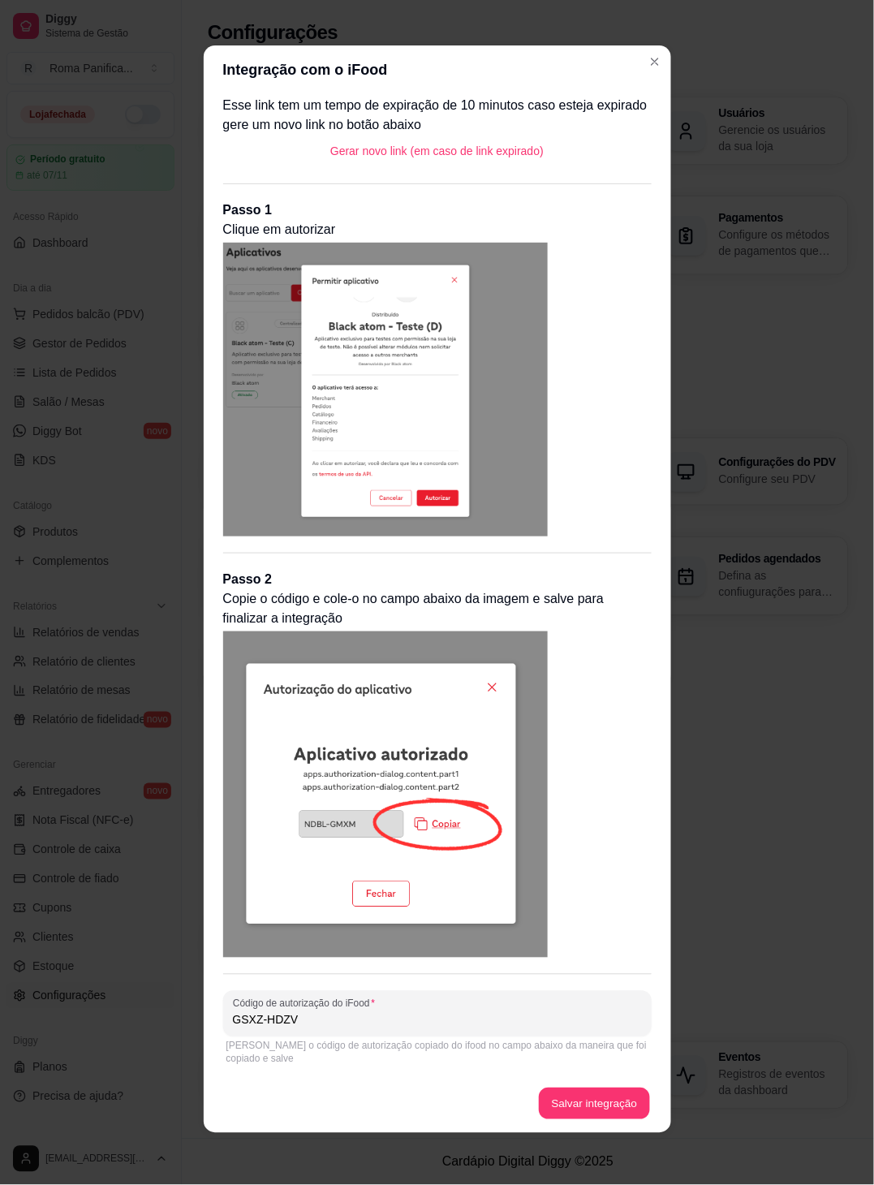
click at [609, 1103] on button "Salvar integração" at bounding box center [594, 1105] width 111 height 32
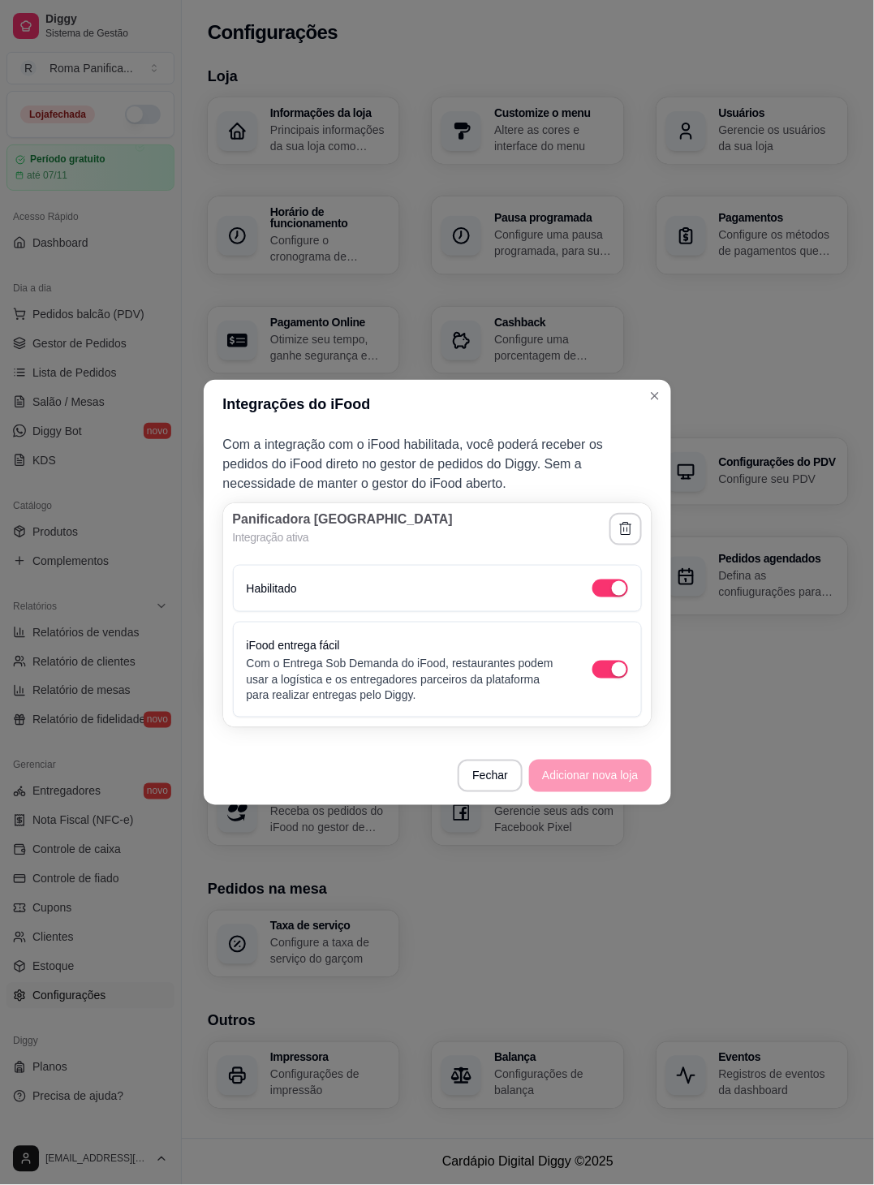
click at [604, 768] on footer "Fechar Adicionar nova loja" at bounding box center [438, 776] width 468 height 58
click at [544, 696] on p "Com o Entrega Sob Demanda do iFood, restaurantes podem usar a logística e os en…" at bounding box center [403, 679] width 313 height 49
click at [623, 671] on div "button" at bounding box center [619, 669] width 15 height 15
click at [615, 673] on span "button" at bounding box center [611, 670] width 36 height 18
click at [610, 780] on footer "Fechar Adicionar nova loja" at bounding box center [438, 776] width 468 height 58
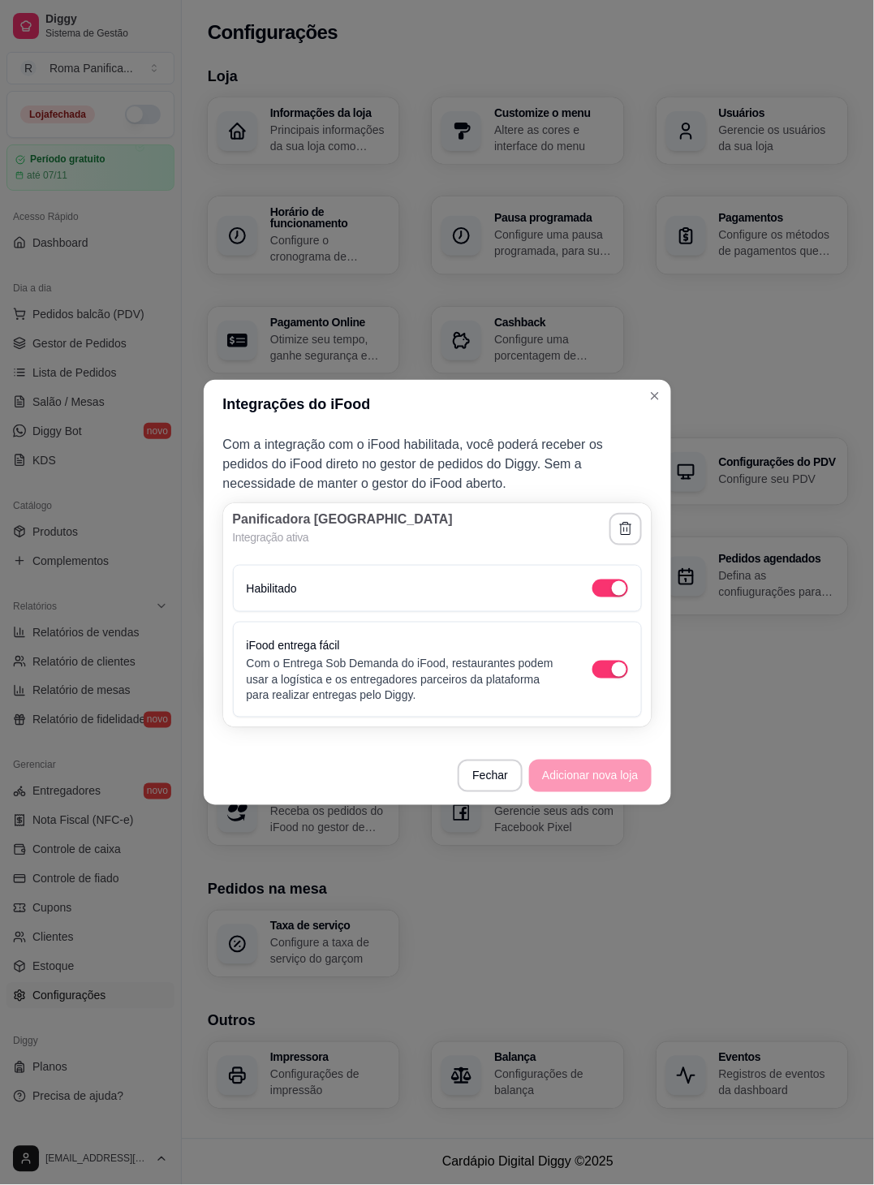
click at [659, 408] on header "Integrações do iFood" at bounding box center [438, 404] width 468 height 49
click at [654, 396] on div "Loja Informações da loja Principais informações da sua loja como endereço, nome…" at bounding box center [528, 587] width 640 height 1044
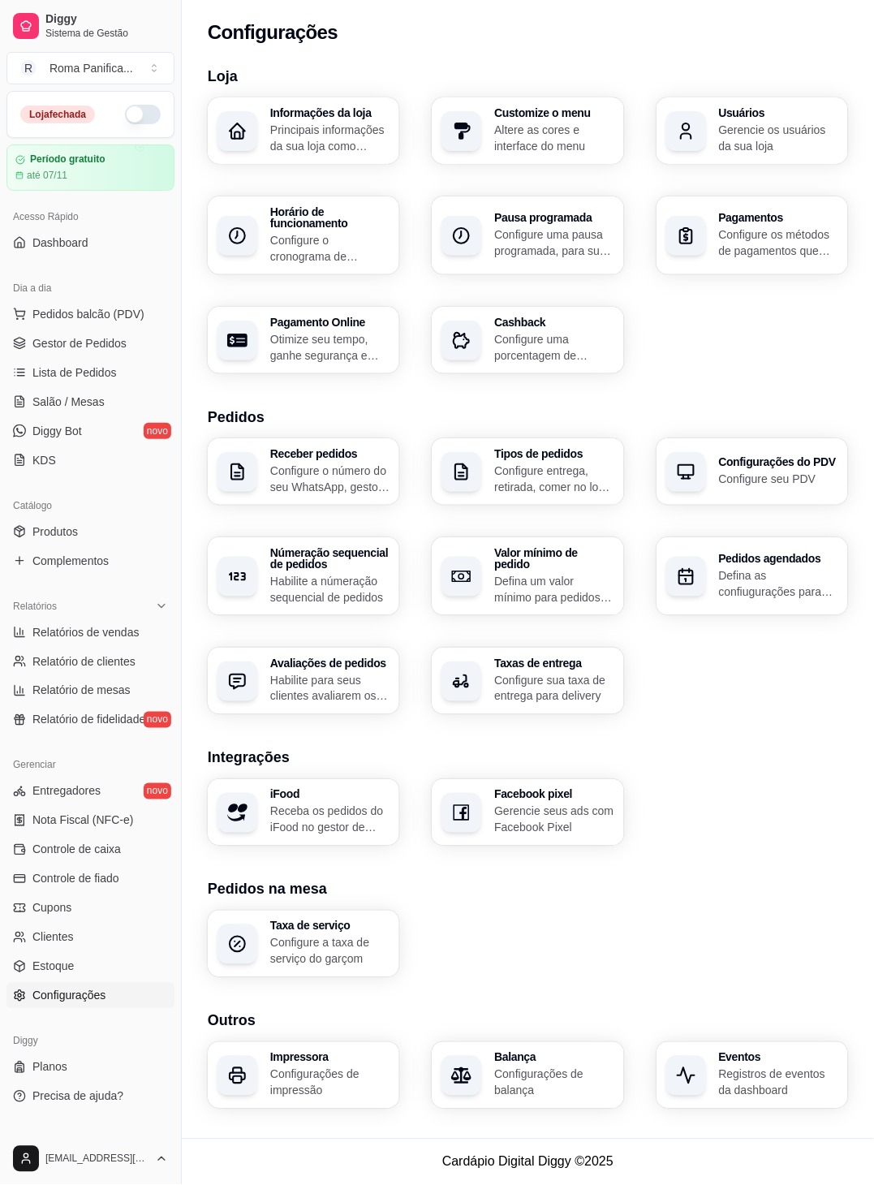
click at [60, 339] on span "Gestor de Pedidos" at bounding box center [79, 343] width 94 height 16
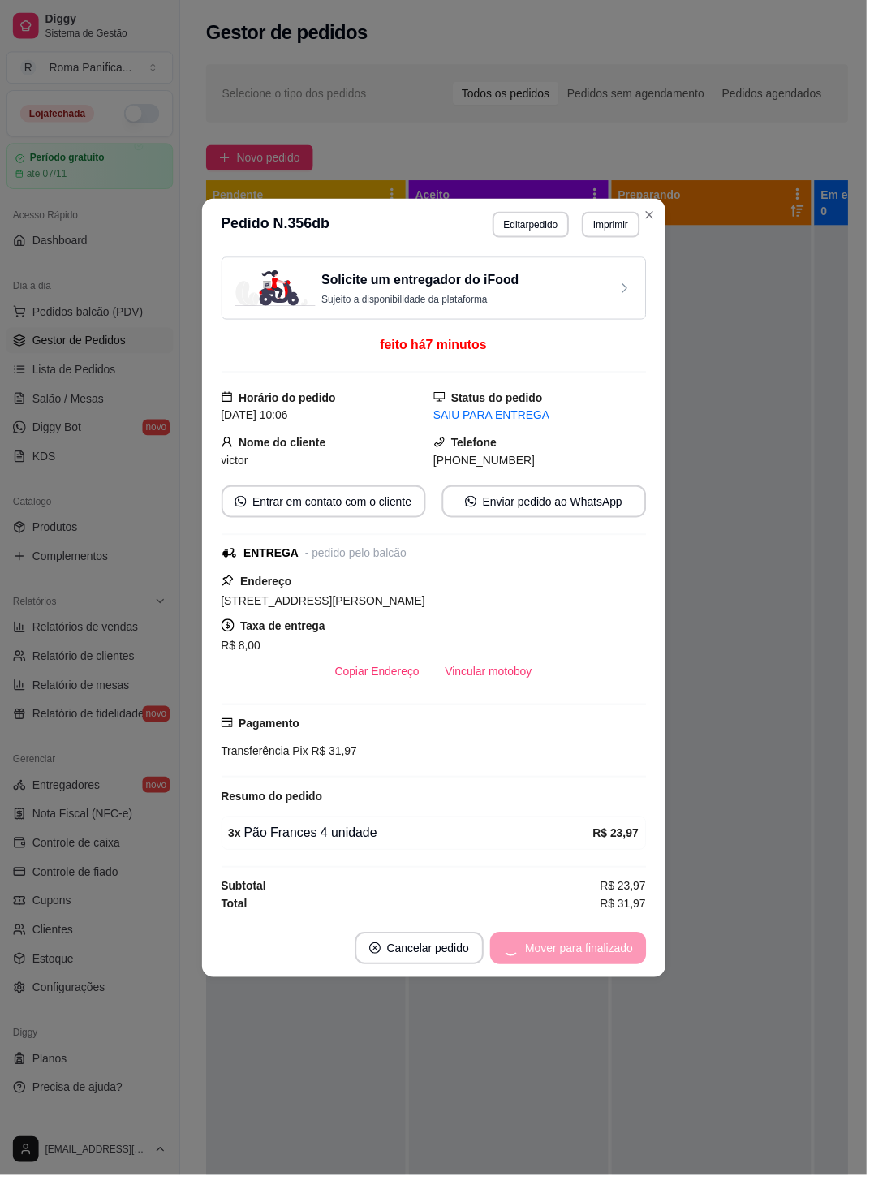
click at [597, 941] on div "Mover para finalizado" at bounding box center [572, 956] width 157 height 32
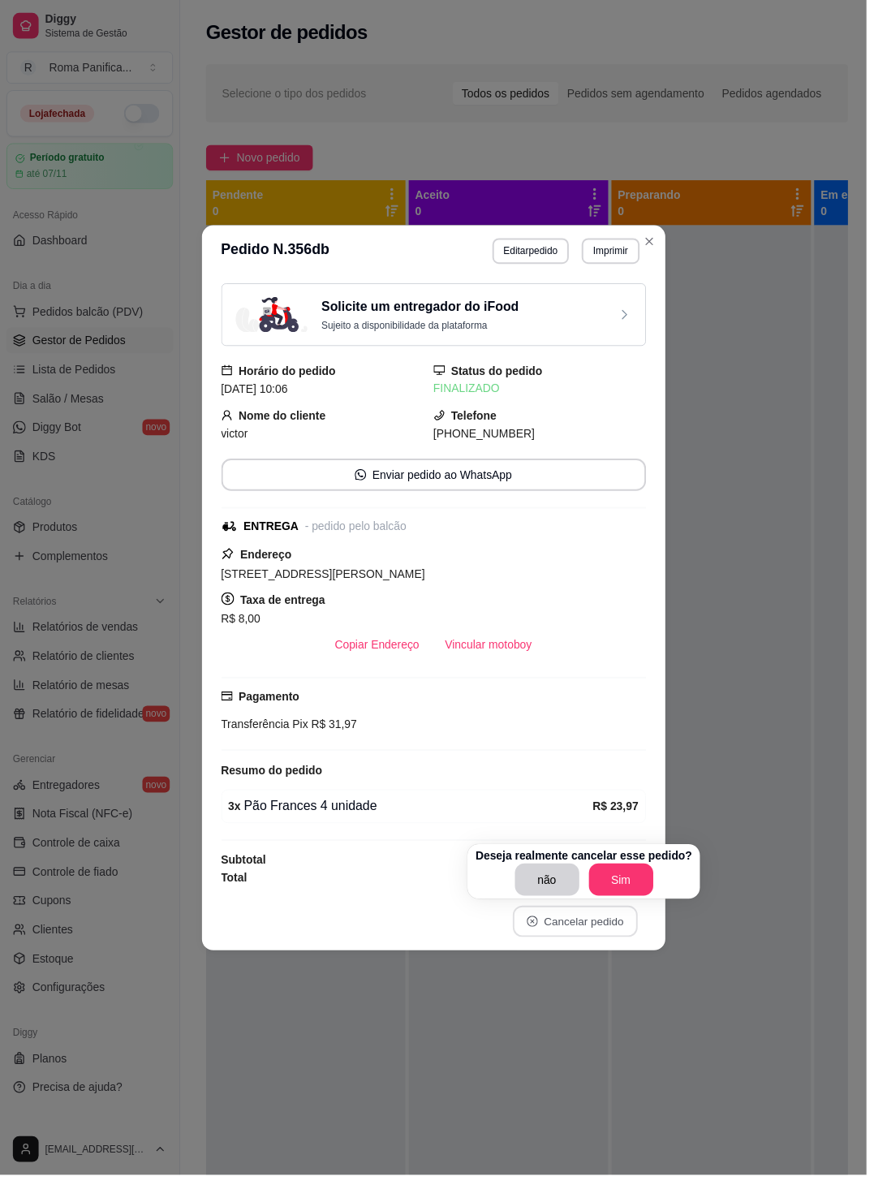
click at [599, 927] on button "Cancelar pedido" at bounding box center [580, 929] width 126 height 32
click at [621, 898] on div "não Sim" at bounding box center [589, 887] width 218 height 32
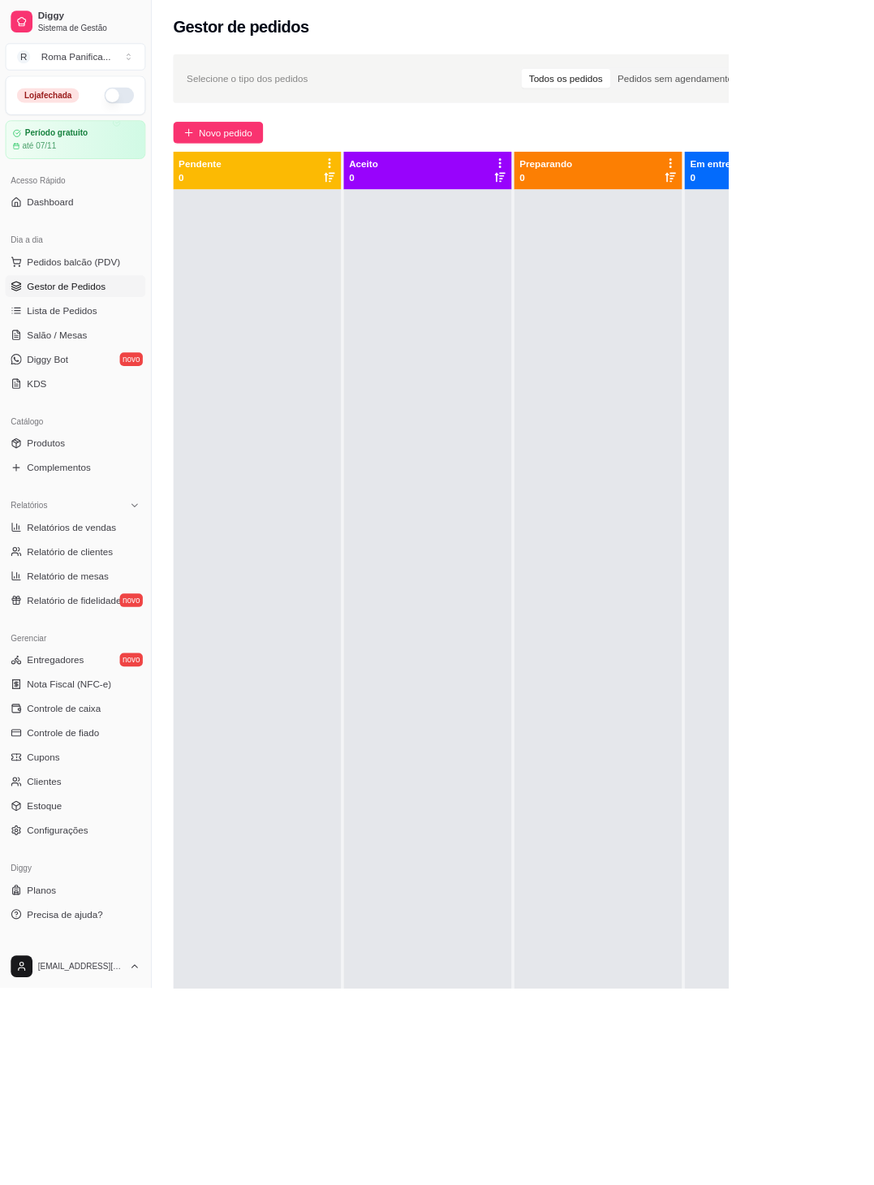
click at [45, 1059] on span "Planos" at bounding box center [49, 1067] width 35 height 16
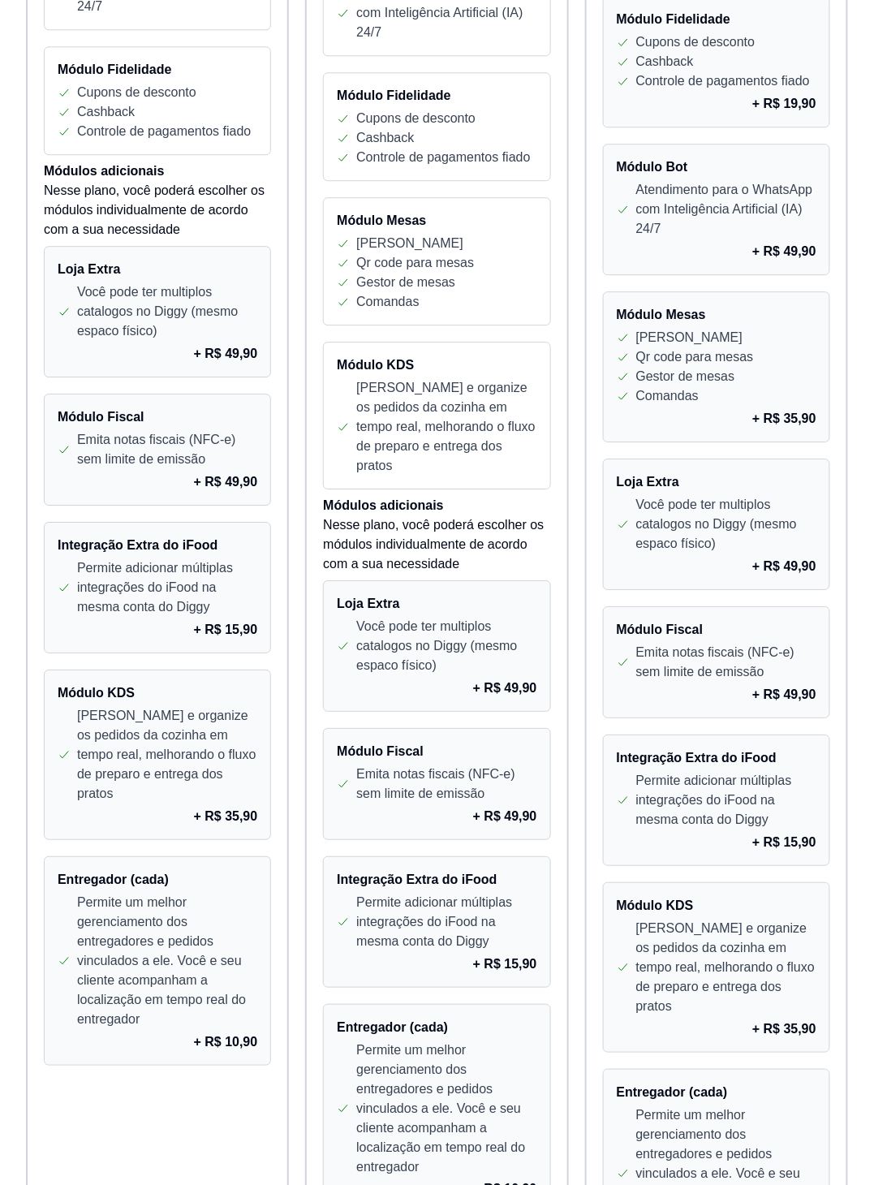
scroll to position [1102, 0]
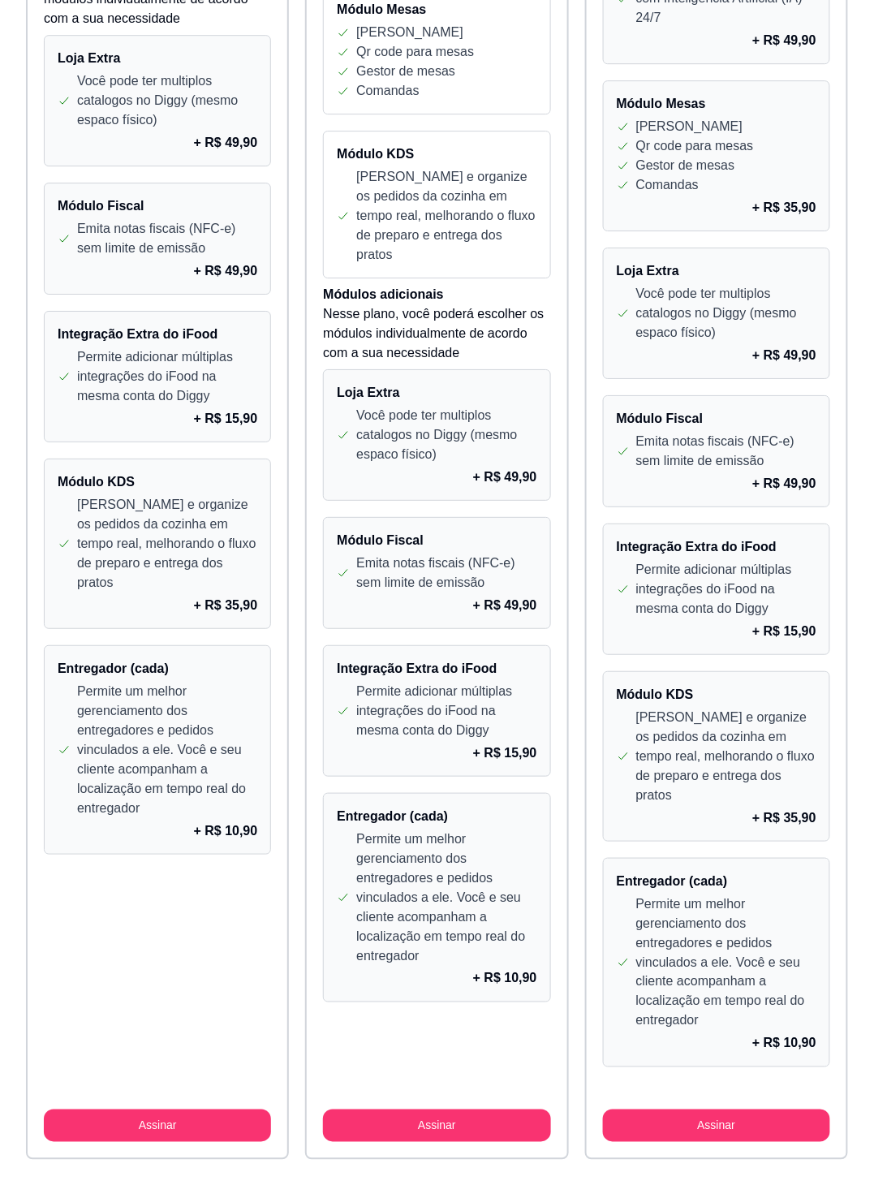
click at [514, 542] on div "Módulo Fiscal Emita notas fiscais (NFC-e) sem limite de emissão + R$ 49,90" at bounding box center [436, 573] width 227 height 112
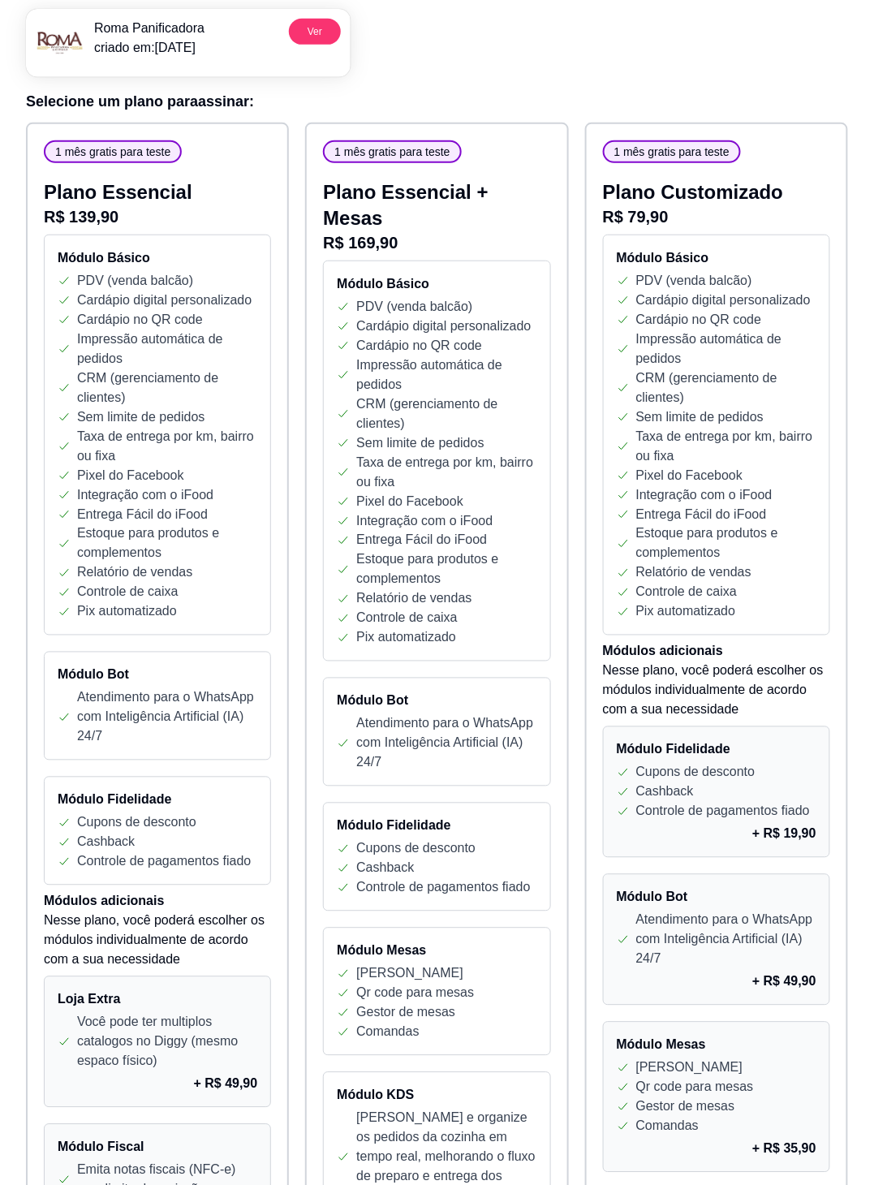
scroll to position [0, 0]
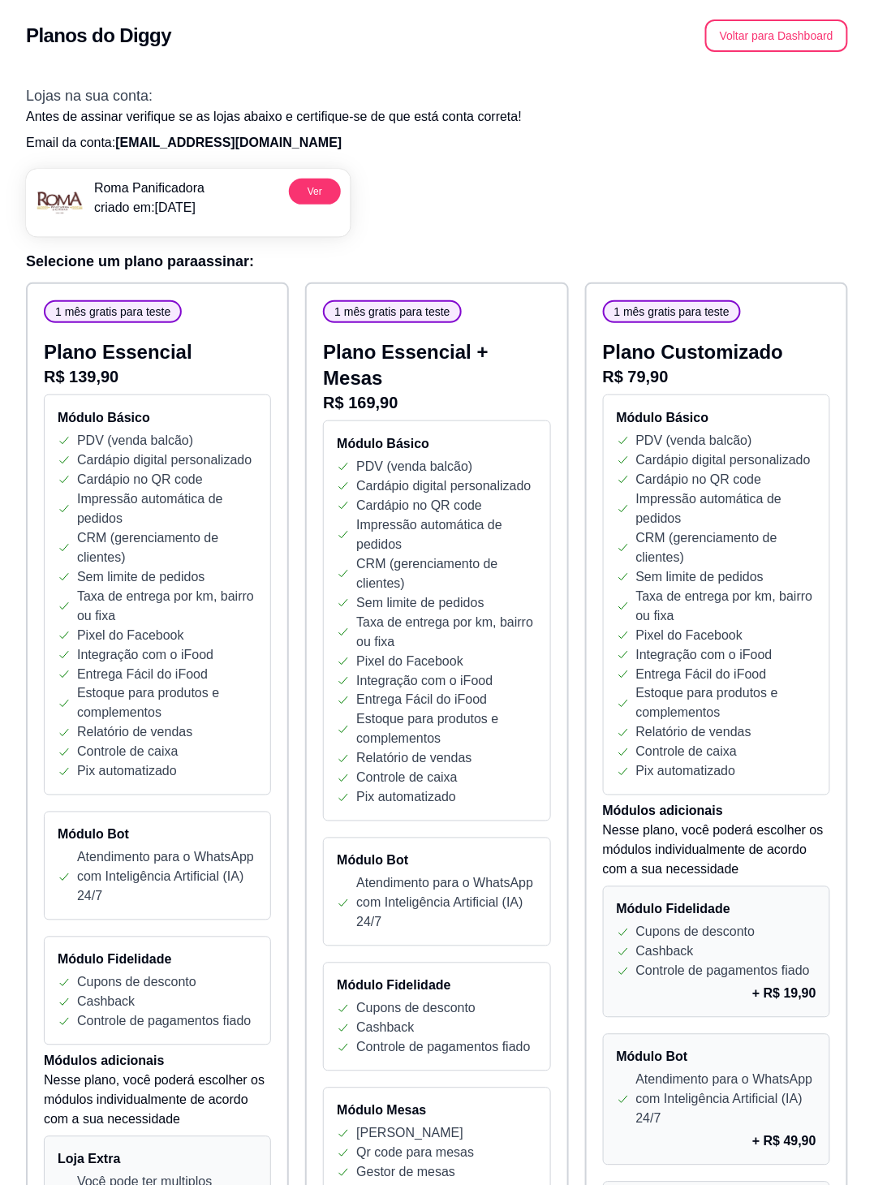
click at [323, 191] on button "Ver" at bounding box center [315, 192] width 52 height 26
click at [313, 185] on button "Ver" at bounding box center [315, 192] width 52 height 26
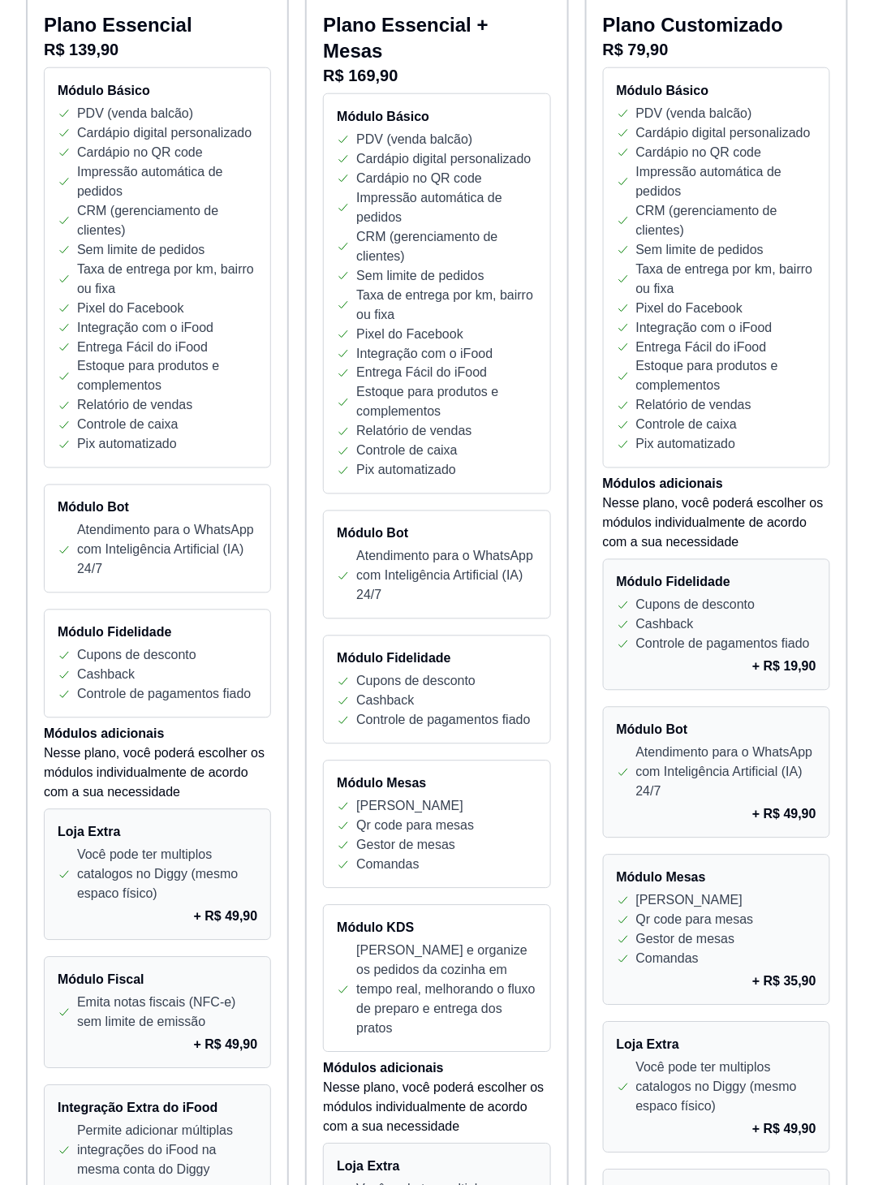
scroll to position [383, 0]
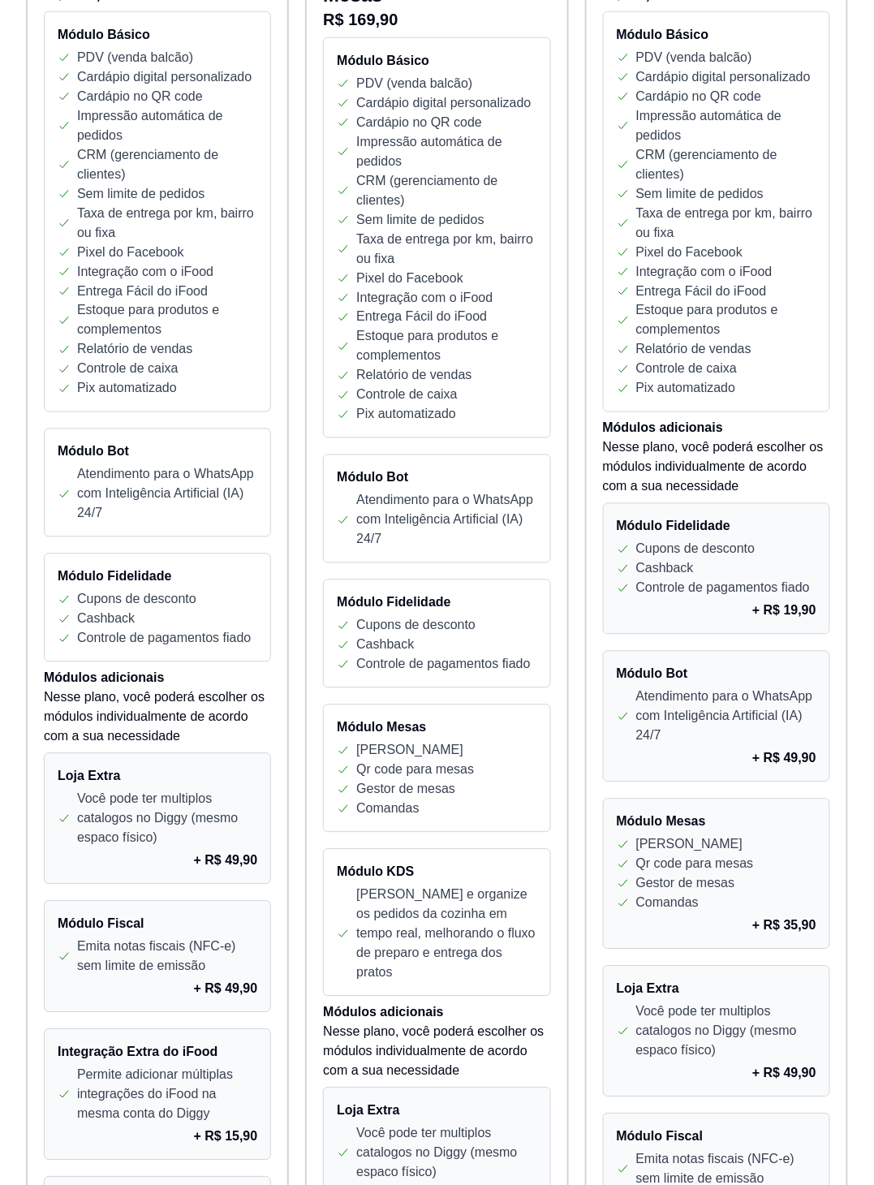
click at [488, 498] on p "Atendimento para o WhatsApp com Inteligência Artificial (IA) 24/7" at bounding box center [446, 520] width 180 height 58
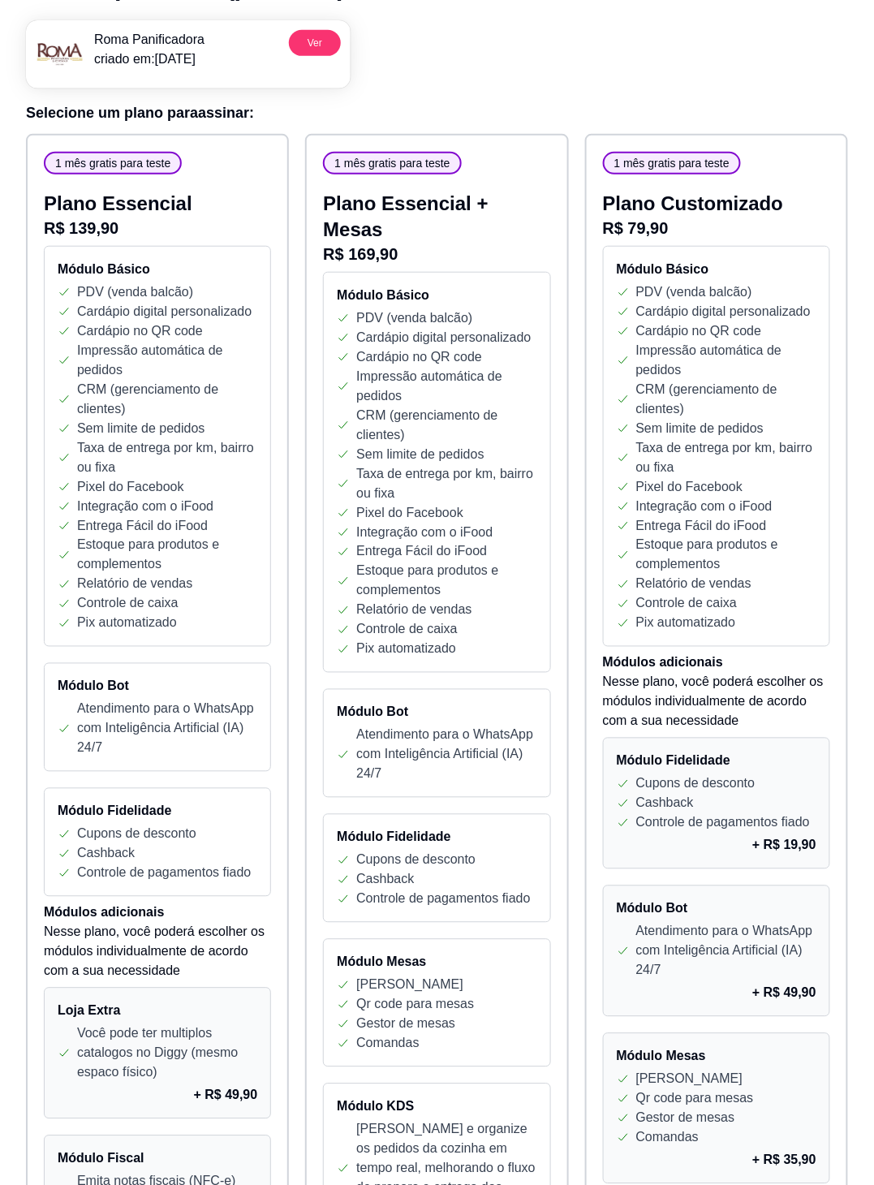
scroll to position [0, 0]
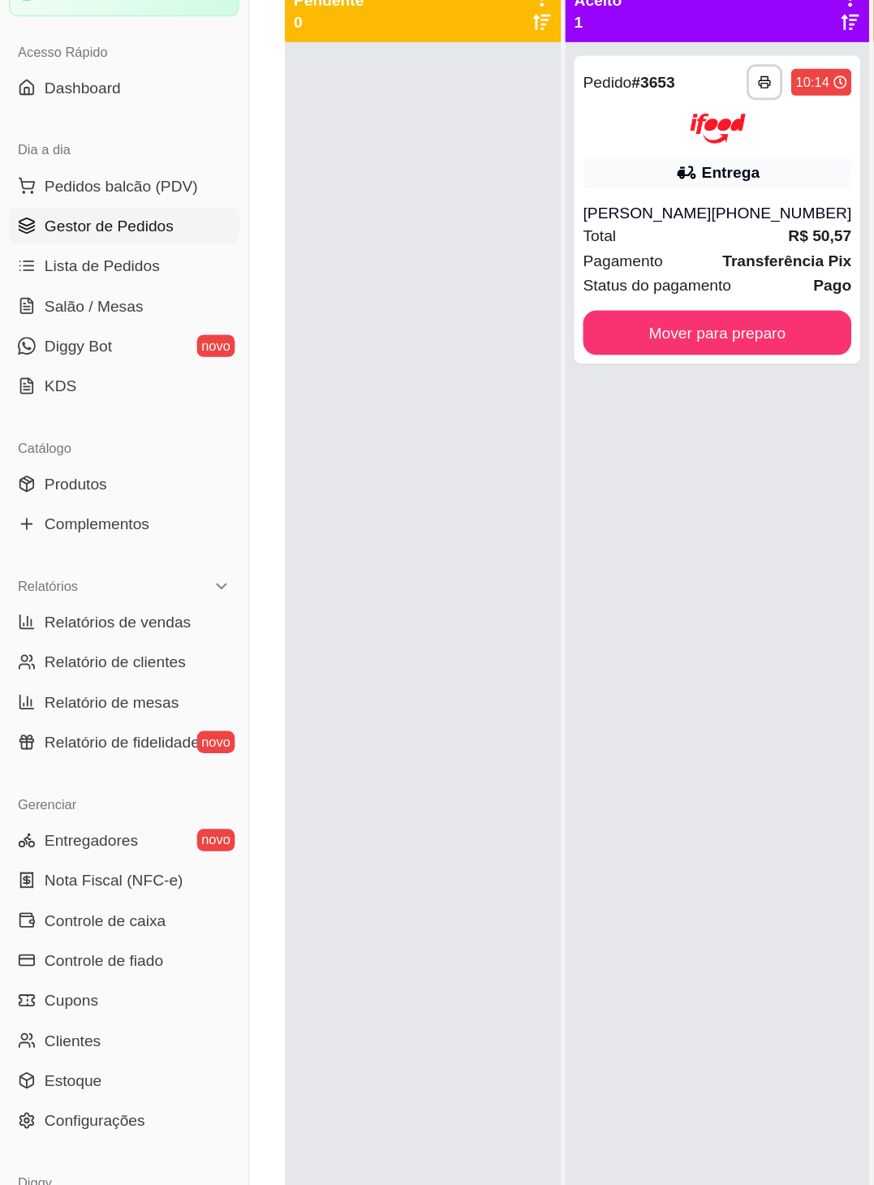
scroll to position [15, 0]
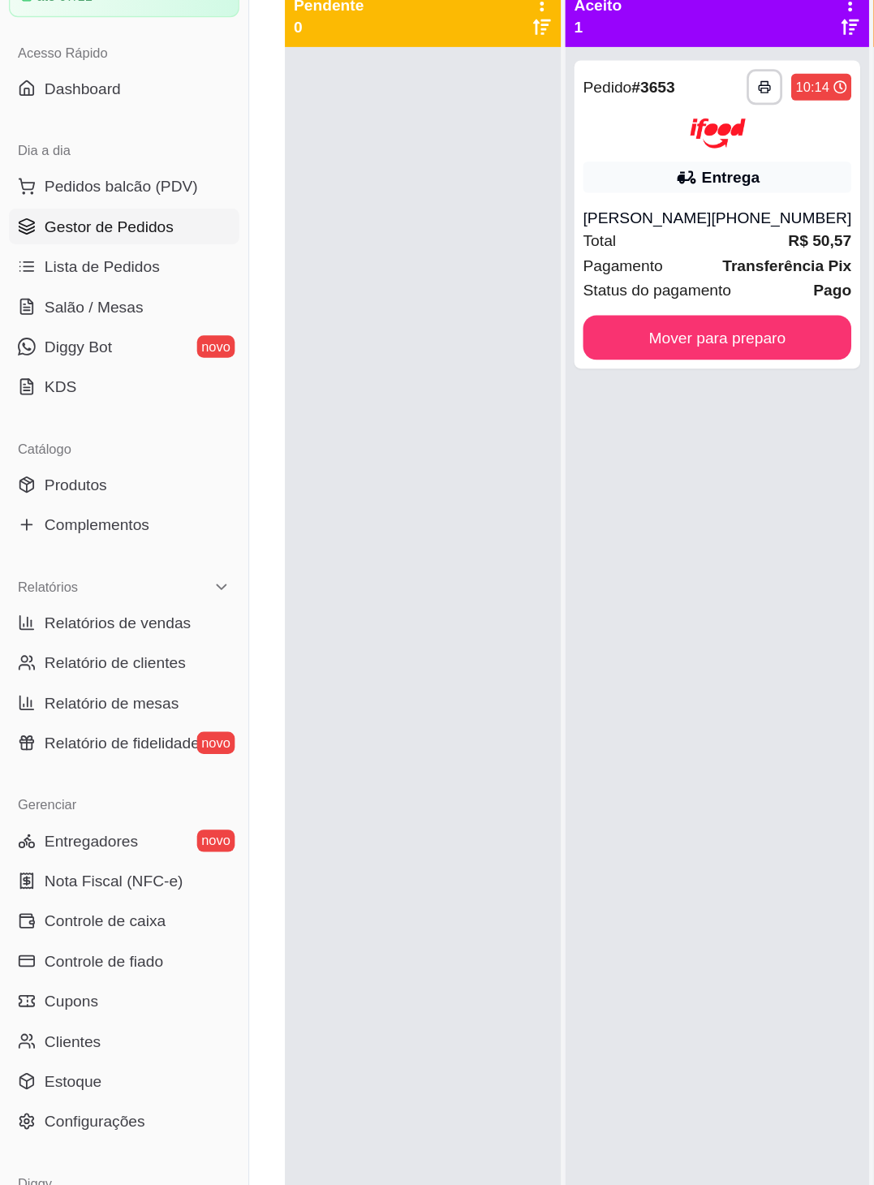
click at [38, 427] on span "Diggy Bot" at bounding box center [57, 431] width 50 height 16
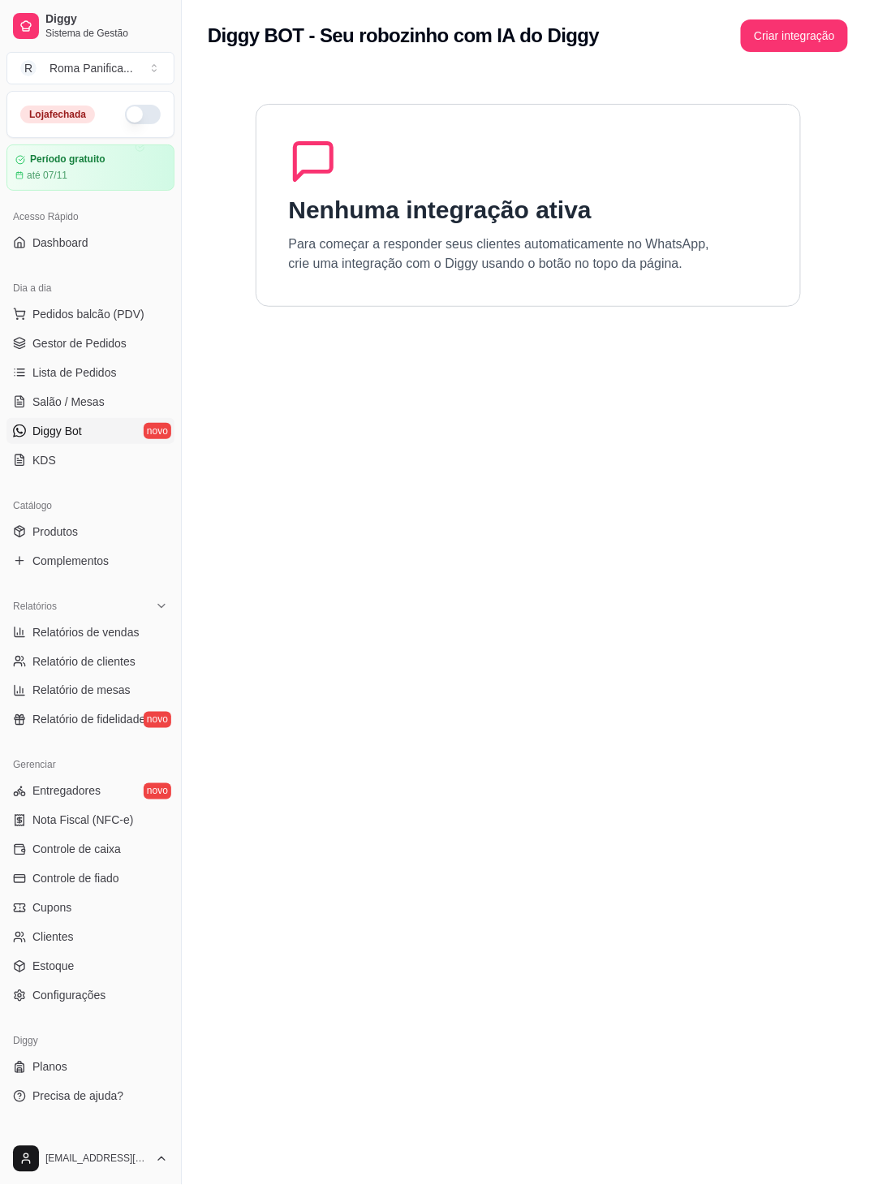
click at [42, 402] on span "Salão / Mesas" at bounding box center [68, 402] width 72 height 16
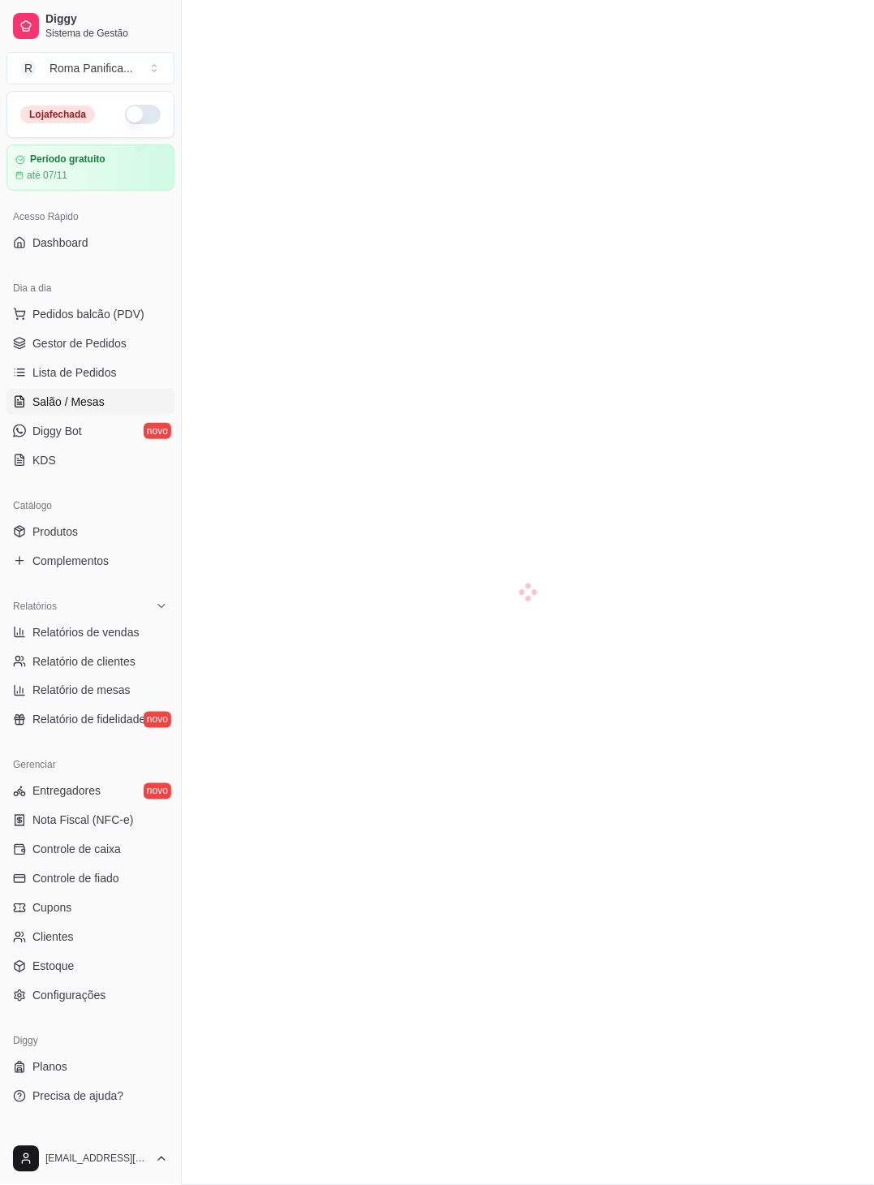
click at [42, 372] on span "Lista de Pedidos" at bounding box center [74, 372] width 84 height 16
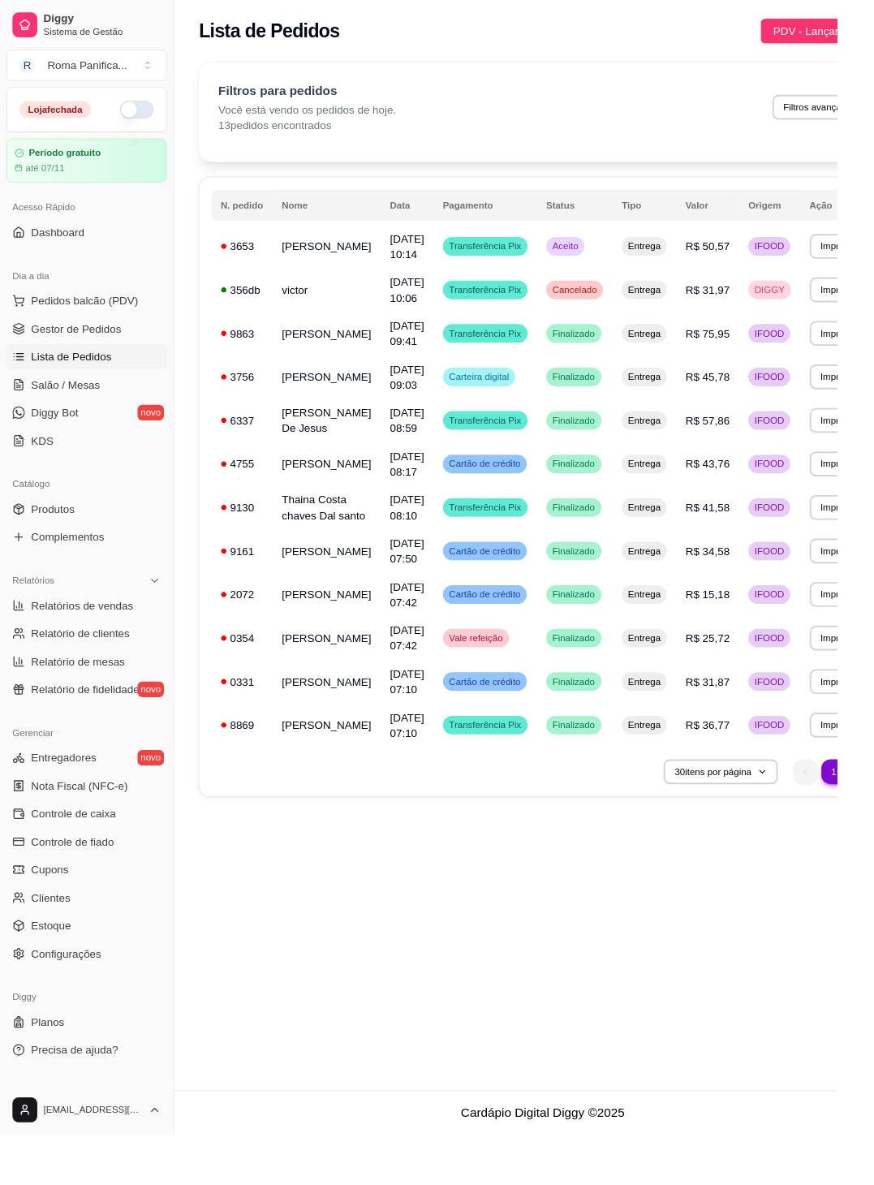
click at [50, 341] on span "Gestor de Pedidos" at bounding box center [79, 343] width 94 height 16
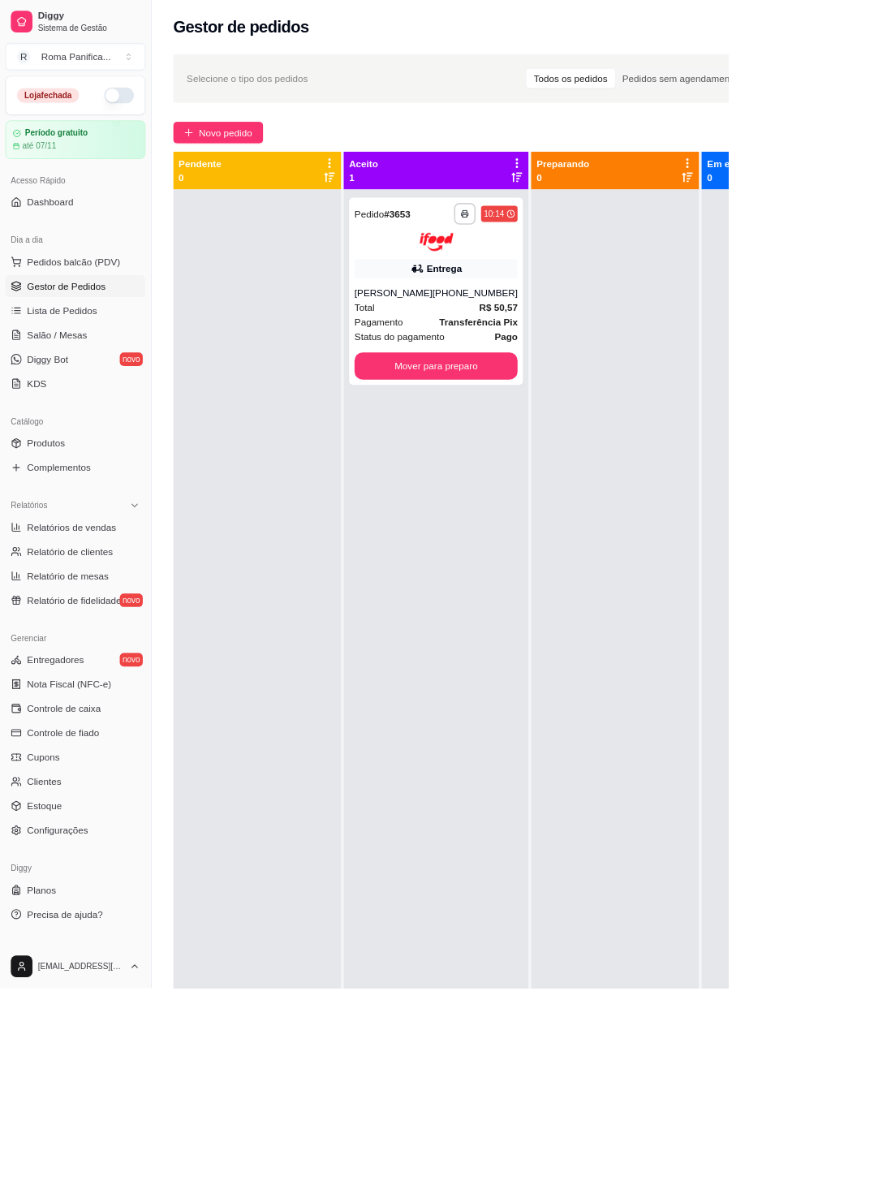
click at [497, 347] on div "[PERSON_NAME]" at bounding box center [471, 351] width 93 height 16
click at [823, 195] on icon at bounding box center [824, 195] width 3 height 11
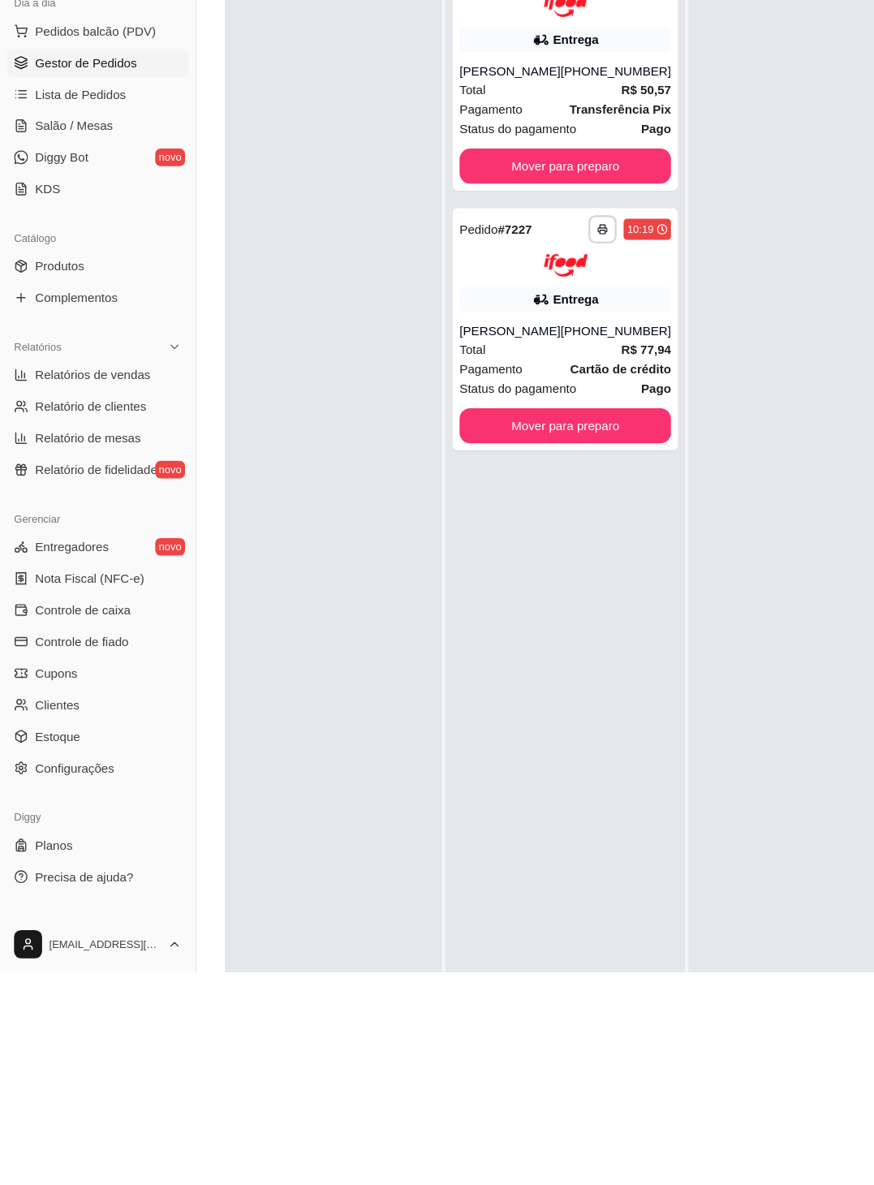
scroll to position [129, 0]
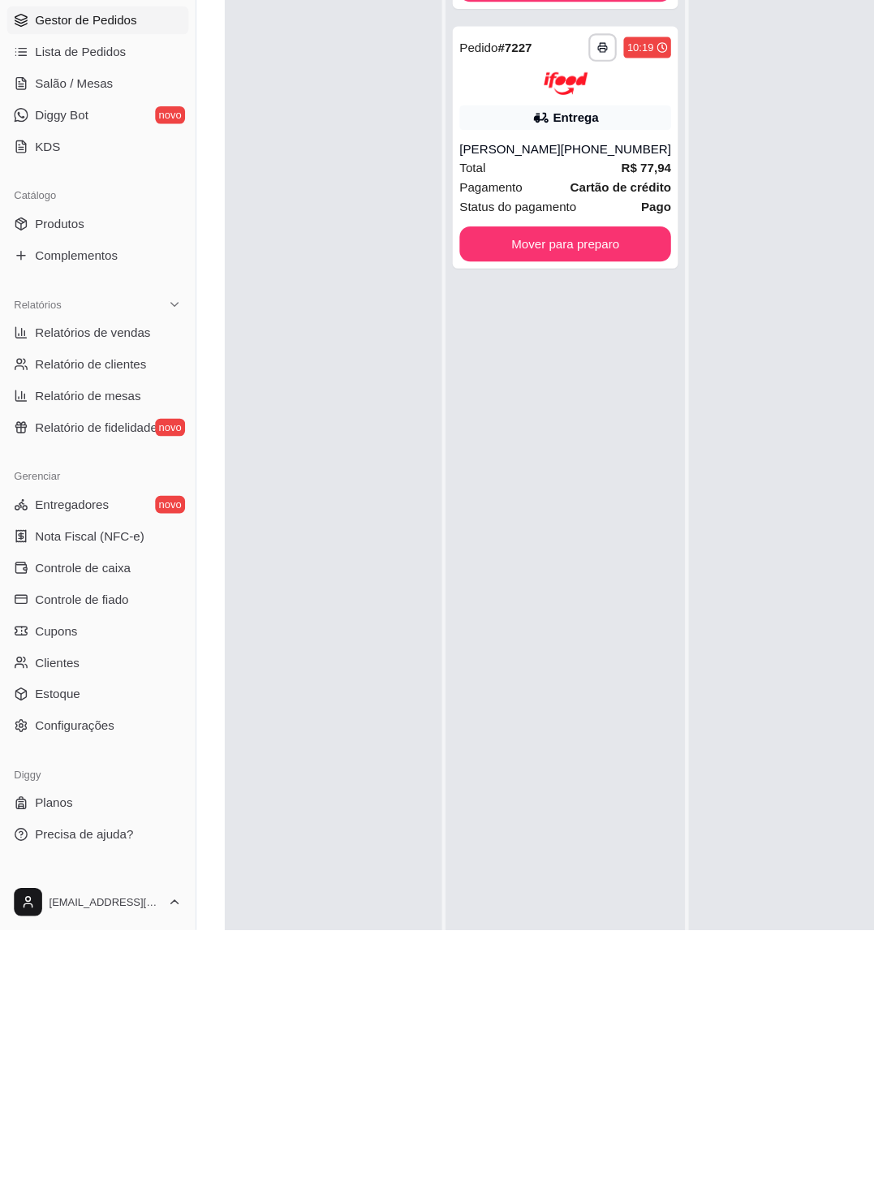
click at [54, 999] on span "Configurações" at bounding box center [68, 996] width 73 height 16
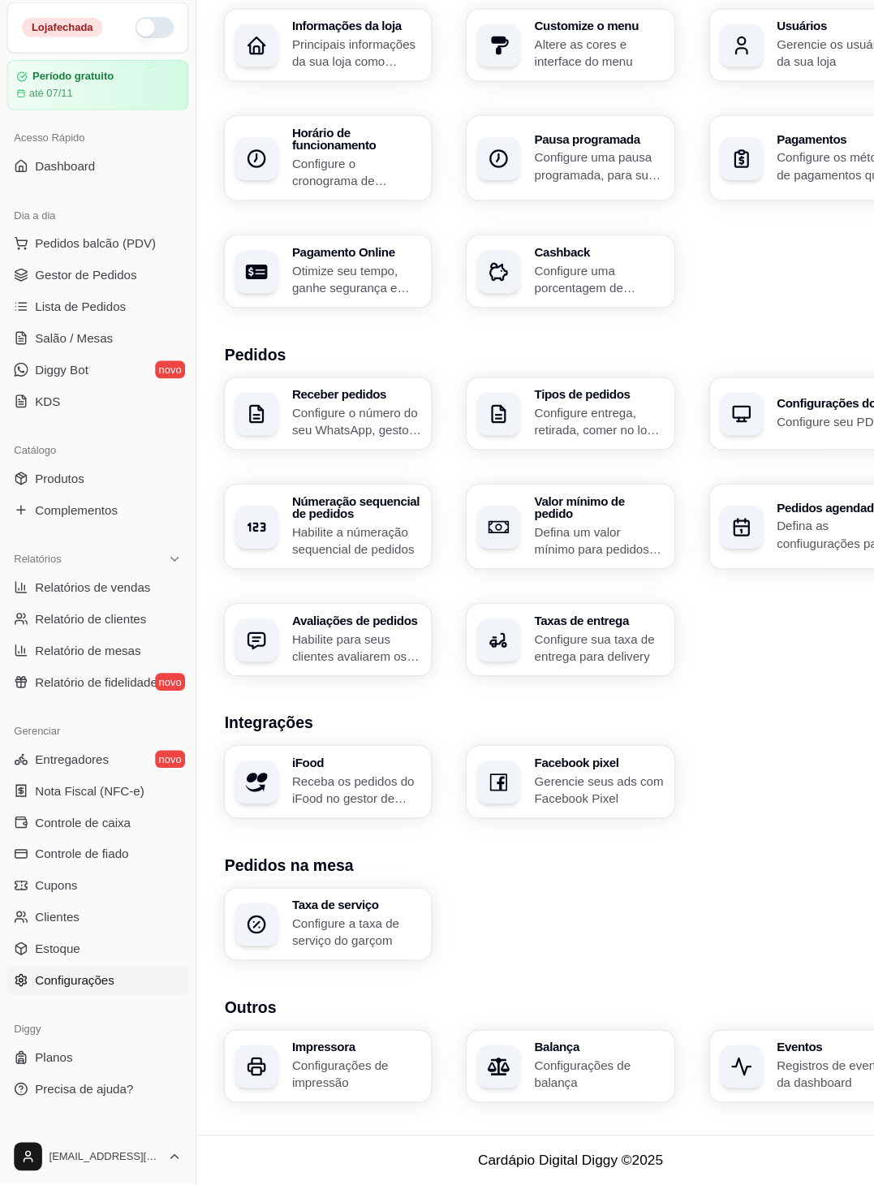
click at [46, 904] on span "Cupons" at bounding box center [51, 908] width 39 height 16
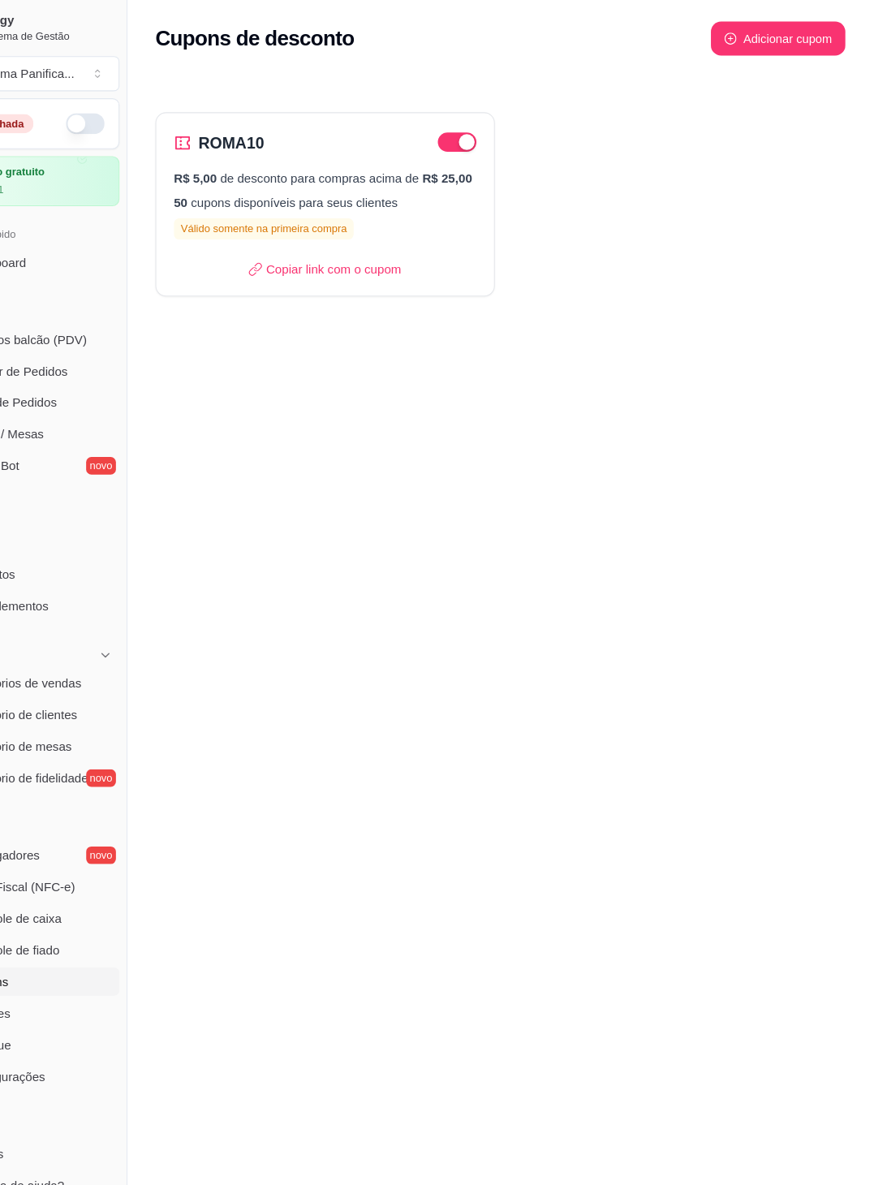
select select "FIXED_VALUE"
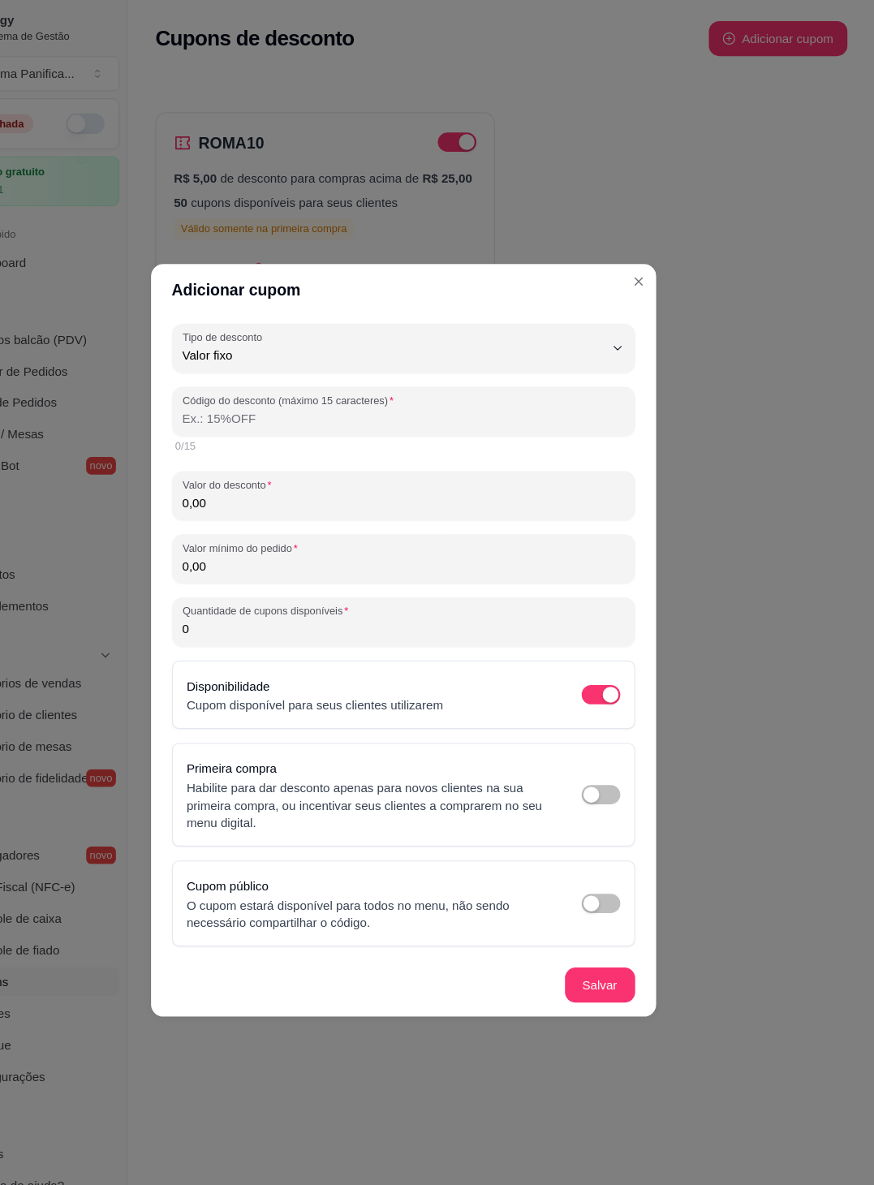
click at [634, 321] on icon "button" at bounding box center [635, 322] width 13 height 13
click at [666, 262] on button "Close" at bounding box center [655, 261] width 26 height 26
click at [658, 274] on div "ROMA10 R$ 5,00 de desconto para compras acima de R$ 25,00 50 cupons disponíveis…" at bounding box center [528, 178] width 692 height 232
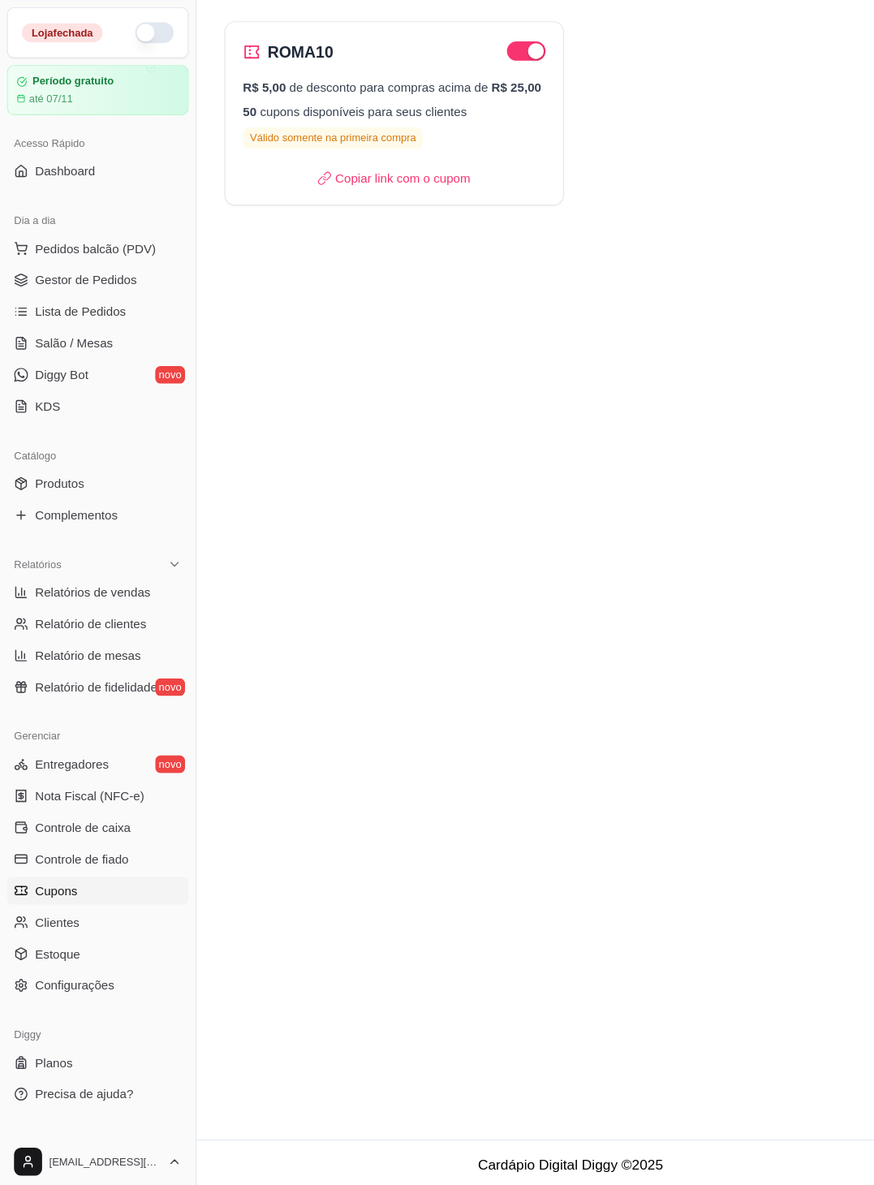
click at [45, 994] on span "Configurações" at bounding box center [68, 996] width 73 height 16
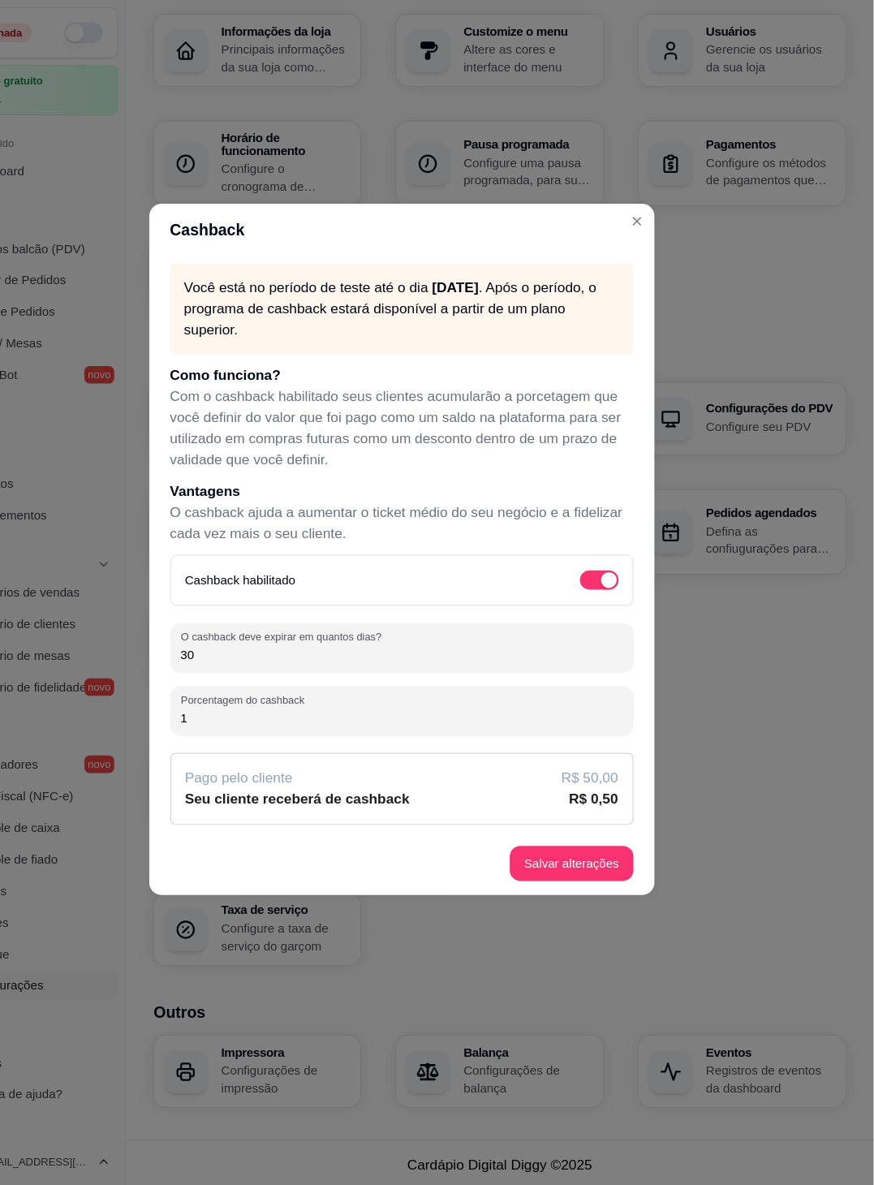
click at [651, 302] on button "Close" at bounding box center [655, 289] width 26 height 26
click at [654, 299] on div "Informações da loja Principais informações da sua loja como endereço, nome e ma…" at bounding box center [528, 235] width 640 height 276
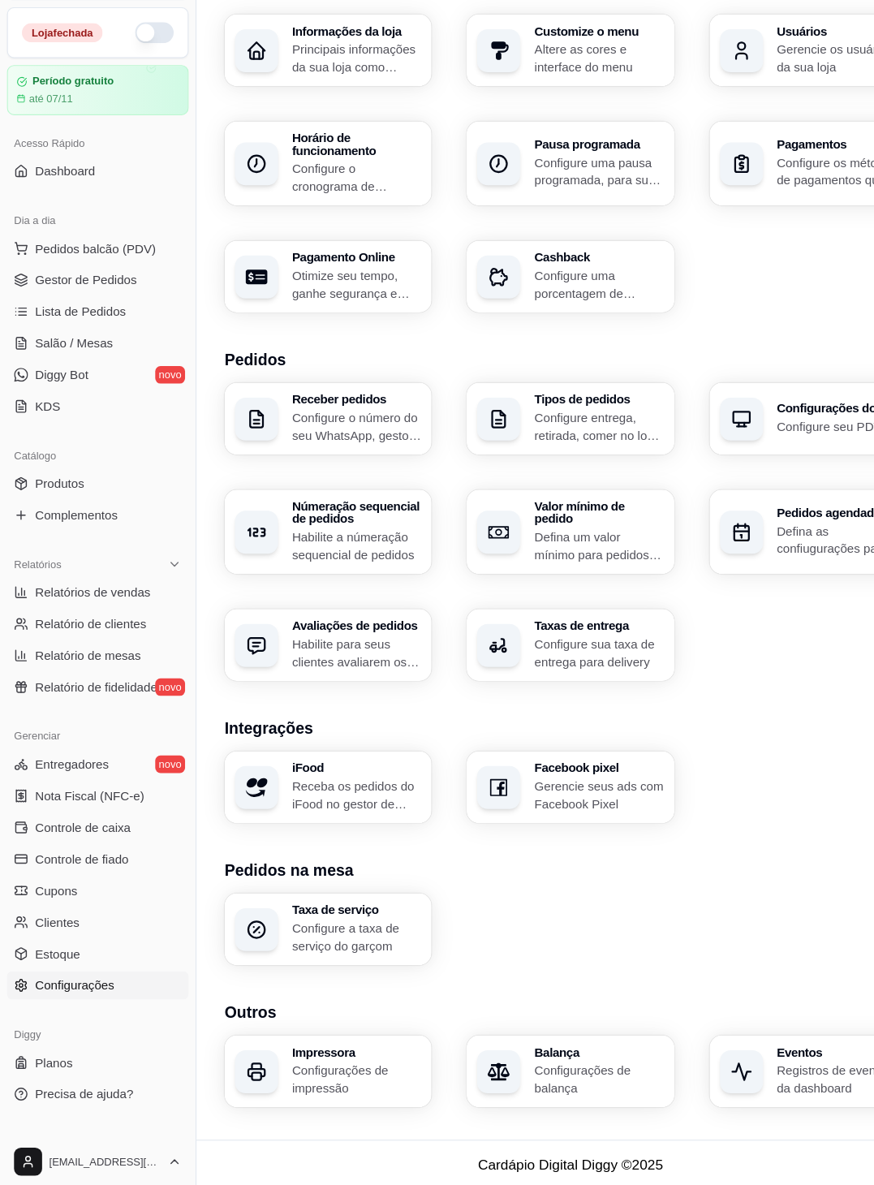
click at [718, 1080] on div "Eventos Registros de eventos da dashboard" at bounding box center [753, 1075] width 192 height 67
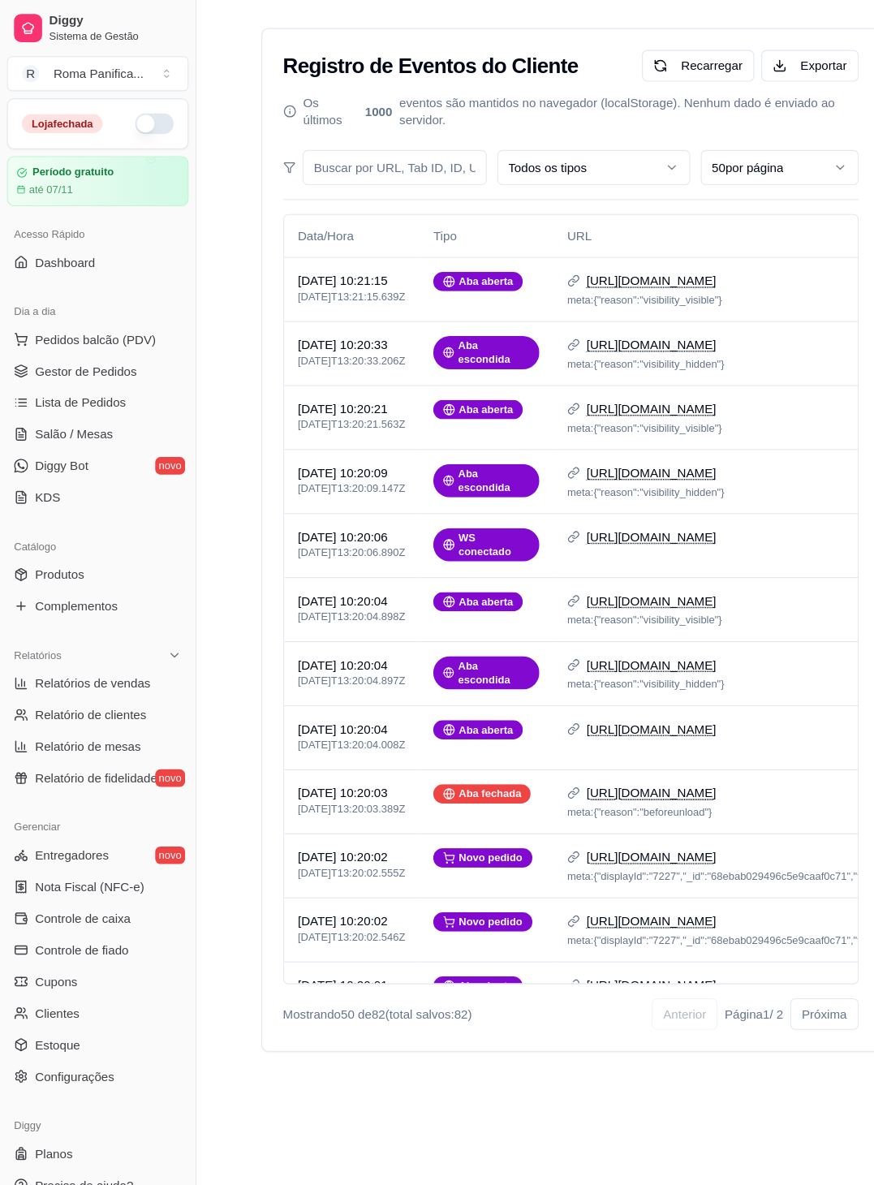
click at [42, 540] on link "Produtos" at bounding box center [90, 532] width 168 height 26
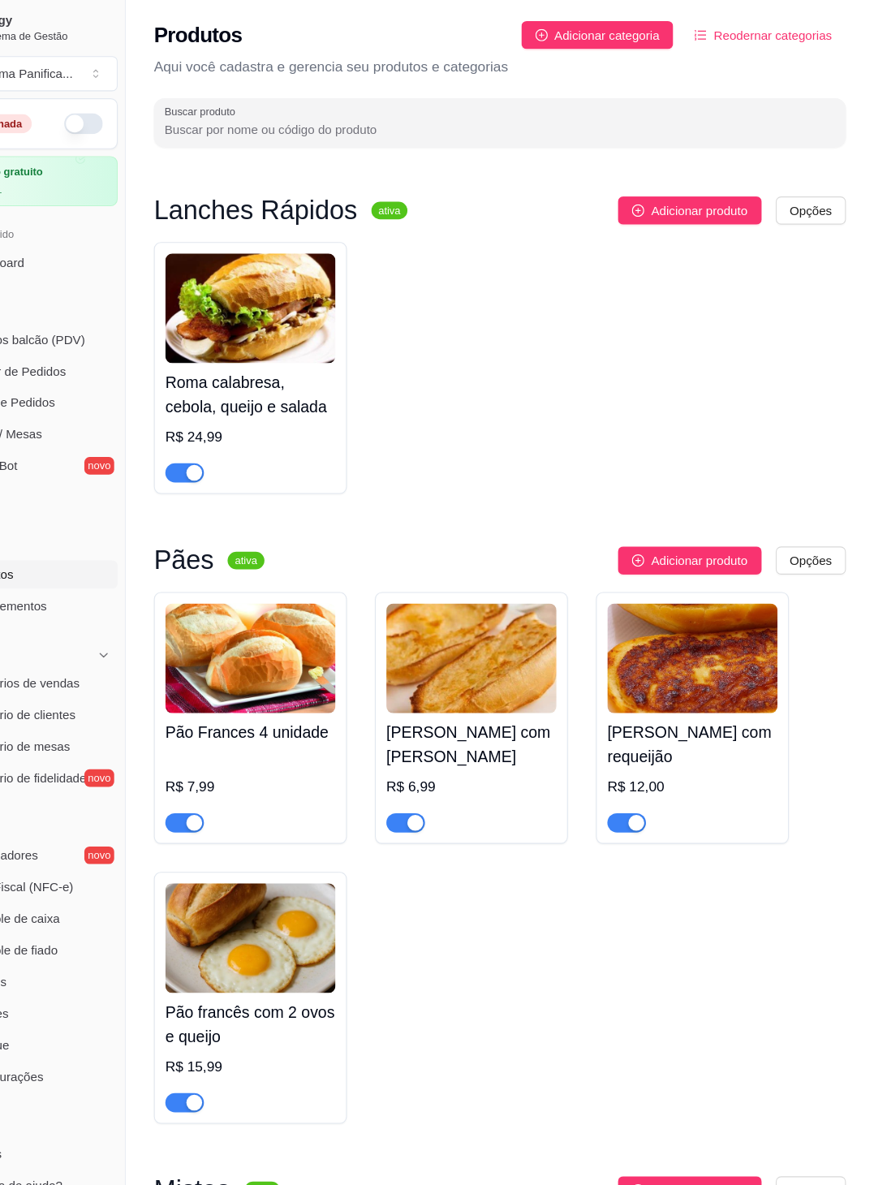
click at [830, 199] on html "Diggy Sistema de Gestão R Roma Panifica ... Loja fechada Período gratuito até 0…" at bounding box center [437, 592] width 874 height 1185
click at [675, 403] on html "Diggy Sistema de Gestão R Roma Panifica ... Loja fechada Período gratuito até 0…" at bounding box center [437, 592] width 874 height 1185
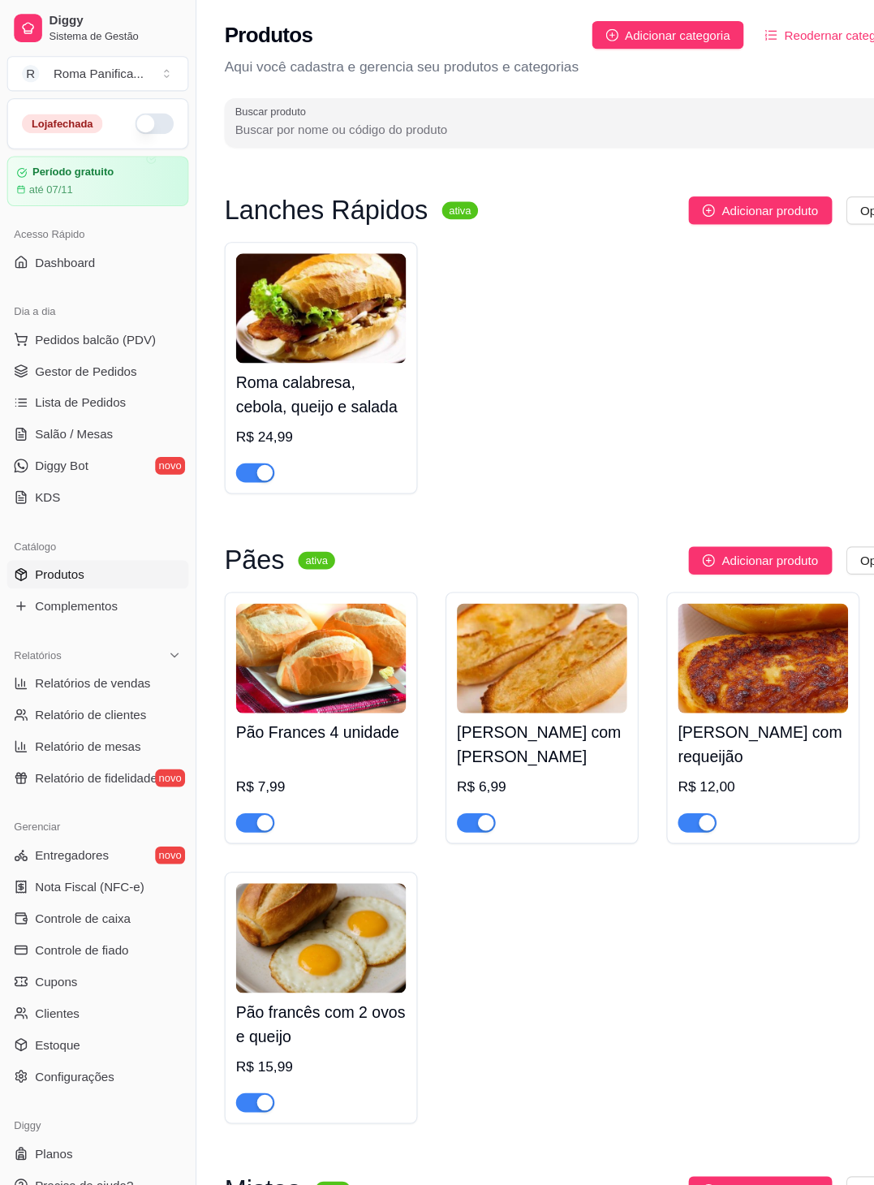
click at [47, 335] on span "Gestor de Pedidos" at bounding box center [79, 343] width 94 height 16
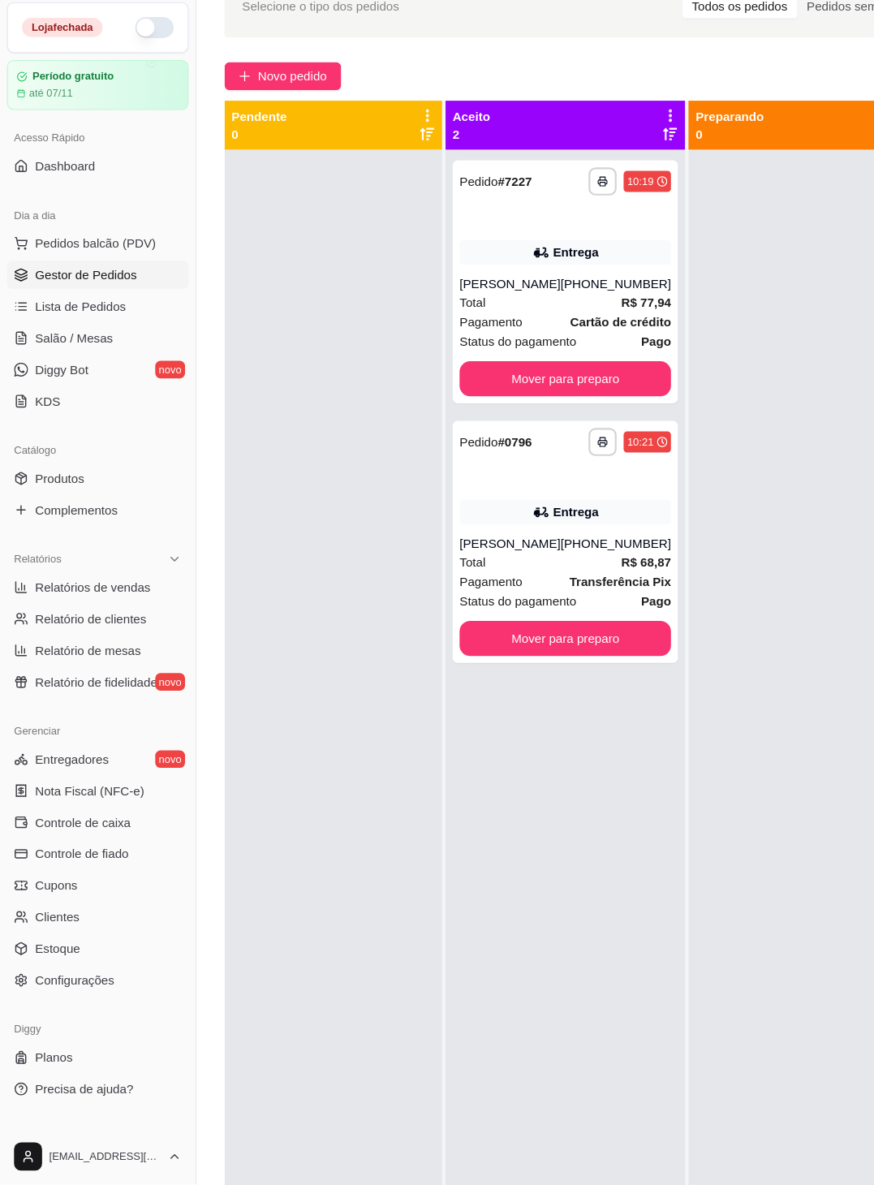
scroll to position [28, 0]
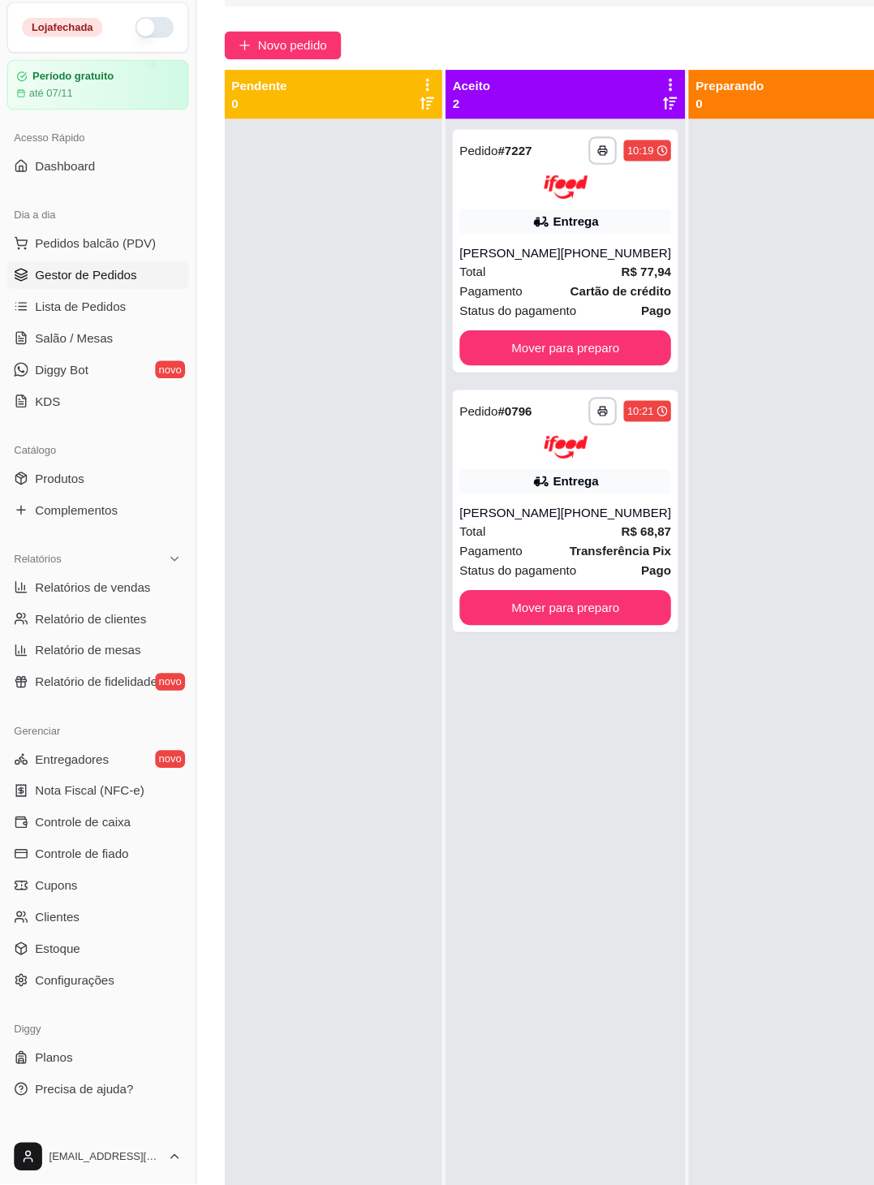
click at [575, 580] on strong "R$ 68,87" at bounding box center [598, 580] width 46 height 13
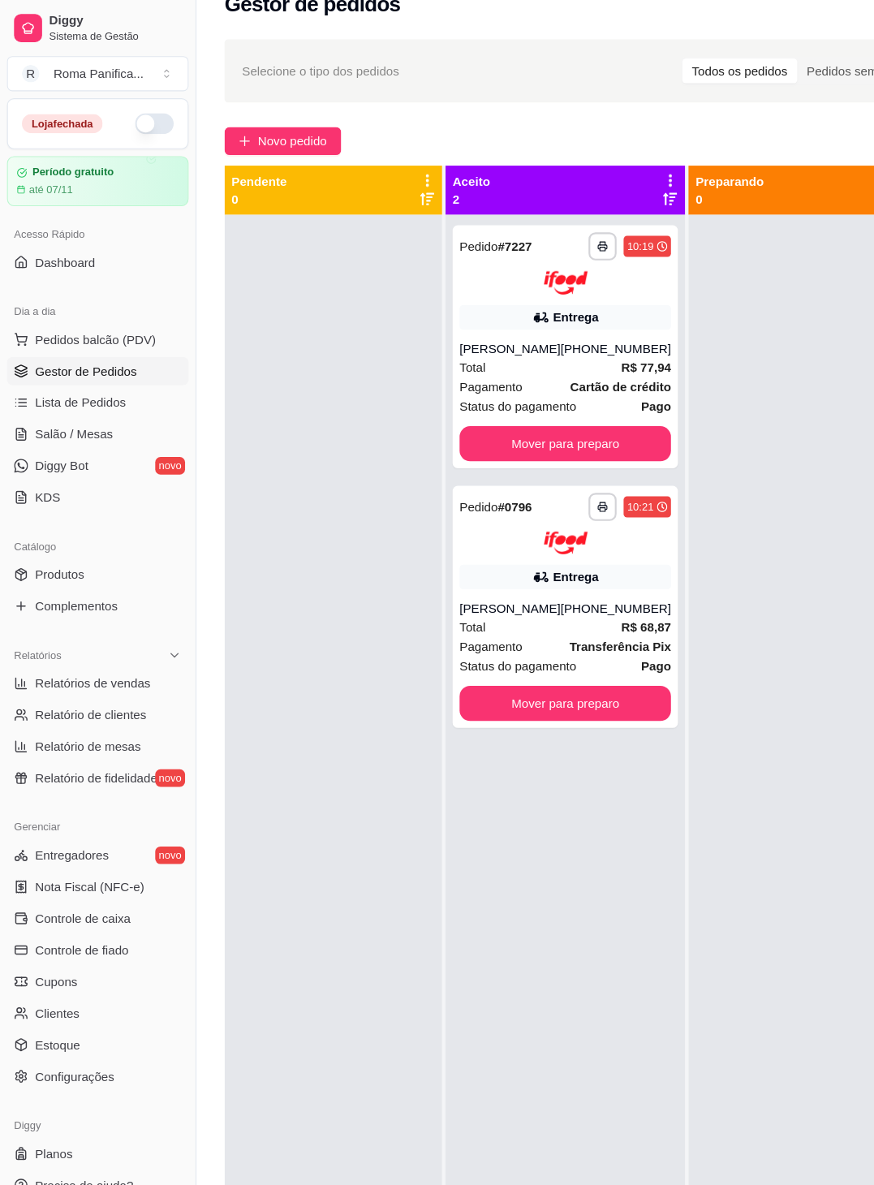
click at [665, 160] on p "Preparando" at bounding box center [675, 168] width 63 height 16
click at [550, 309] on div "**********" at bounding box center [523, 321] width 209 height 225
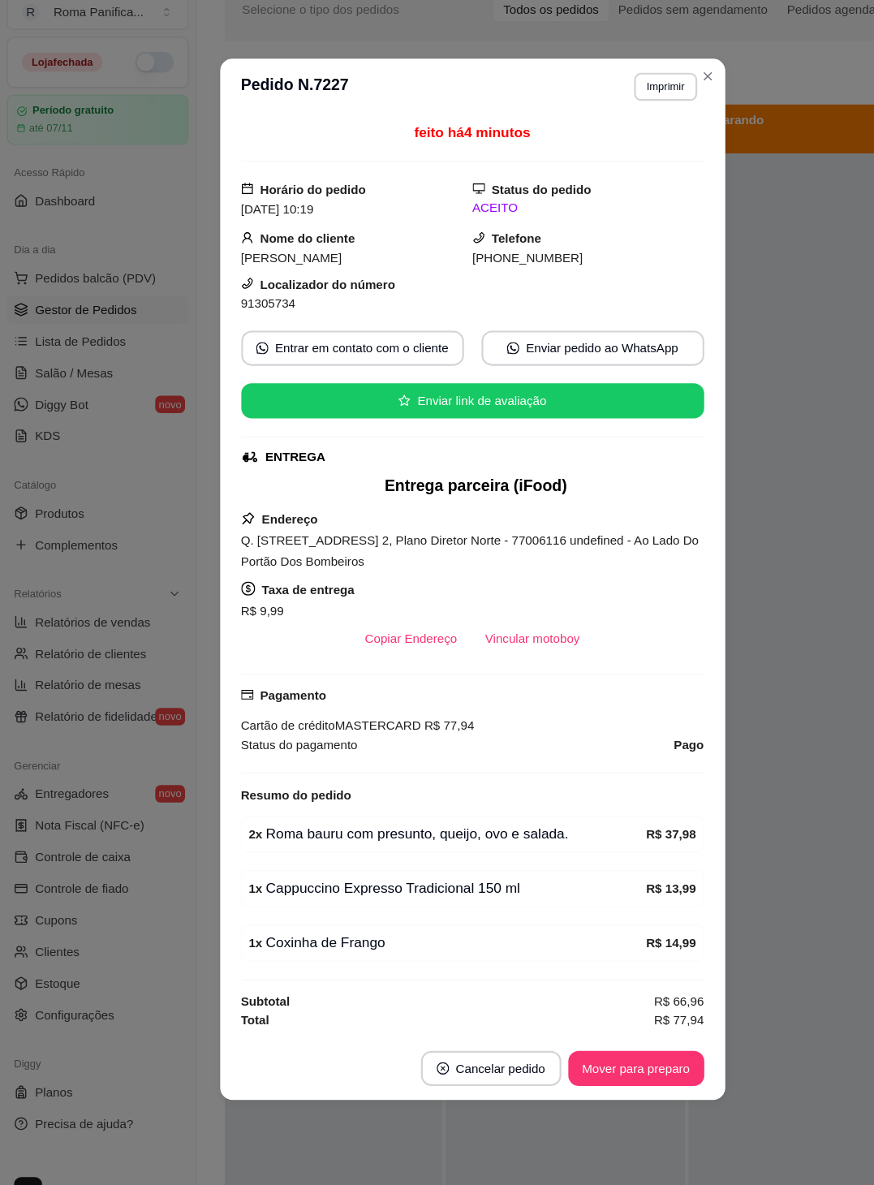
click at [666, 126] on div "Novo pedido" at bounding box center [532, 131] width 648 height 26
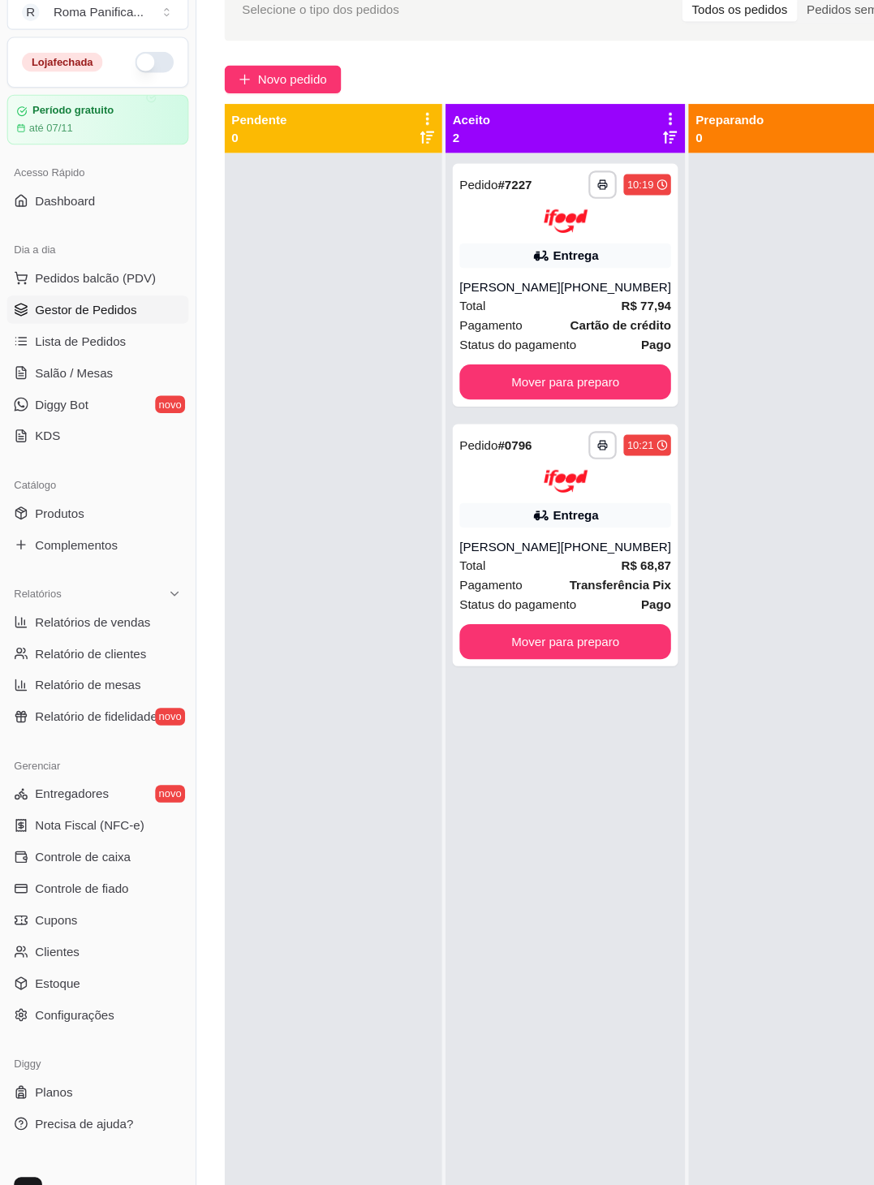
scroll to position [0, 0]
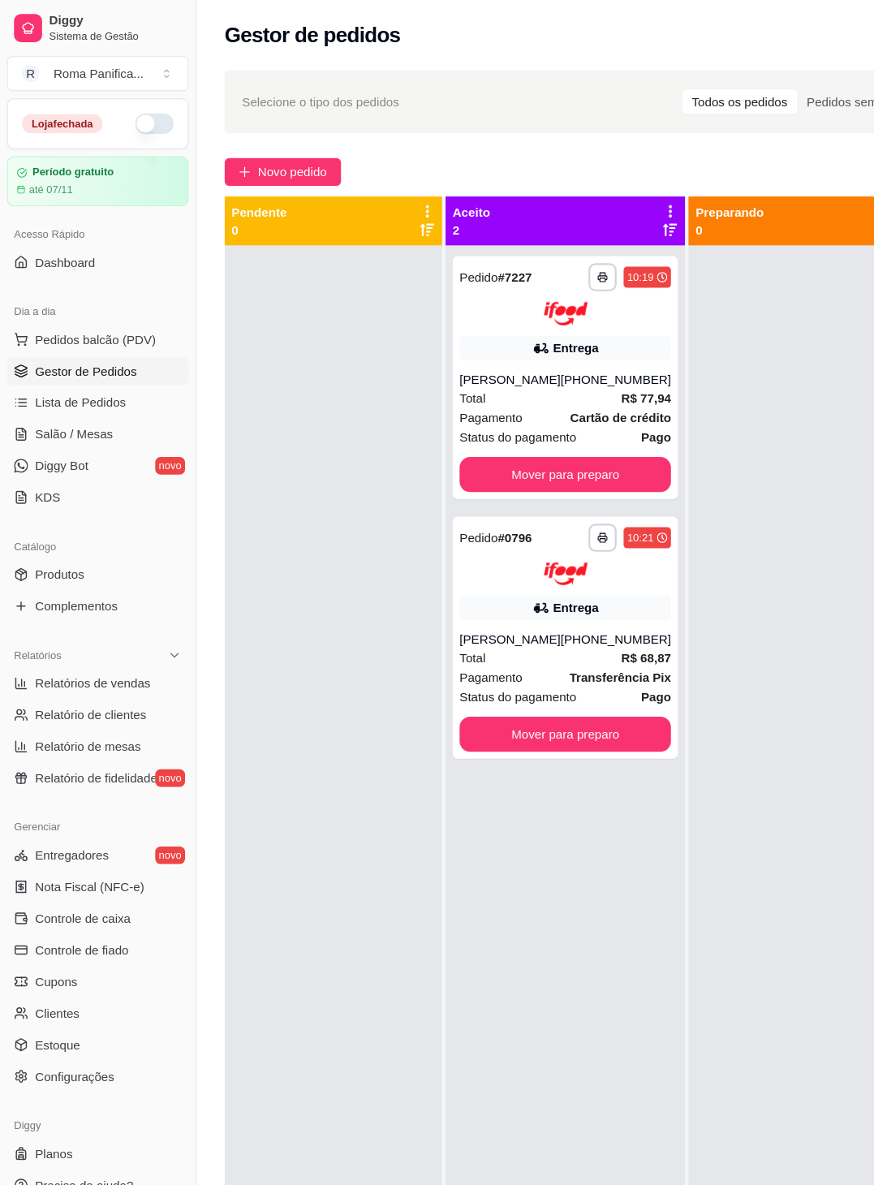
click at [50, 791] on span "Entregadores" at bounding box center [66, 791] width 68 height 16
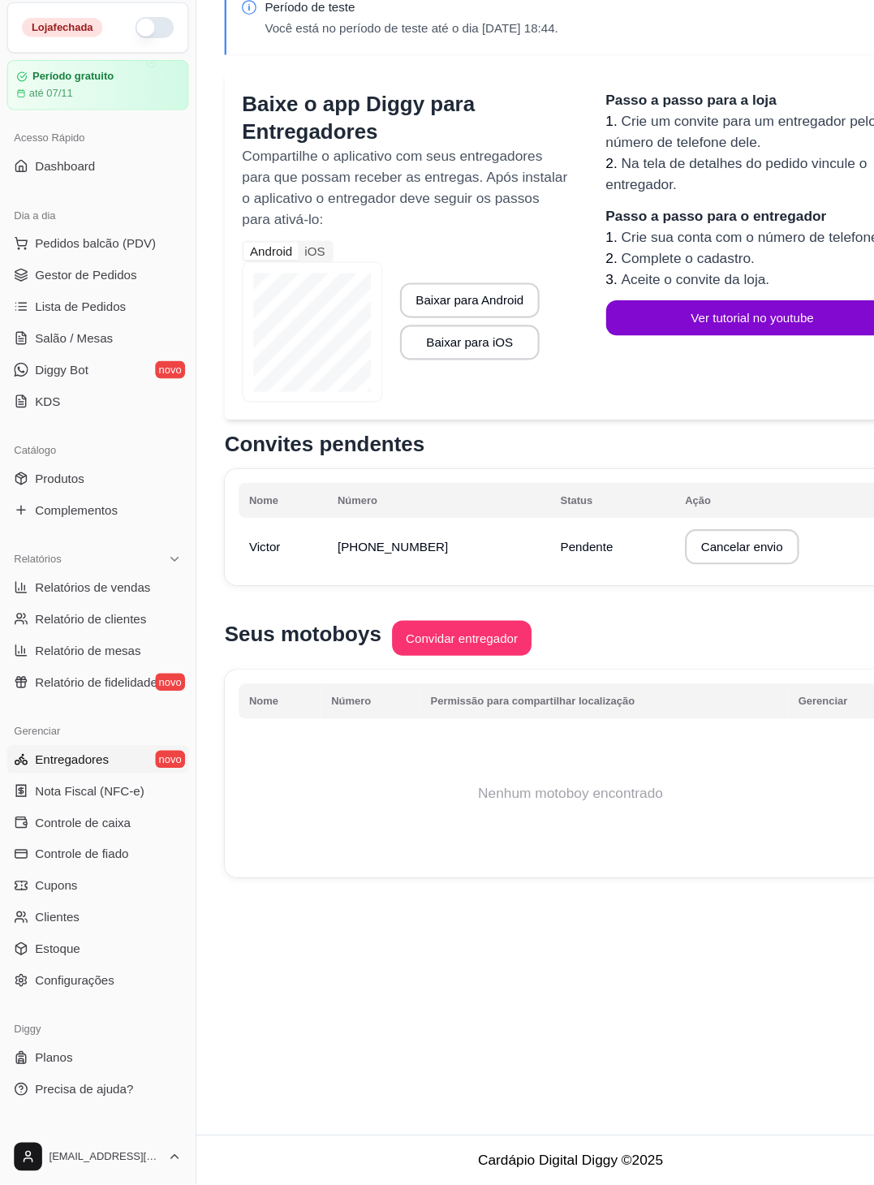
click at [53, 878] on span "Controle de fiado" at bounding box center [75, 879] width 87 height 16
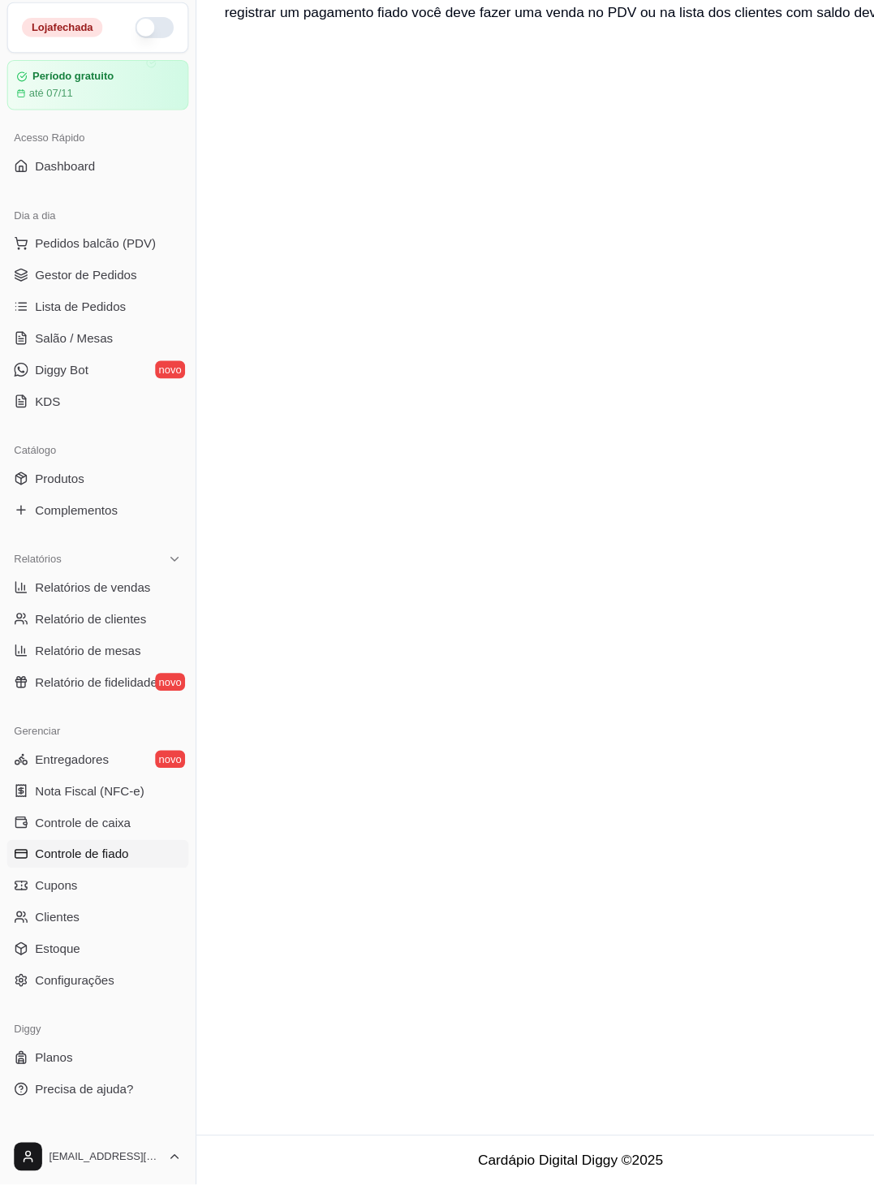
click at [48, 910] on span "Cupons" at bounding box center [51, 908] width 39 height 16
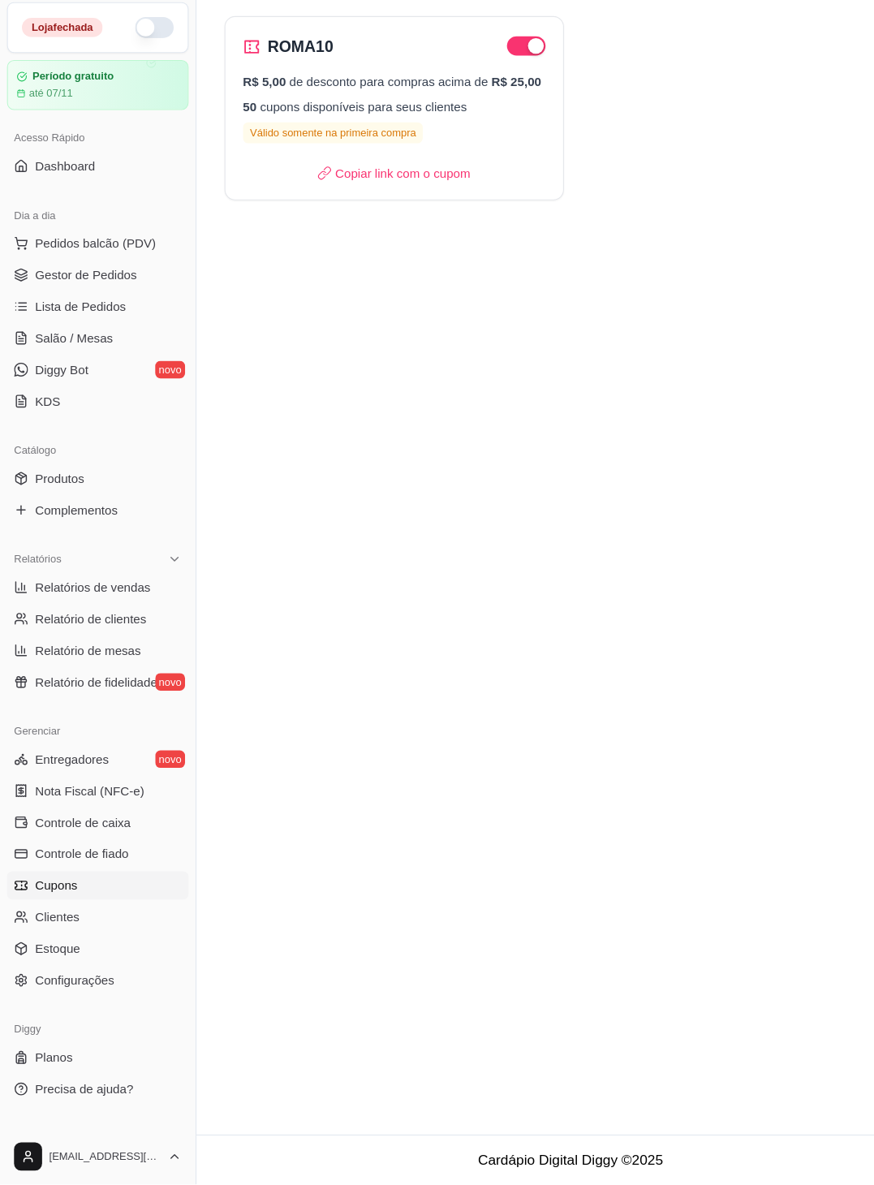
click at [49, 933] on span "Clientes" at bounding box center [52, 937] width 41 height 16
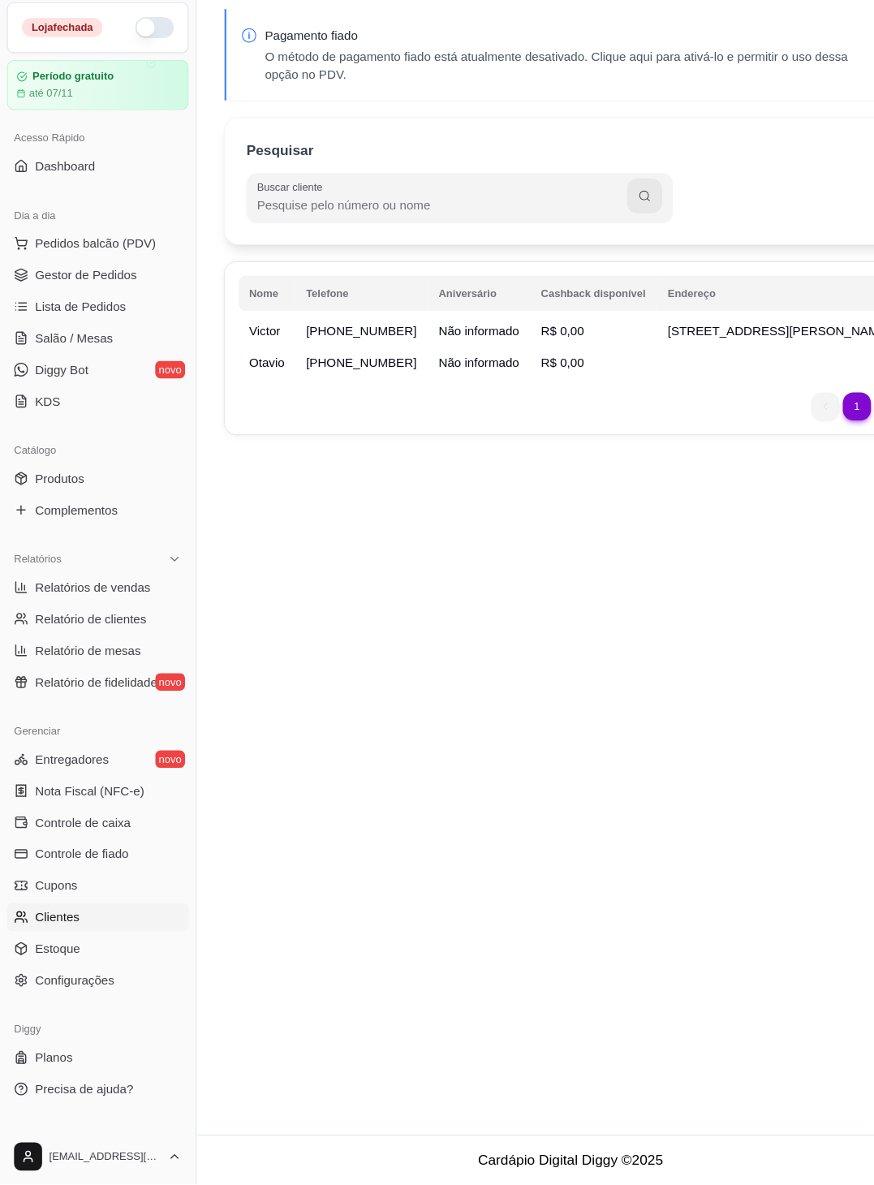
click at [45, 966] on span "Estoque" at bounding box center [52, 967] width 41 height 16
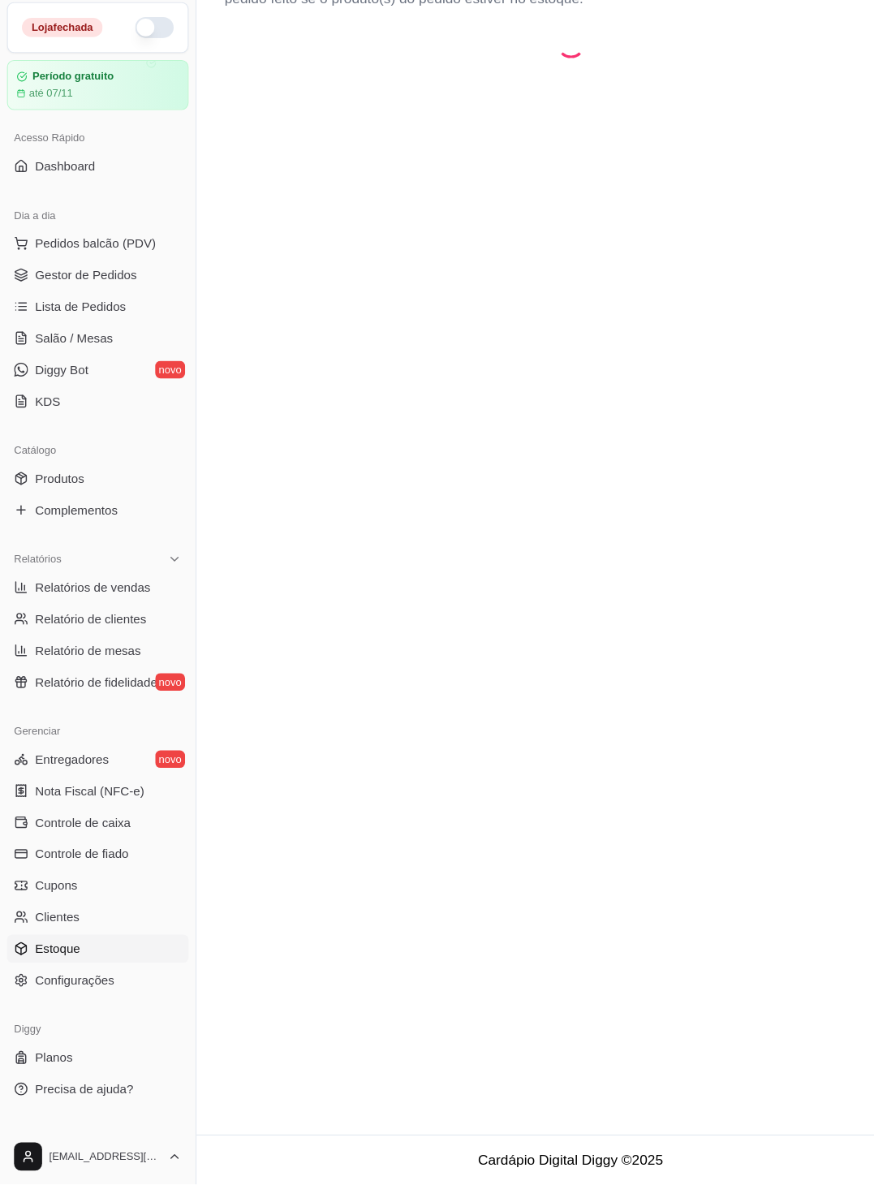
select select "QUANTITY_ORDER"
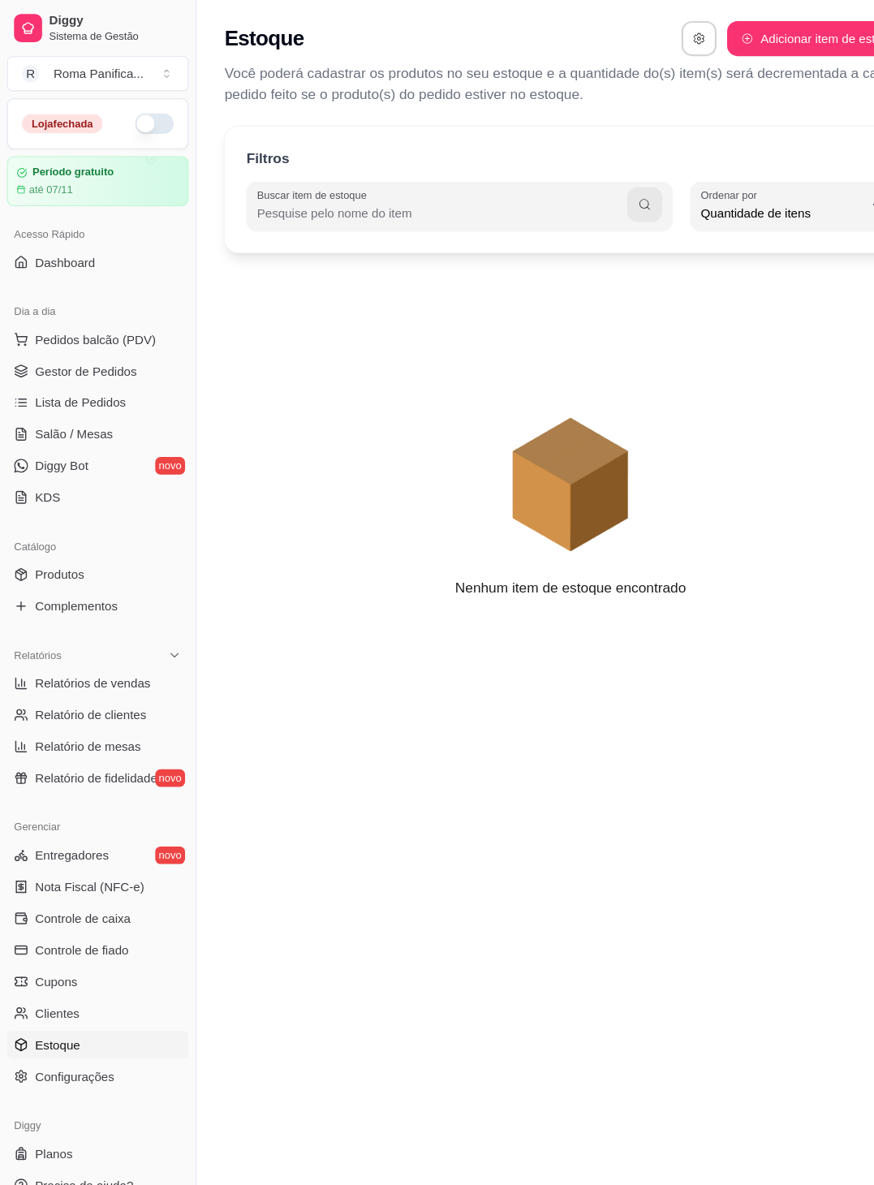
click at [43, 1002] on span "Configurações" at bounding box center [68, 996] width 73 height 16
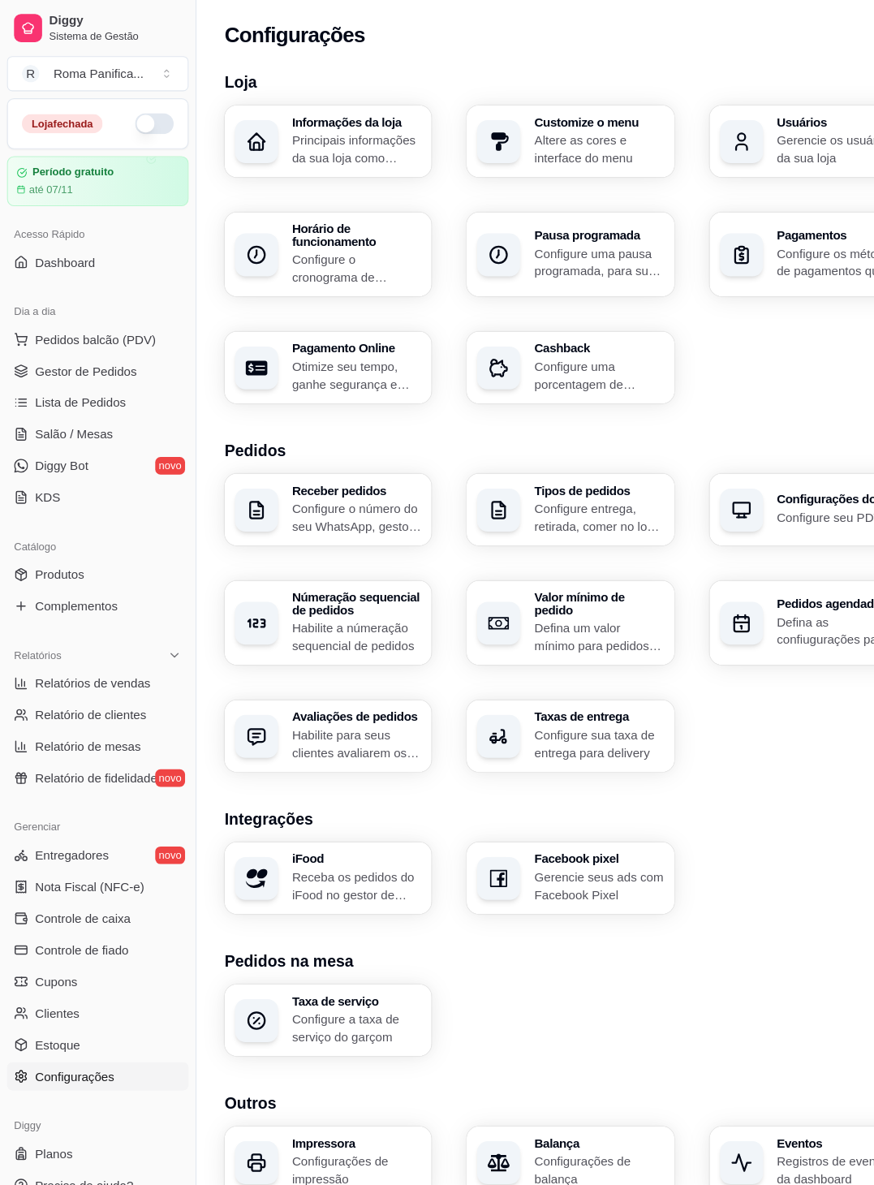
click at [32, 350] on span "Gestor de Pedidos" at bounding box center [79, 343] width 94 height 16
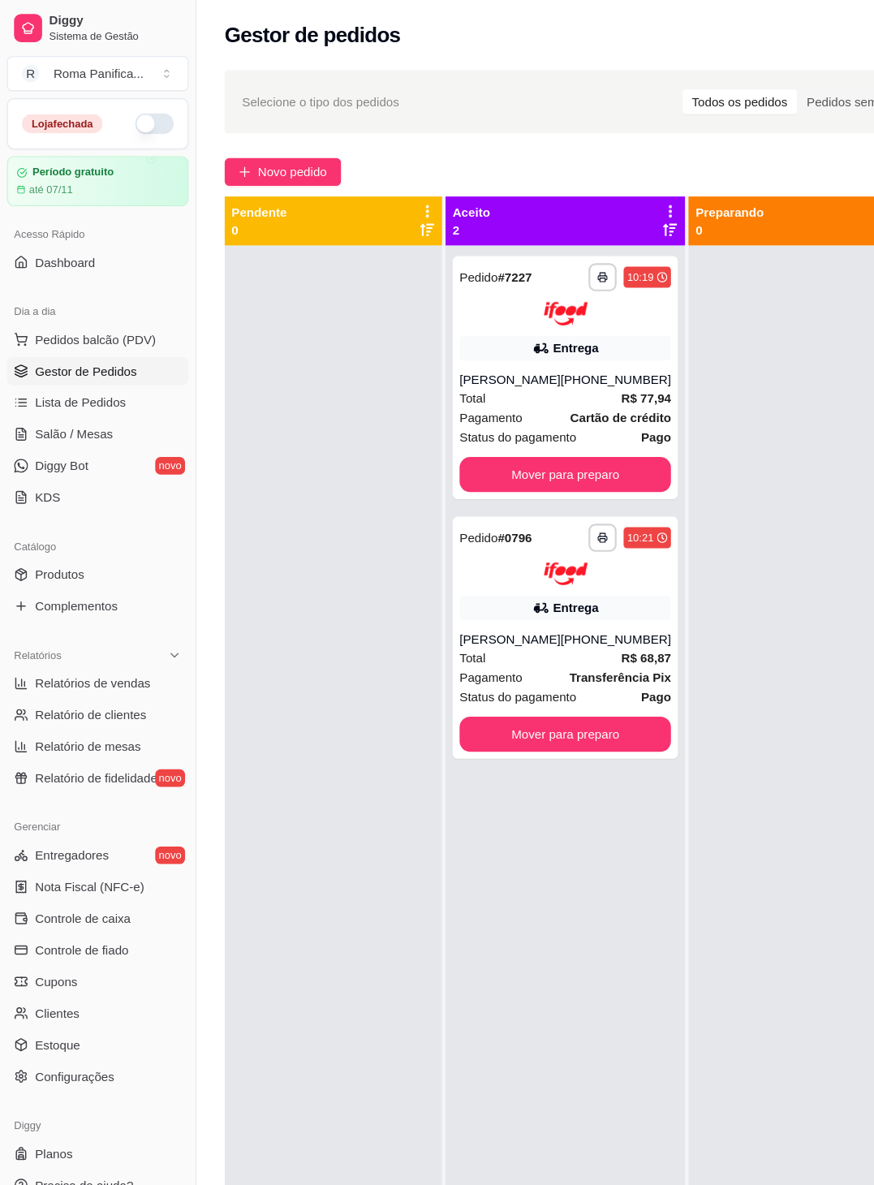
click at [54, 307] on span "Pedidos balcão (PDV)" at bounding box center [88, 314] width 112 height 16
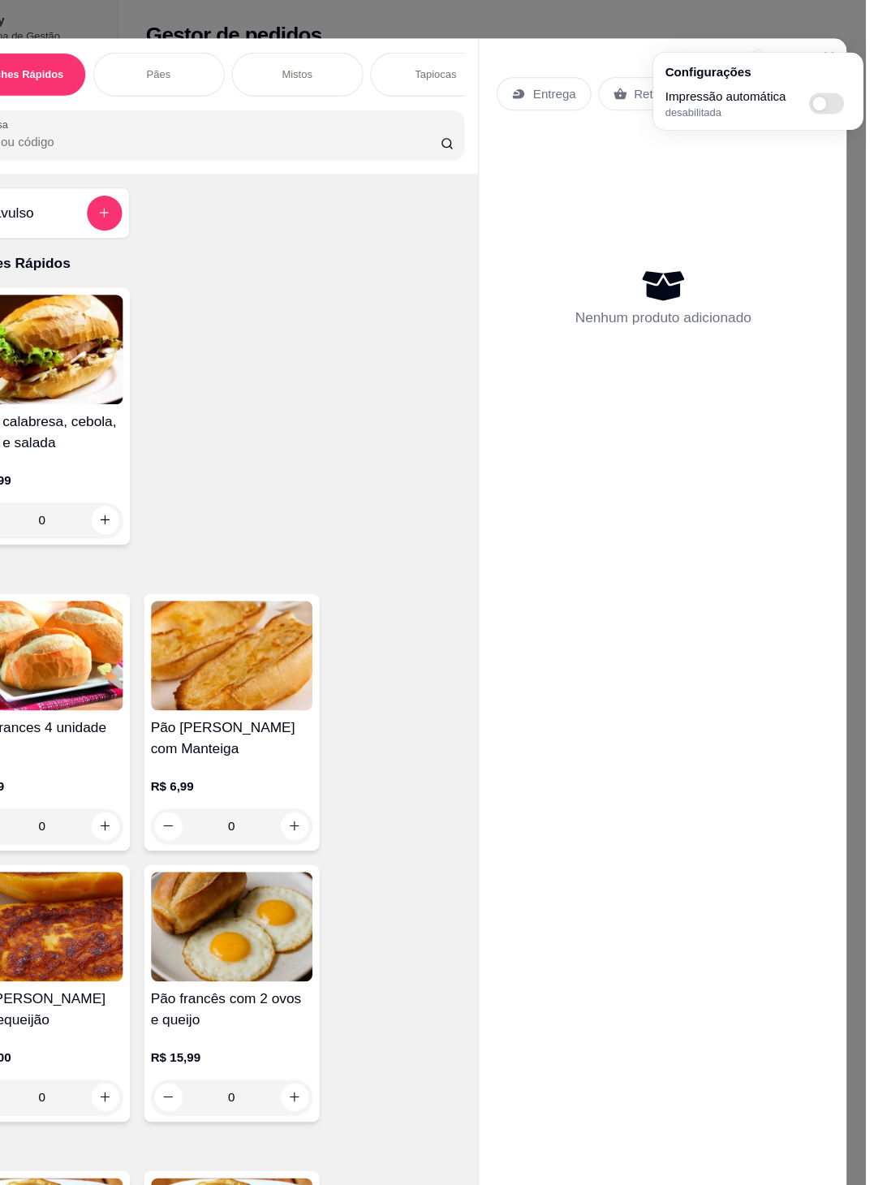
click at [830, 82] on icon "decrease-product-quantity" at bounding box center [835, 87] width 10 height 10
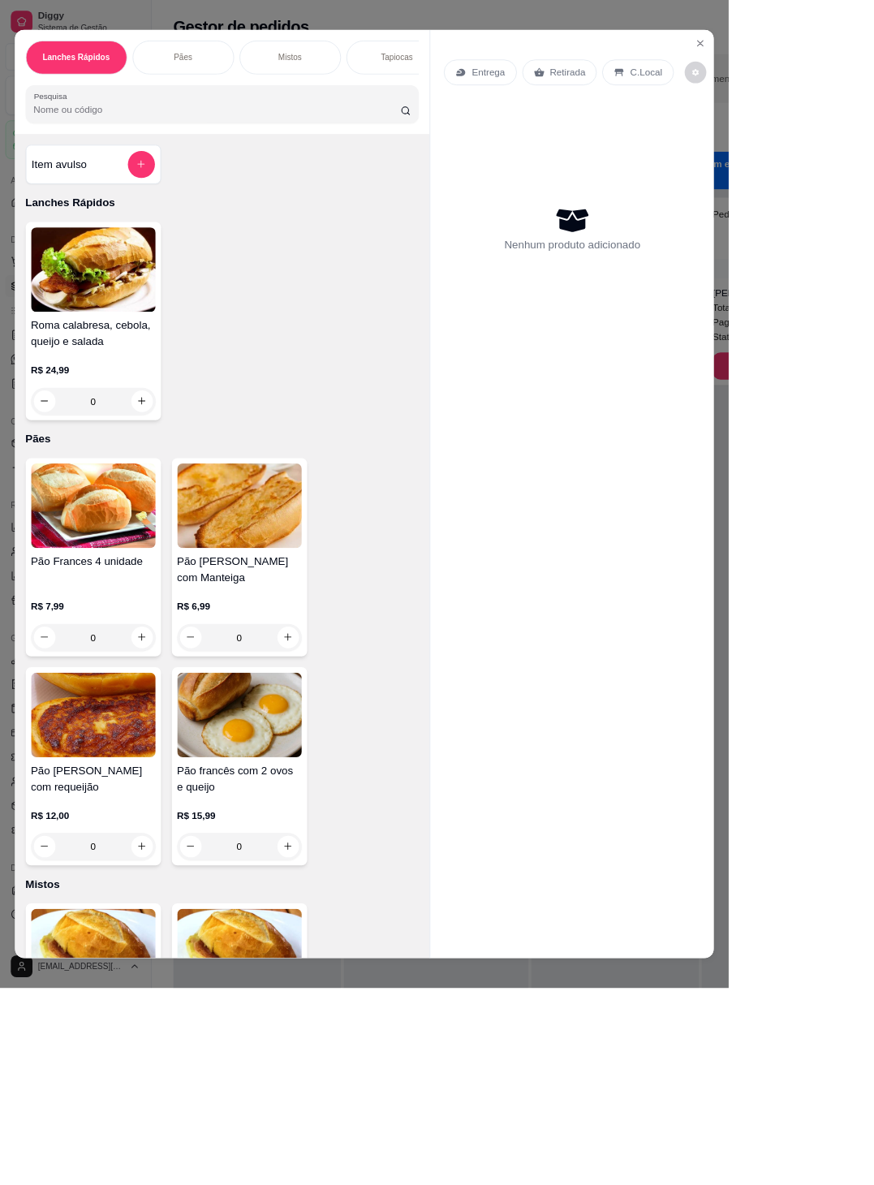
click at [206, 49] on div "Pães" at bounding box center [220, 69] width 122 height 41
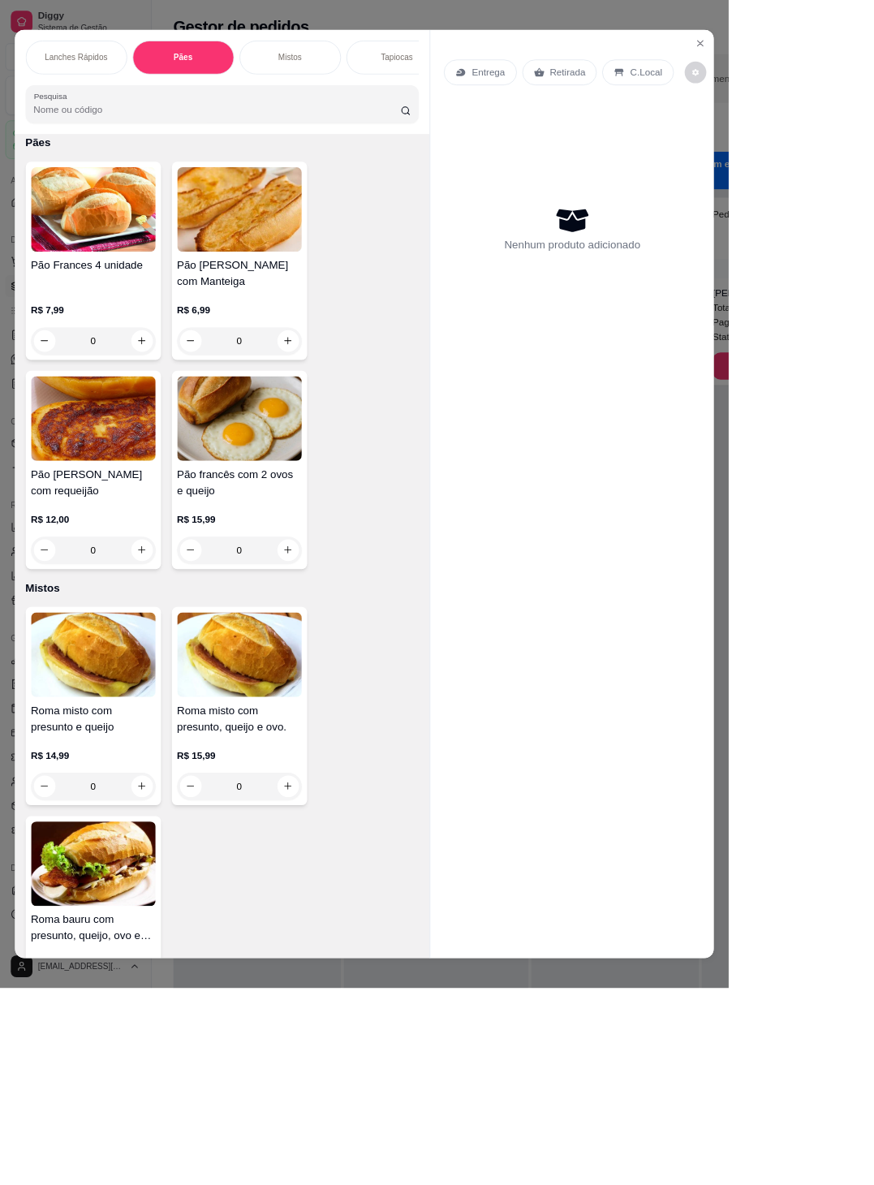
click at [873, 50] on div "Gestor de pedidos" at bounding box center [619, 27] width 874 height 55
click at [873, 35] on div "Gestor de pedidos" at bounding box center [619, 32] width 822 height 26
click at [873, 58] on div "**********" at bounding box center [619, 720] width 874 height 1331
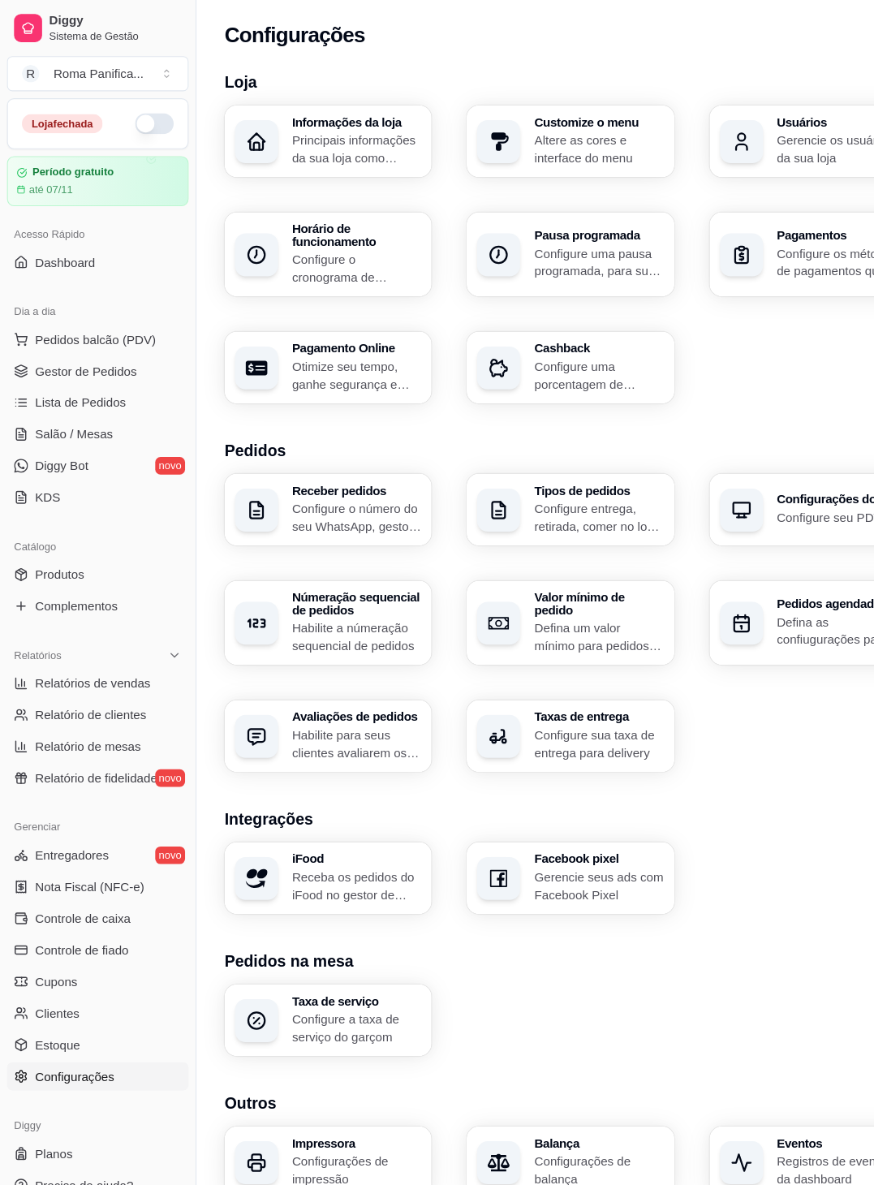
click at [56, 336] on span "Gestor de Pedidos" at bounding box center [79, 343] width 94 height 16
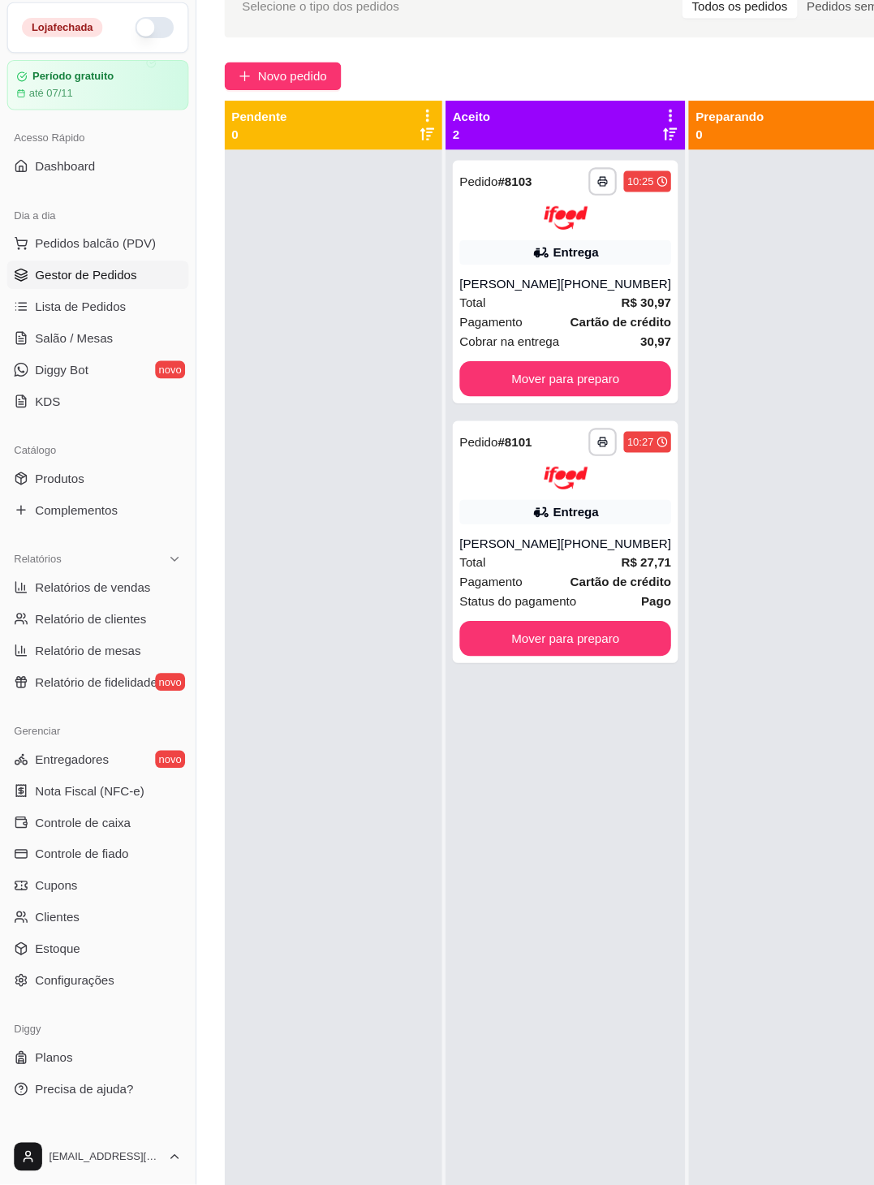
scroll to position [28, 0]
